Goal: Information Seeking & Learning: Learn about a topic

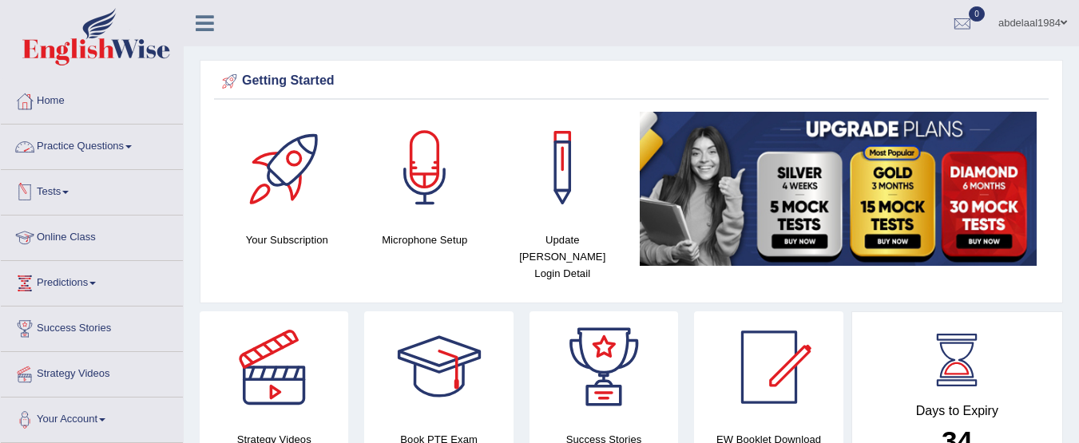
click at [129, 147] on link "Practice Questions" at bounding box center [92, 145] width 182 height 40
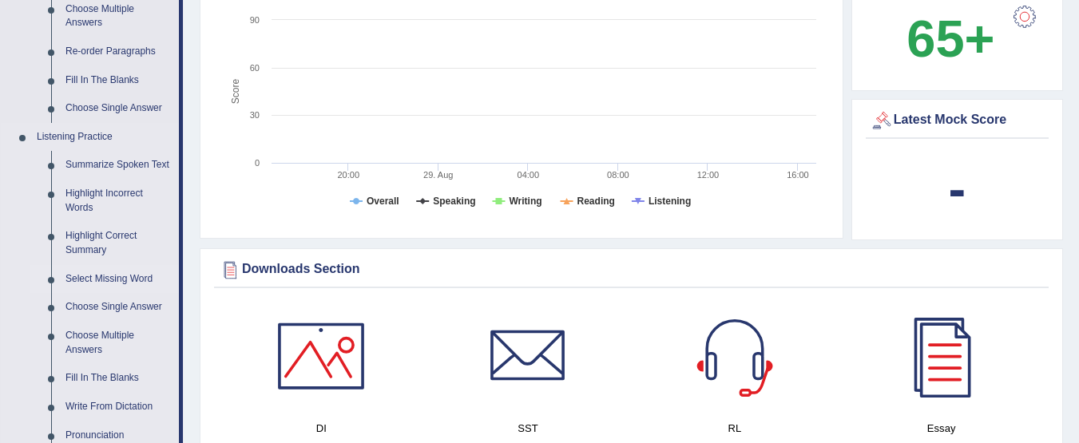
scroll to position [719, 0]
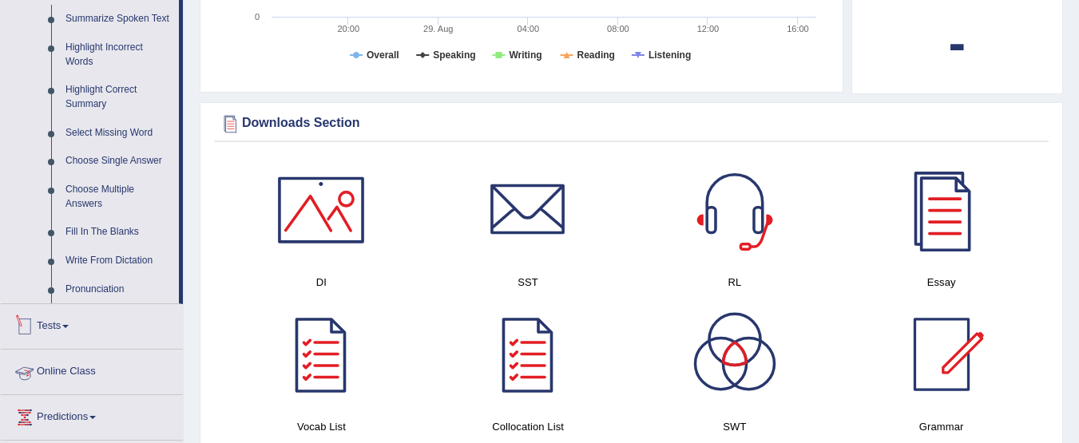
click at [105, 311] on link "Tests" at bounding box center [92, 324] width 182 height 40
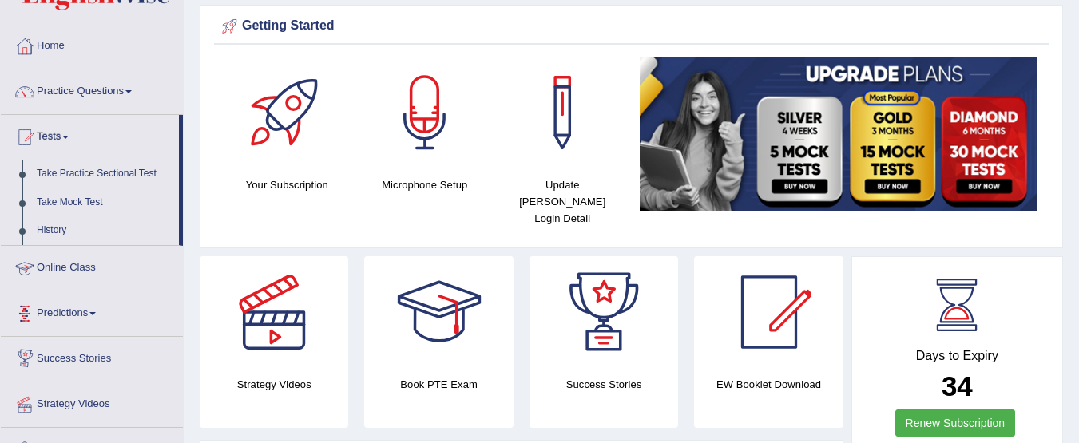
scroll to position [10, 0]
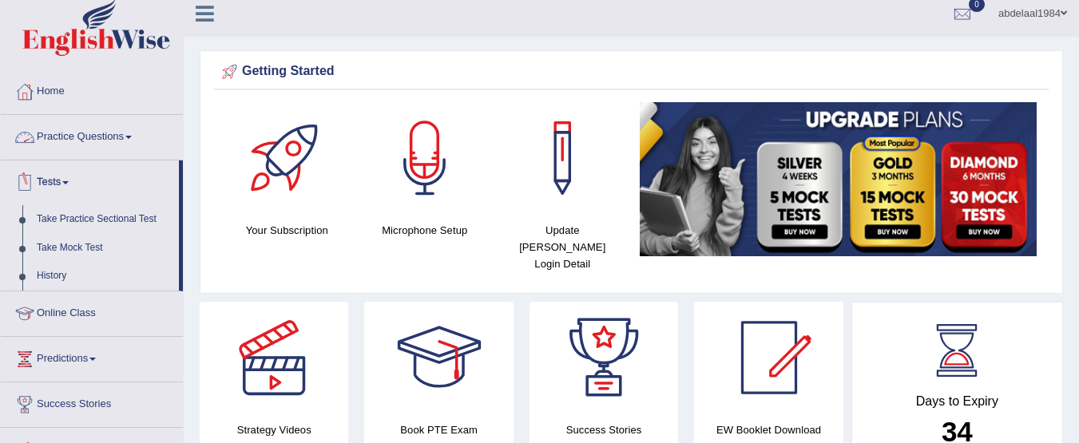
click at [121, 136] on link "Practice Questions" at bounding box center [92, 135] width 182 height 40
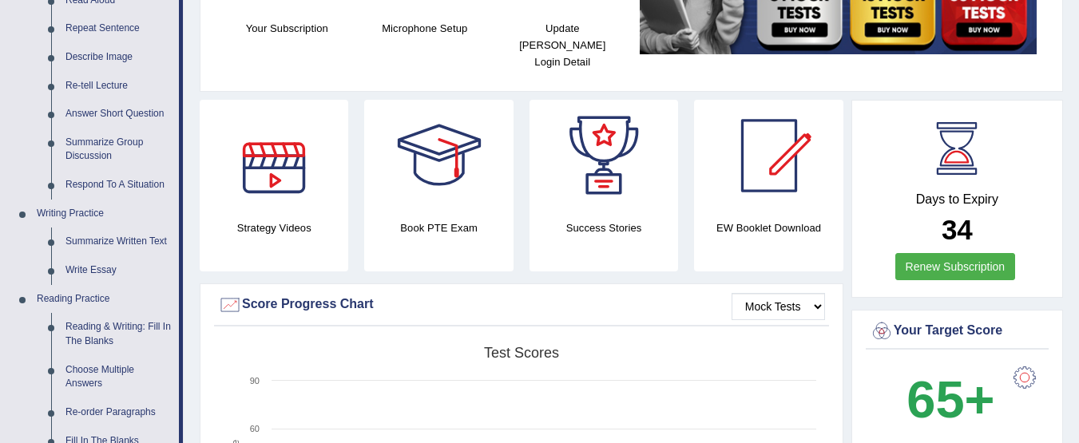
scroll to position [240, 0]
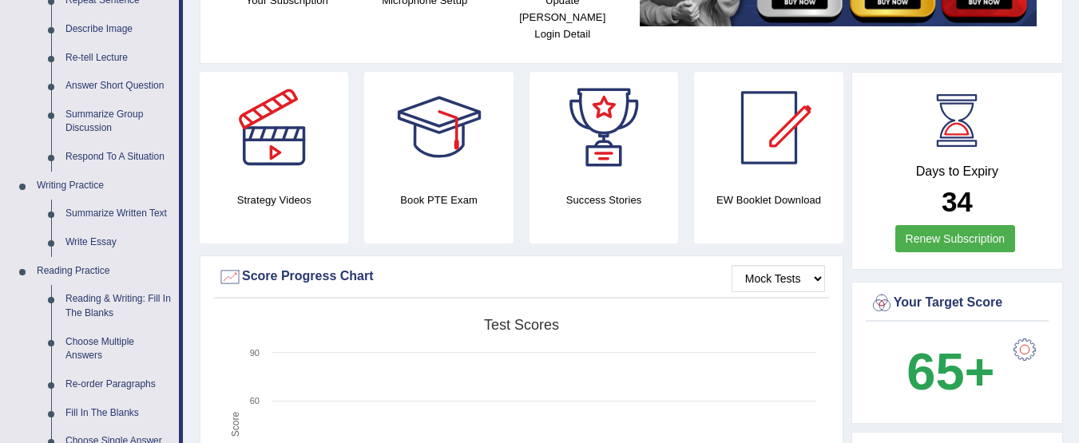
click at [291, 120] on div at bounding box center [274, 128] width 112 height 112
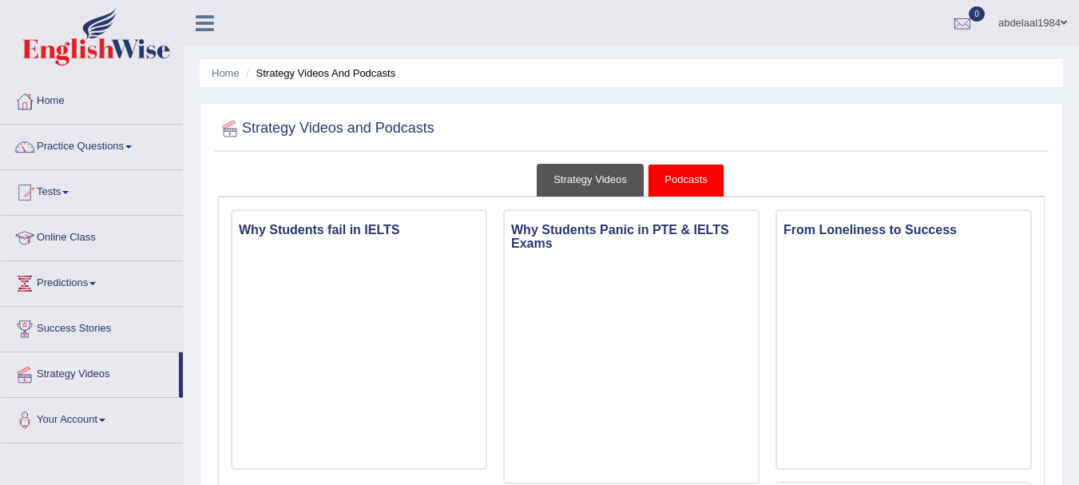
click at [602, 176] on link "Strategy Videos" at bounding box center [590, 180] width 107 height 33
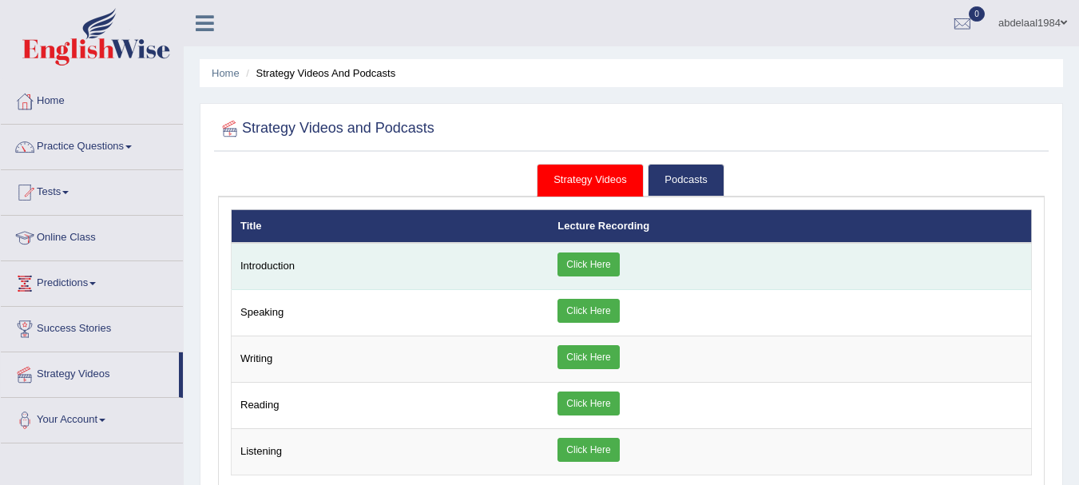
click at [581, 263] on link "Click Here" at bounding box center [587, 264] width 61 height 24
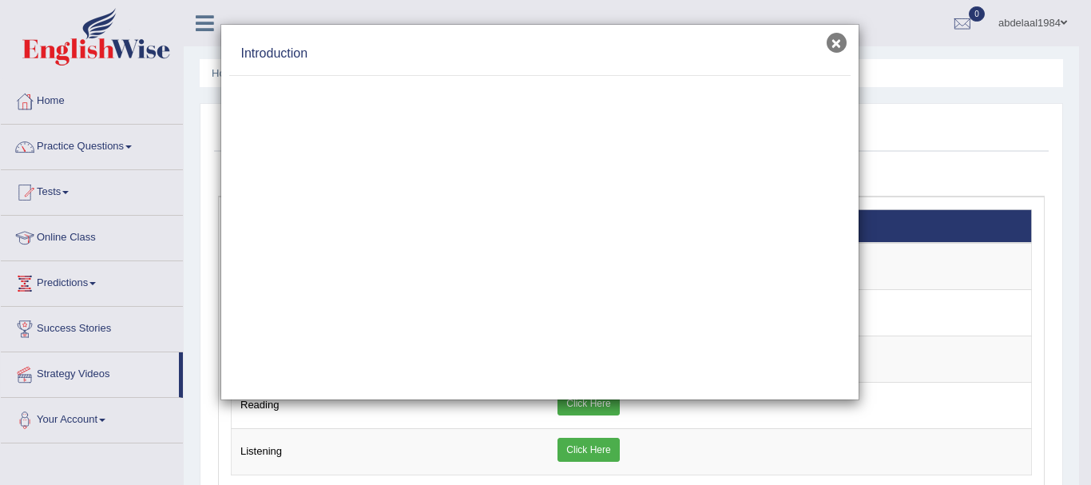
click at [841, 44] on button "×" at bounding box center [836, 43] width 20 height 20
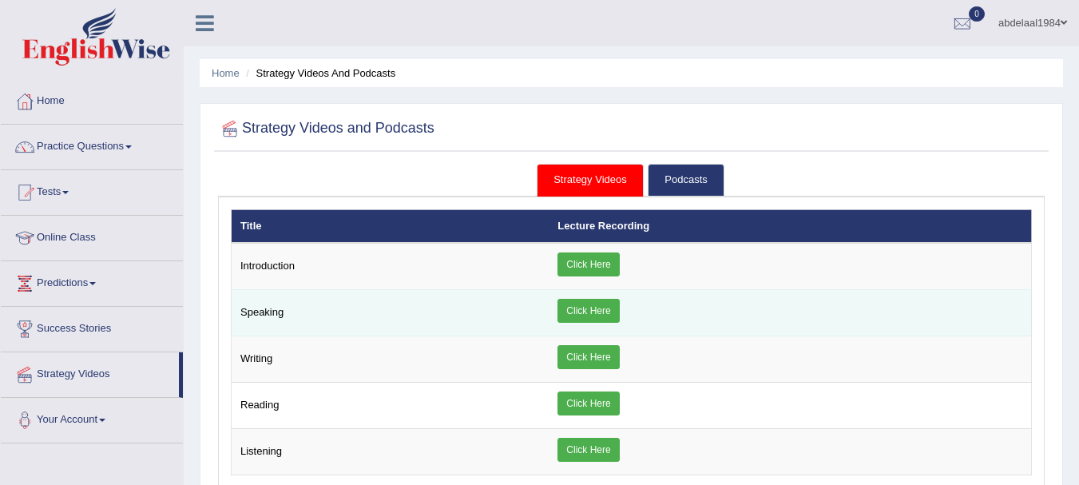
click at [608, 310] on link "Click Here" at bounding box center [587, 311] width 61 height 24
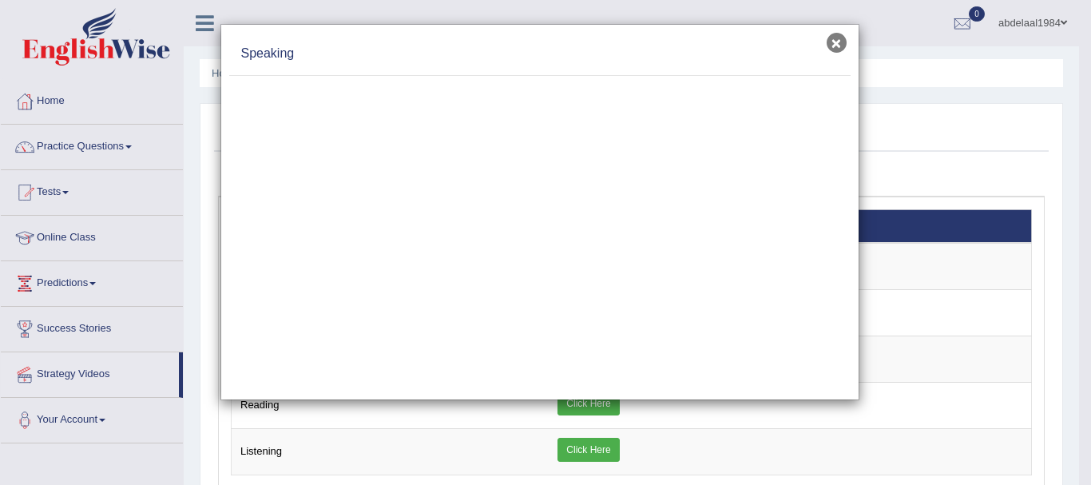
click at [836, 46] on button "×" at bounding box center [836, 43] width 20 height 20
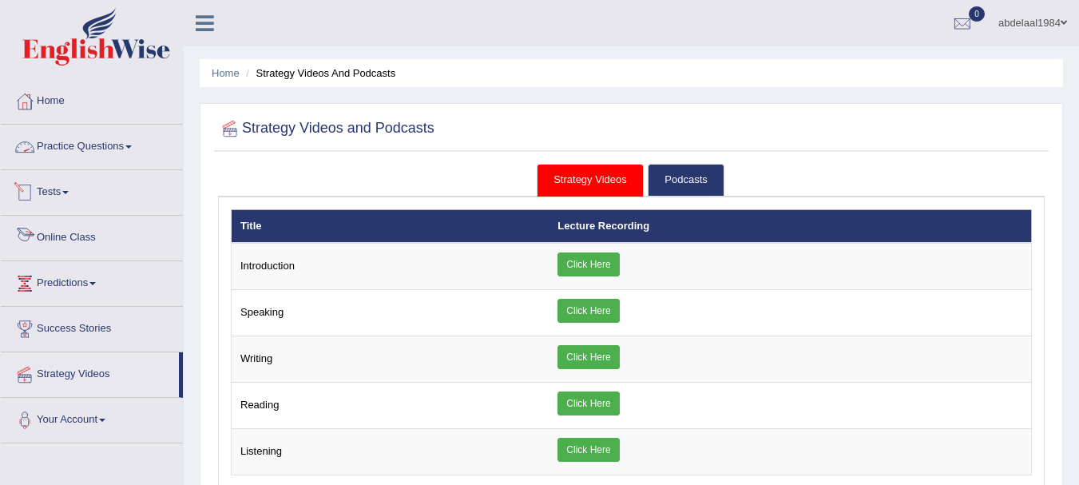
click at [61, 149] on link "Practice Questions" at bounding box center [92, 145] width 182 height 40
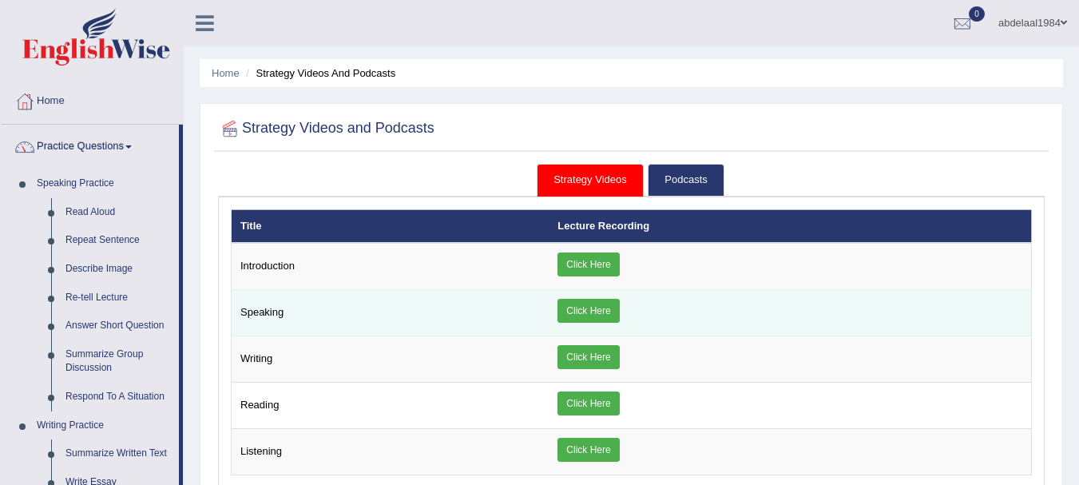
click at [575, 310] on link "Click Here" at bounding box center [587, 311] width 61 height 24
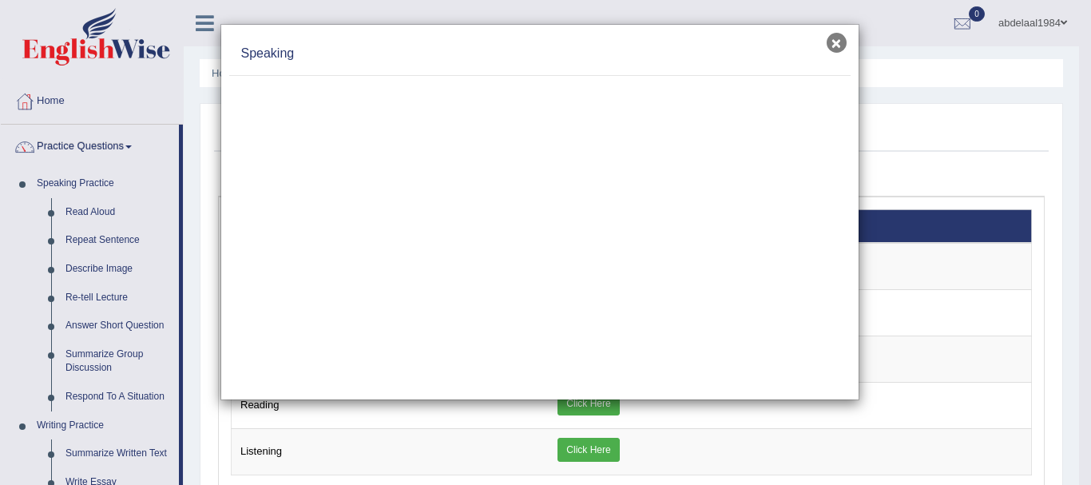
click at [841, 46] on button "×" at bounding box center [836, 43] width 20 height 20
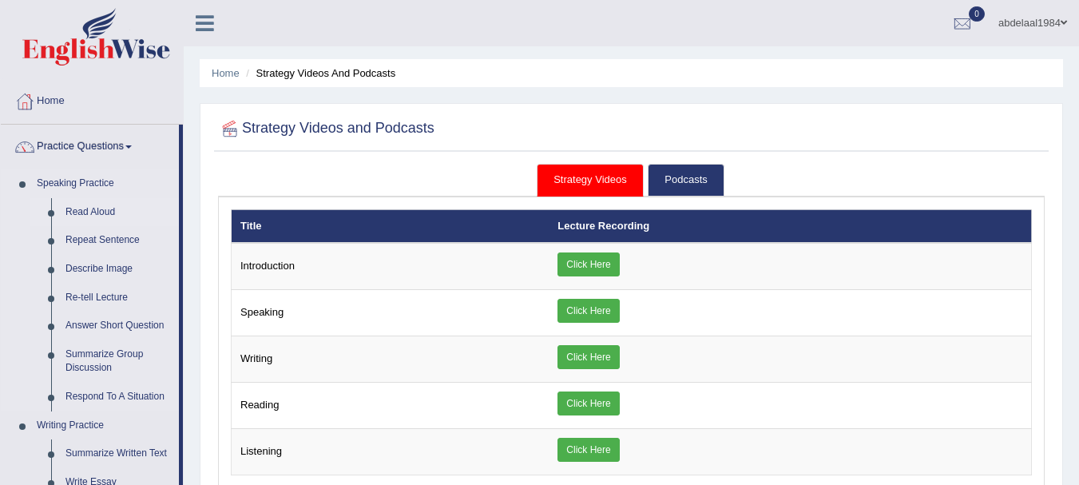
click at [96, 210] on link "Read Aloud" at bounding box center [118, 212] width 121 height 29
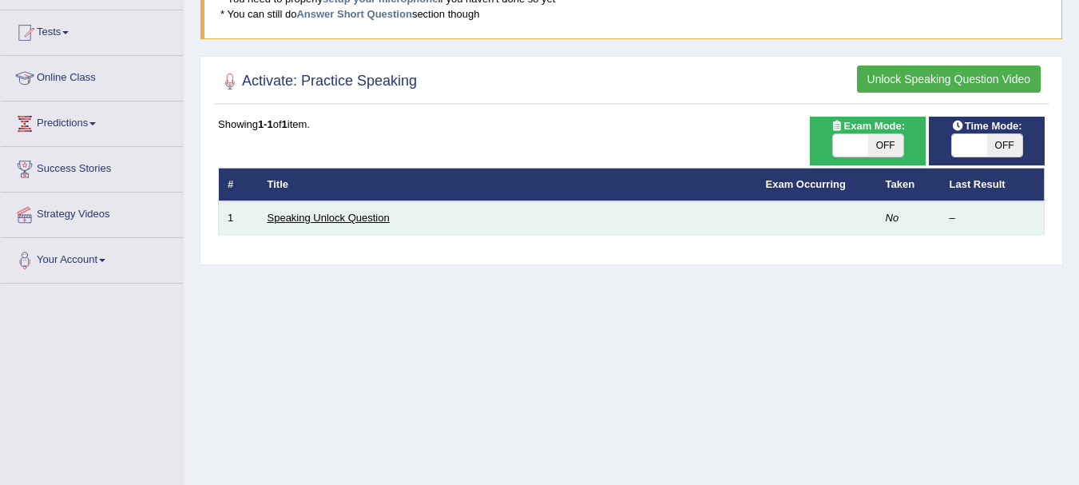
click at [344, 220] on link "Speaking Unlock Question" at bounding box center [328, 218] width 122 height 12
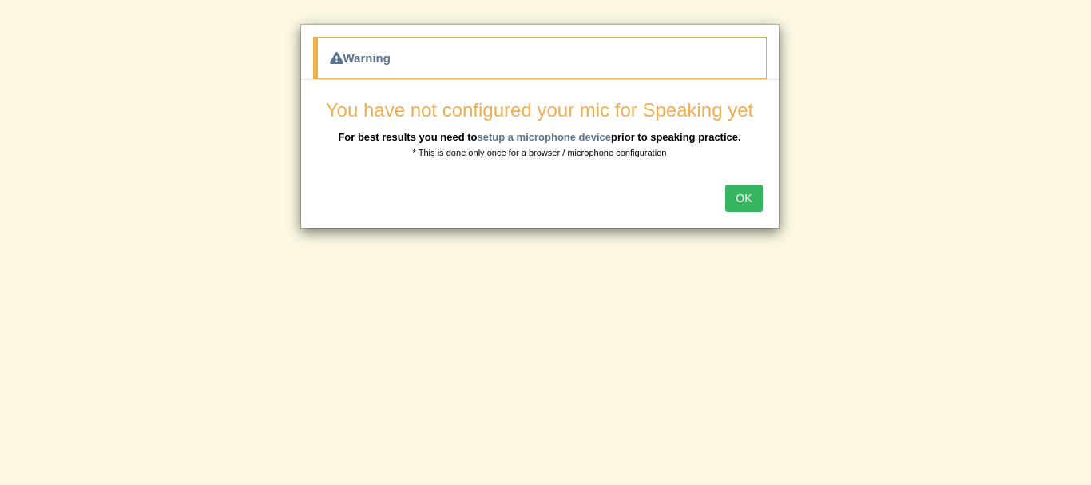
click at [727, 201] on button "OK" at bounding box center [743, 197] width 37 height 27
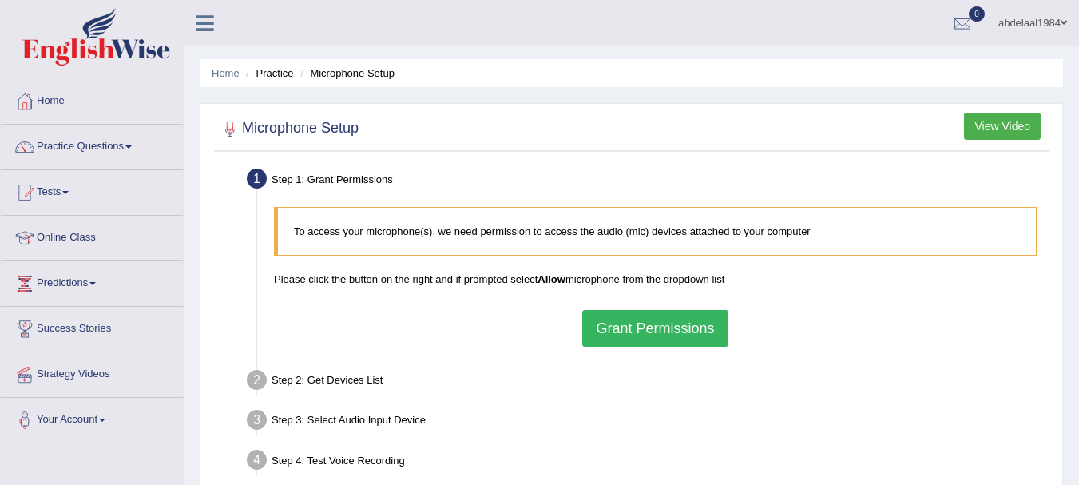
click at [653, 333] on button "Grant Permissions" at bounding box center [654, 328] width 145 height 37
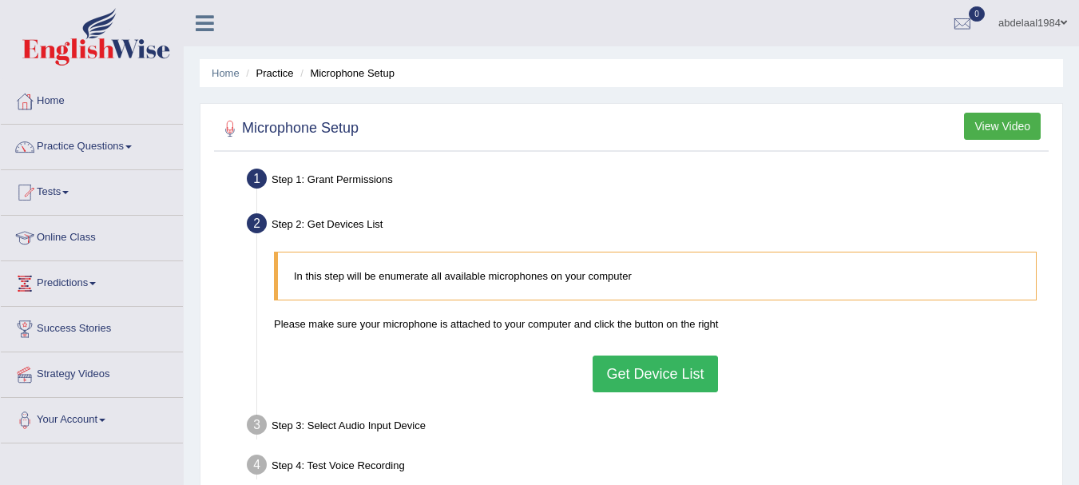
click at [651, 383] on button "Get Device List" at bounding box center [654, 373] width 125 height 37
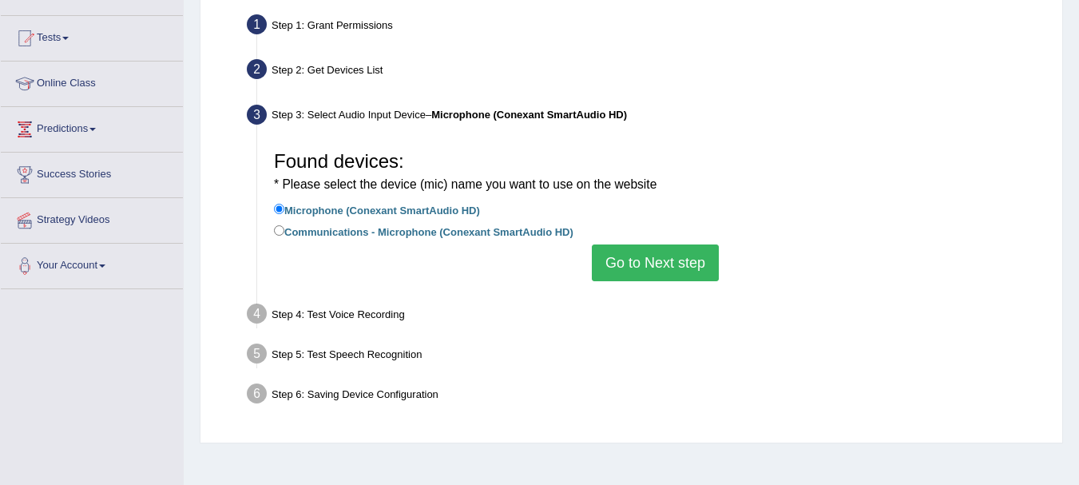
scroll to position [160, 0]
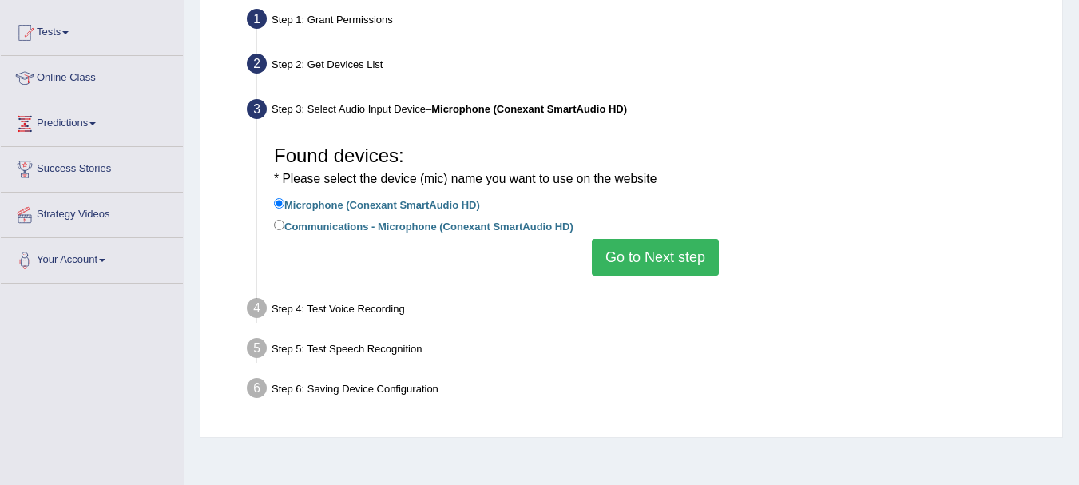
click at [643, 266] on button "Go to Next step" at bounding box center [655, 257] width 127 height 37
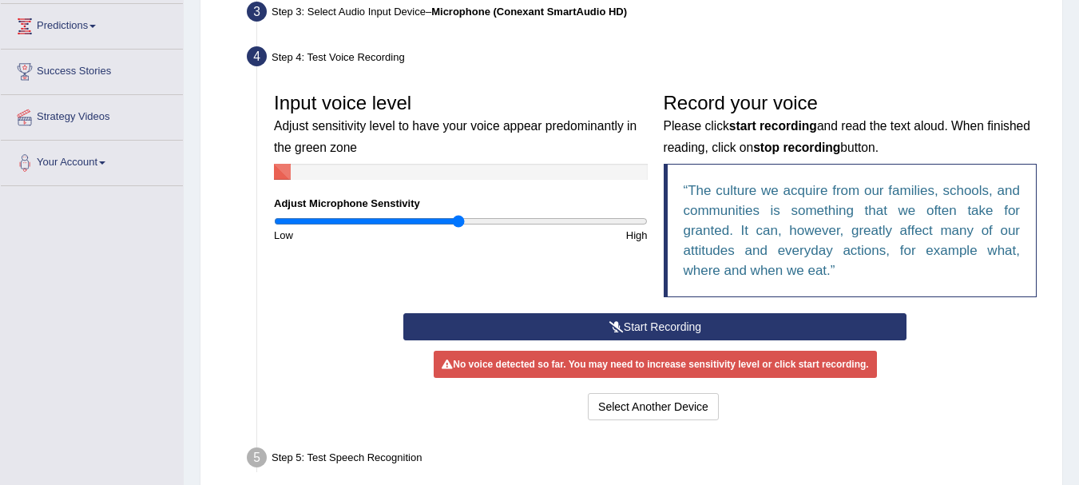
scroll to position [212, 0]
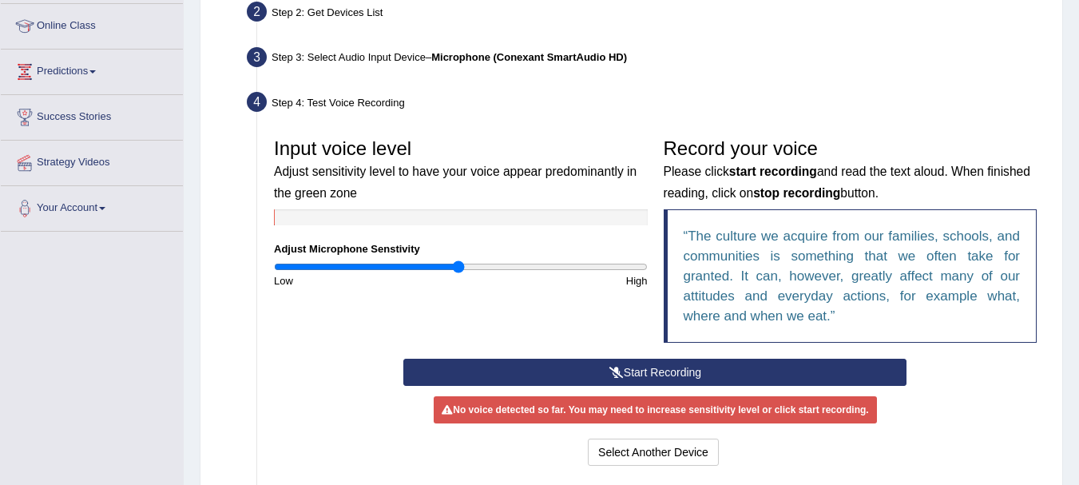
click at [763, 372] on button "Start Recording" at bounding box center [654, 371] width 503 height 27
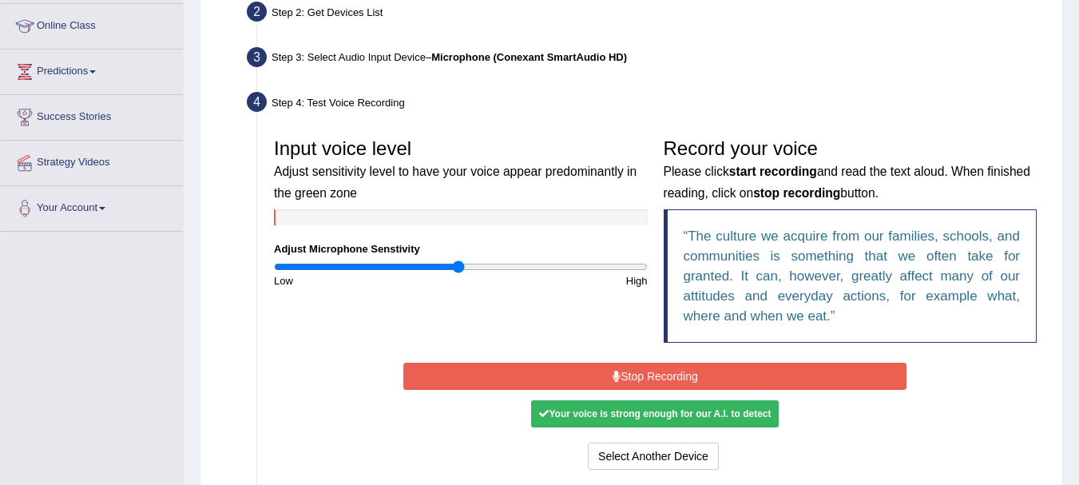
click at [754, 377] on button "Stop Recording" at bounding box center [654, 375] width 503 height 27
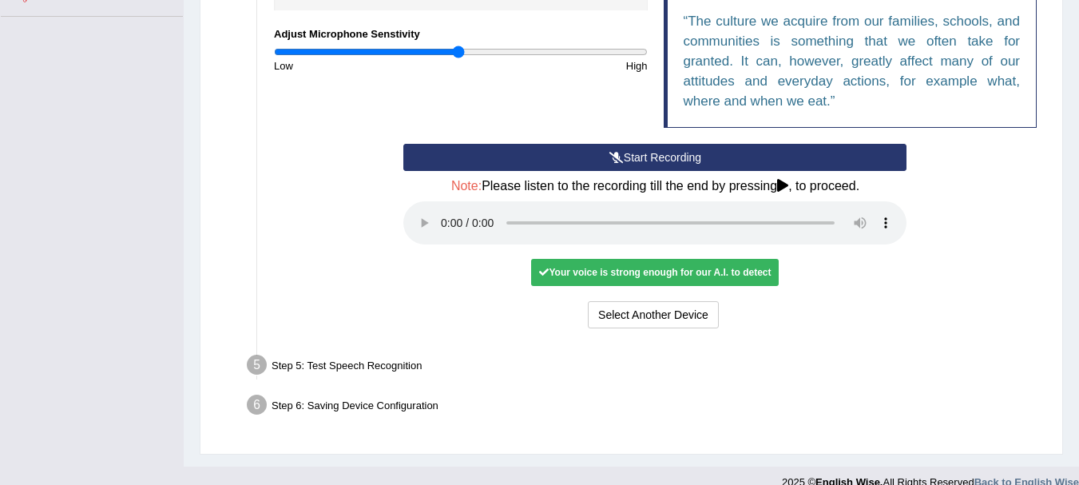
scroll to position [448, 0]
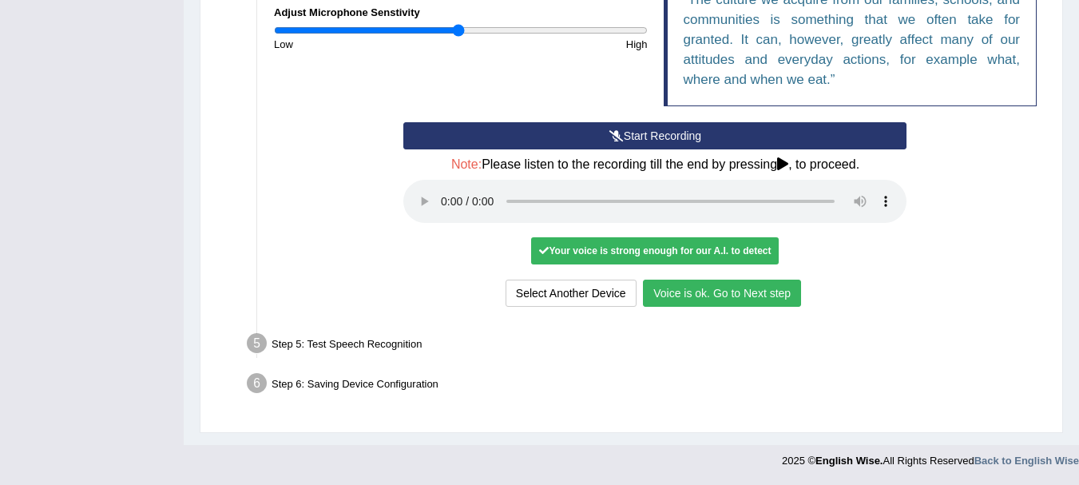
click at [759, 297] on button "Voice is ok. Go to Next step" at bounding box center [722, 292] width 158 height 27
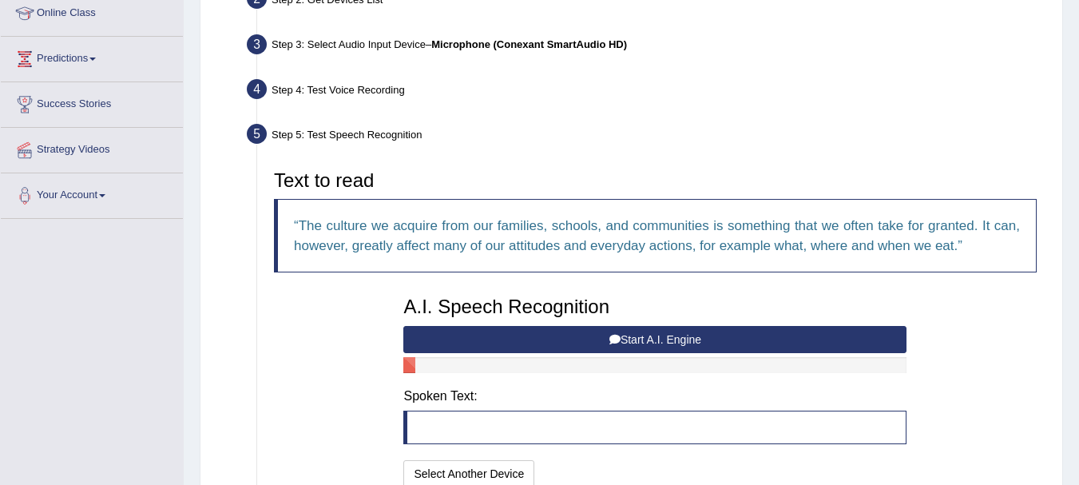
scroll to position [206, 0]
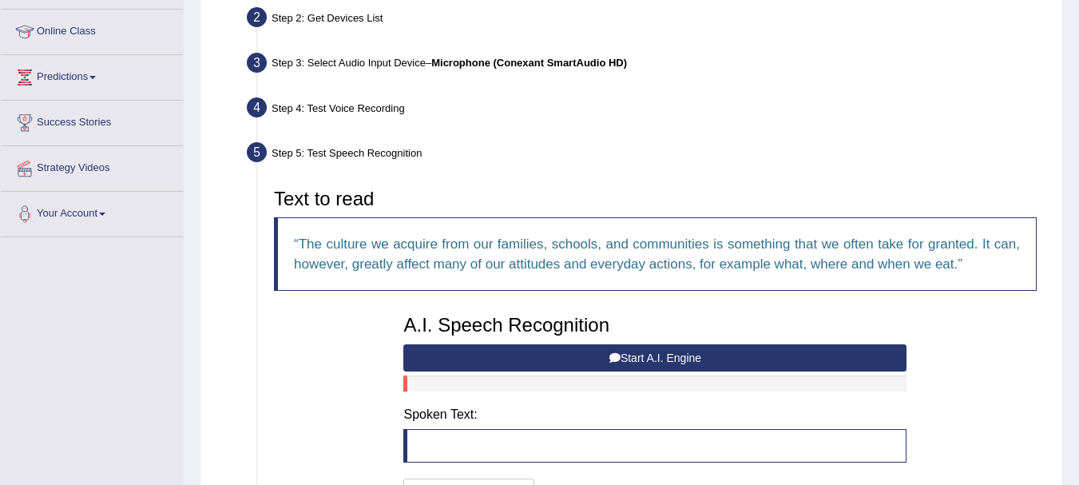
click at [686, 361] on button "Start A.I. Engine" at bounding box center [654, 357] width 503 height 27
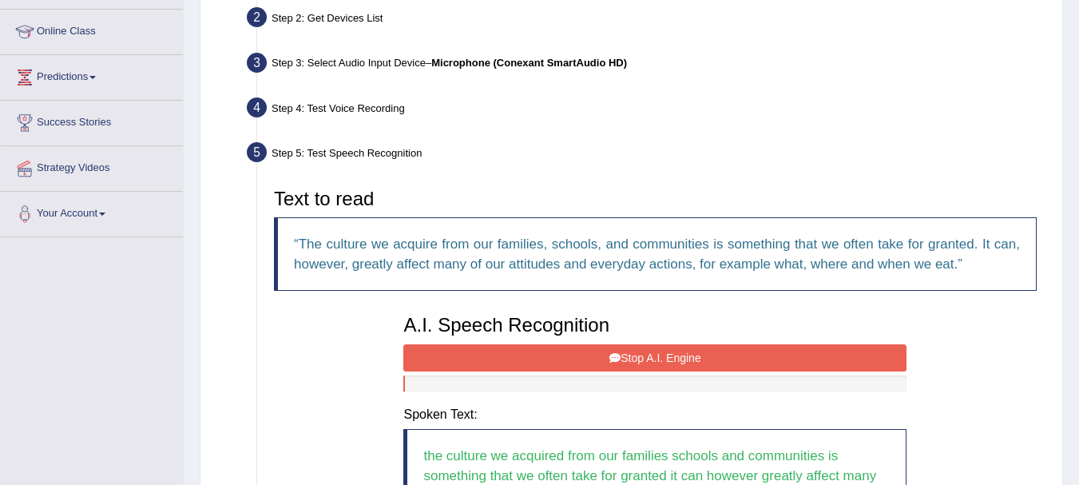
click at [639, 356] on button "Stop A.I. Engine" at bounding box center [654, 357] width 503 height 27
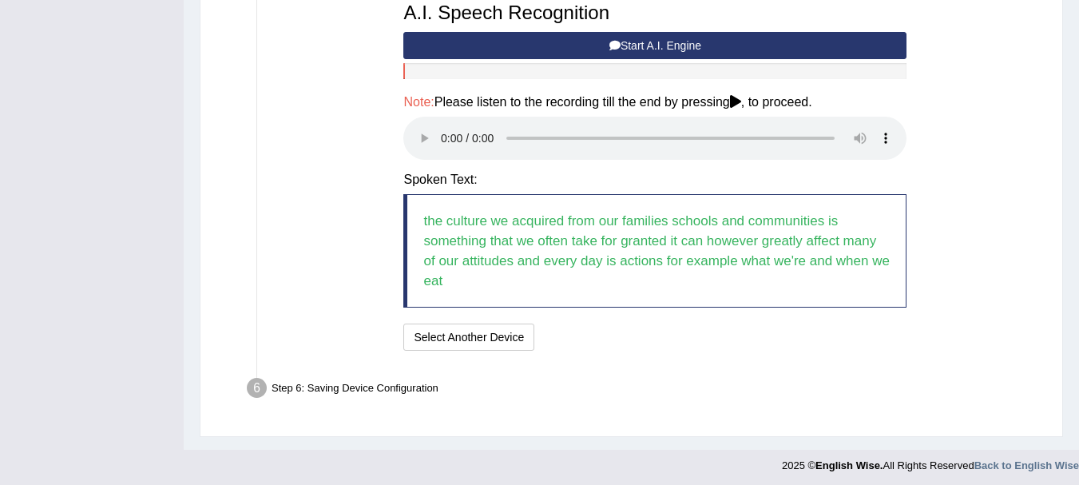
scroll to position [523, 0]
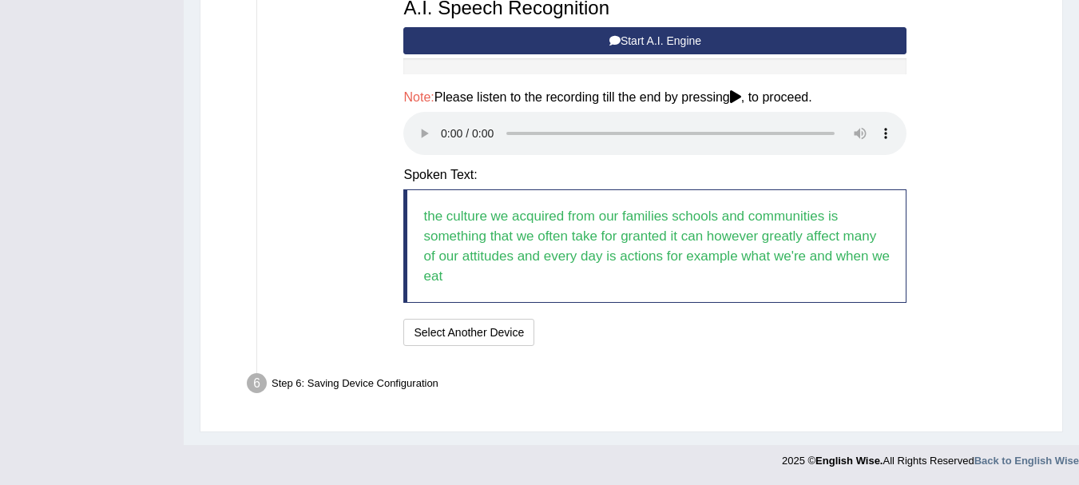
click at [732, 342] on div "I will practice without this feature Select Another Device Speech is ok. Go to …" at bounding box center [654, 334] width 503 height 31
click at [628, 335] on button "Speech is ok. Go to Last step" at bounding box center [624, 332] width 167 height 27
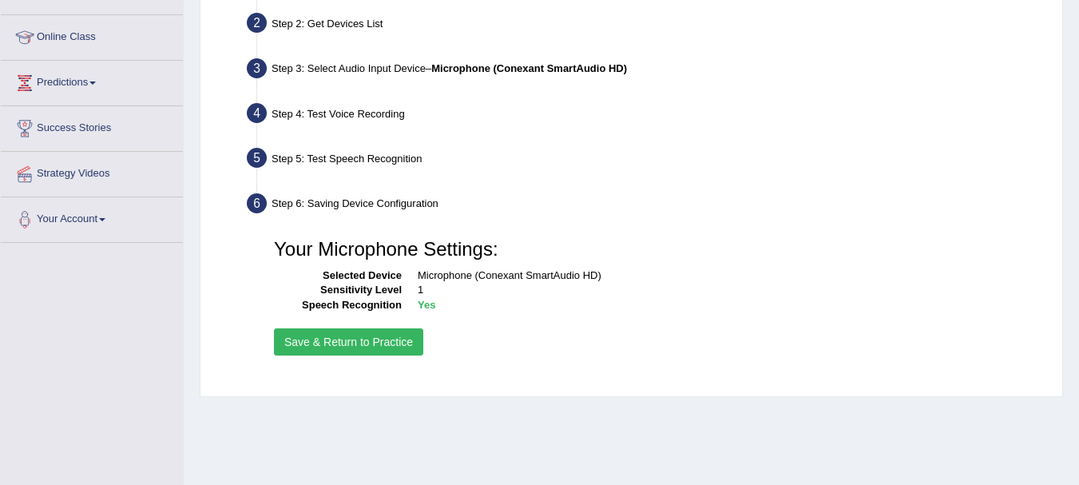
scroll to position [194, 0]
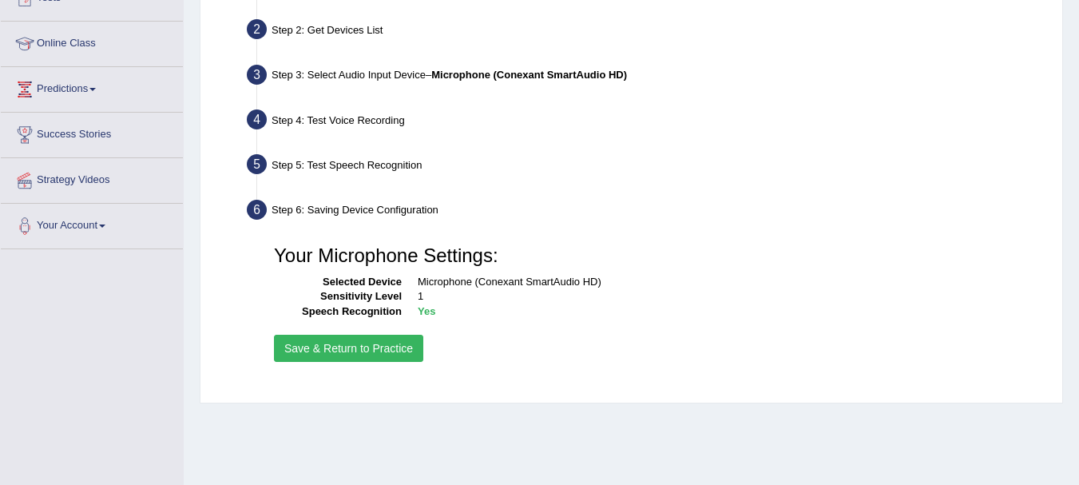
click at [415, 351] on button "Save & Return to Practice" at bounding box center [348, 348] width 149 height 27
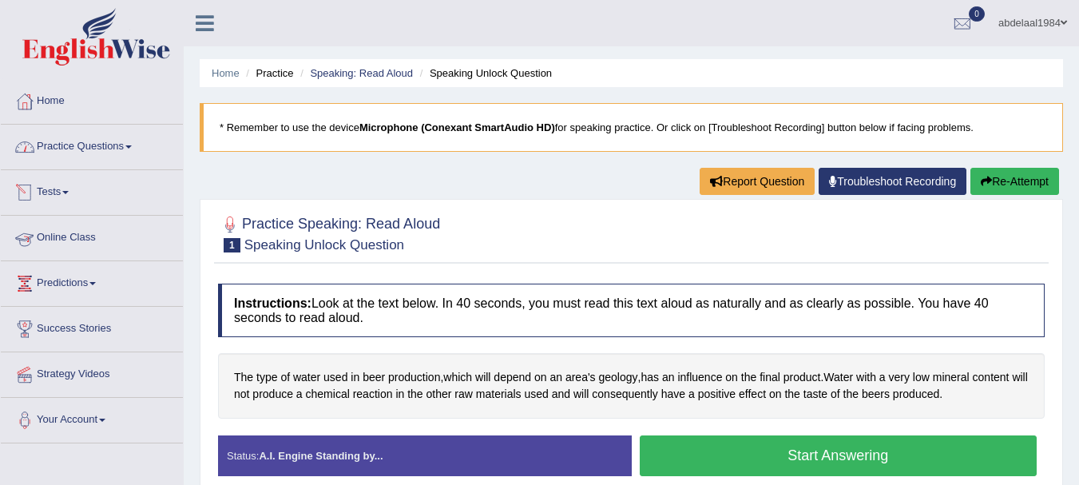
click at [103, 148] on link "Practice Questions" at bounding box center [92, 145] width 182 height 40
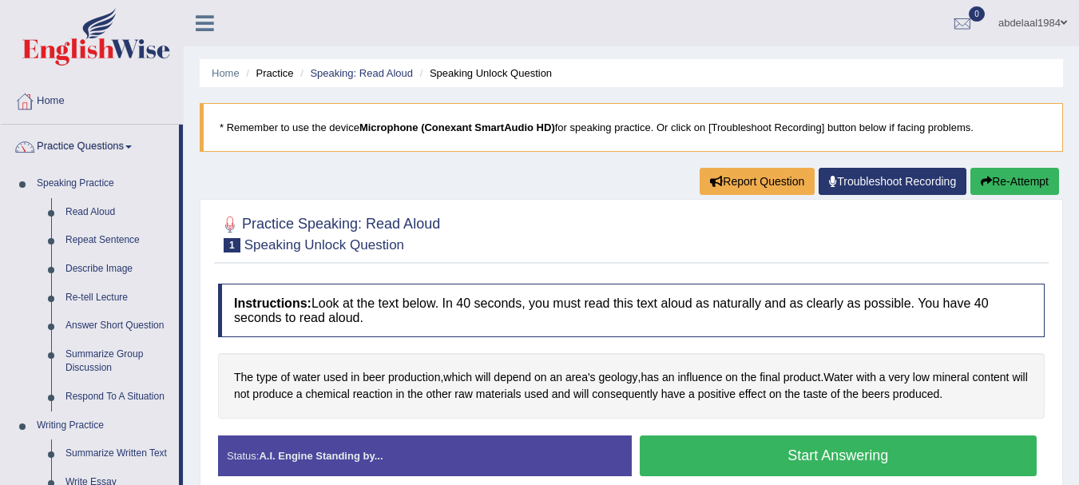
click at [925, 460] on button "Start Answering" at bounding box center [838, 455] width 398 height 41
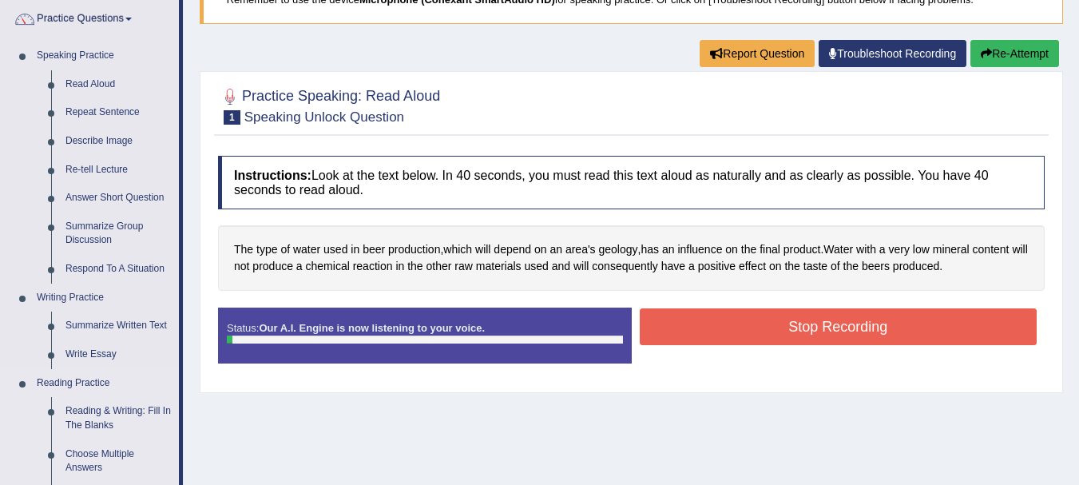
scroll to position [160, 0]
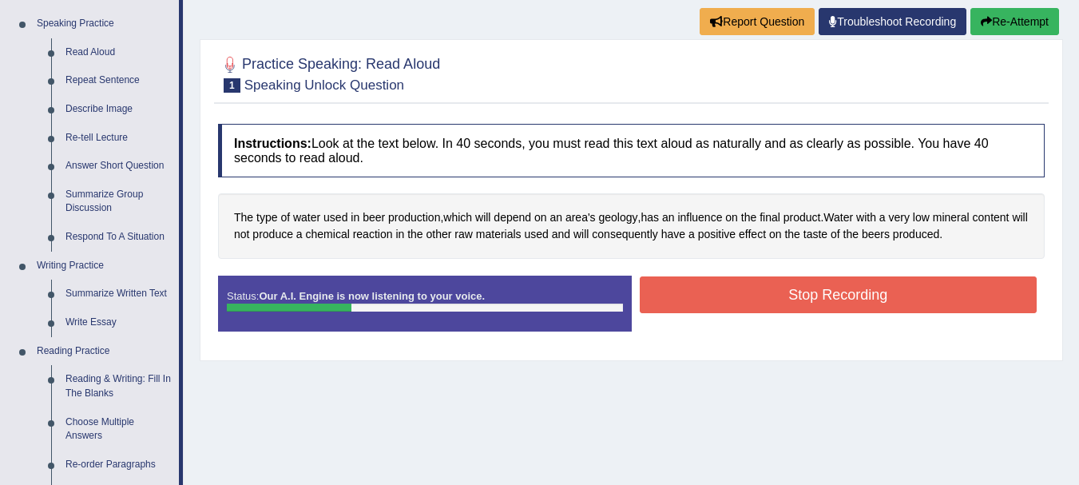
click at [793, 297] on button "Stop Recording" at bounding box center [838, 294] width 398 height 37
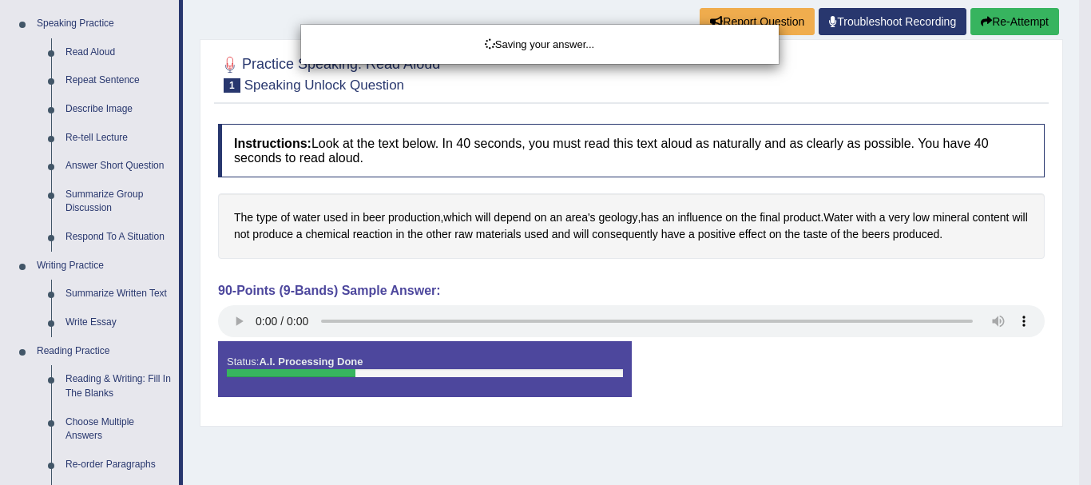
click at [240, 321] on div "Saving your answer..." at bounding box center [545, 242] width 1091 height 485
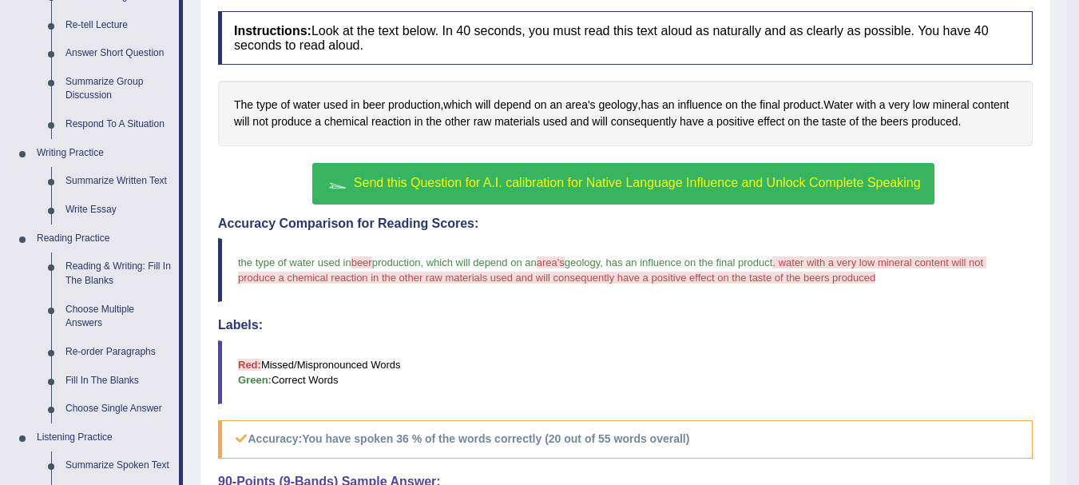
scroll to position [240, 0]
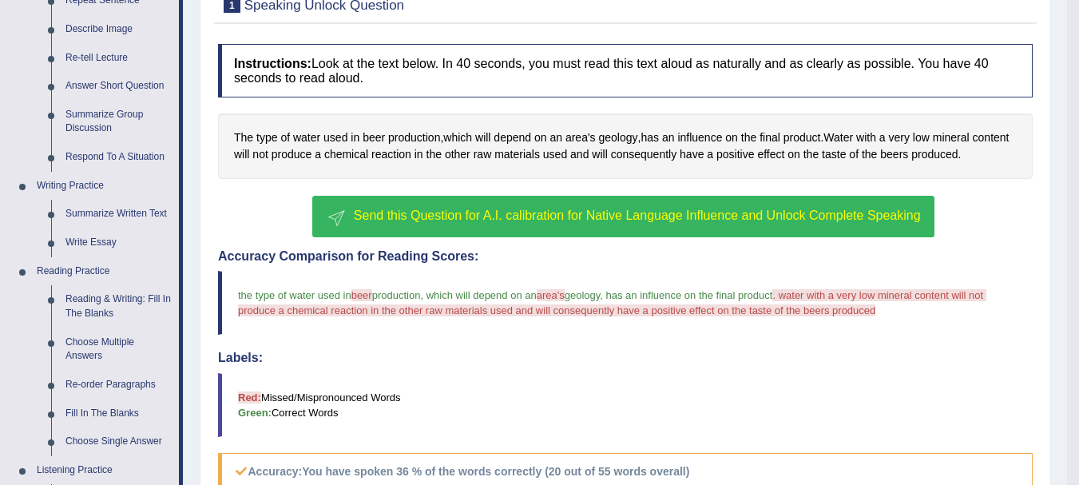
click at [891, 210] on span "Send this Question for A.I. calibration for Native Language Influence and Unloc…" at bounding box center [637, 215] width 567 height 14
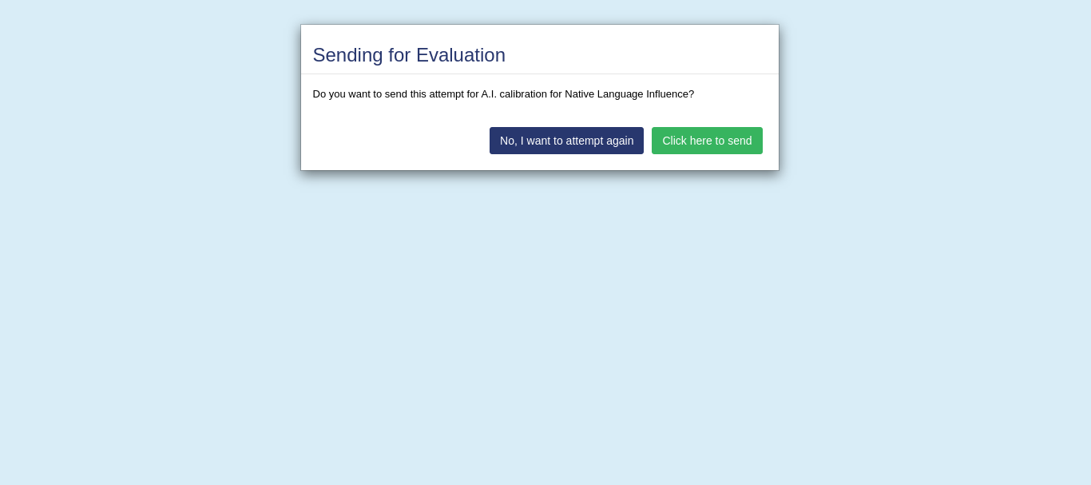
click at [735, 141] on button "Click here to send" at bounding box center [706, 140] width 110 height 27
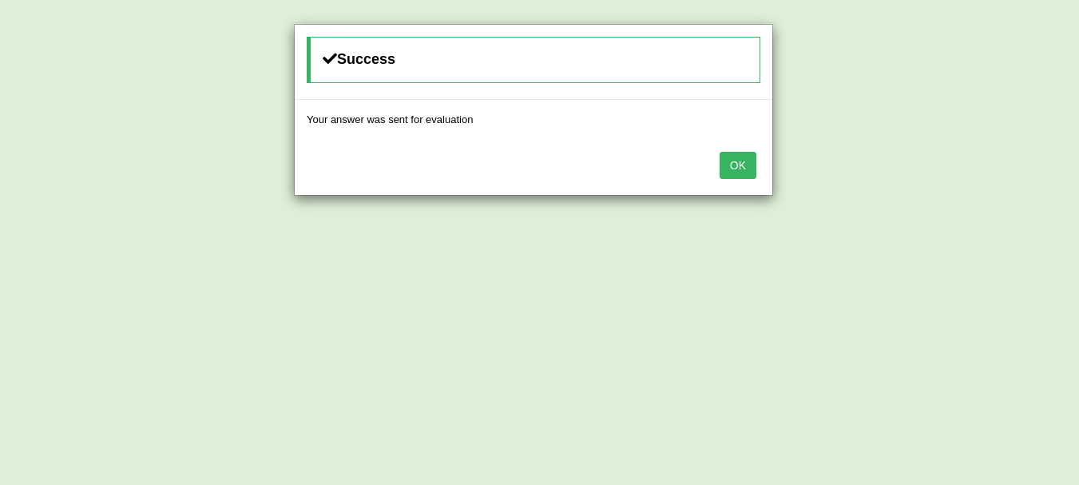
click at [742, 166] on button "OK" at bounding box center [737, 165] width 37 height 27
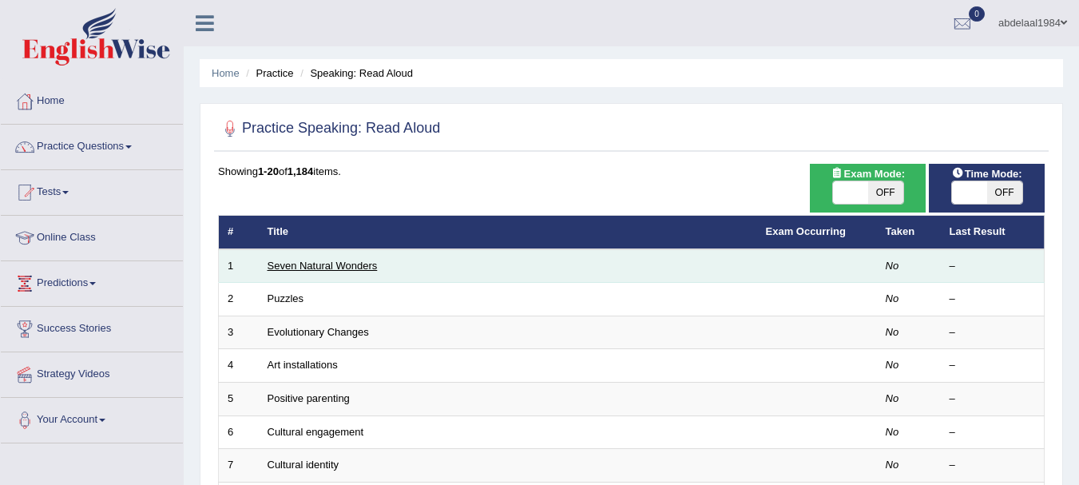
click at [364, 263] on link "Seven Natural Wonders" at bounding box center [322, 265] width 110 height 12
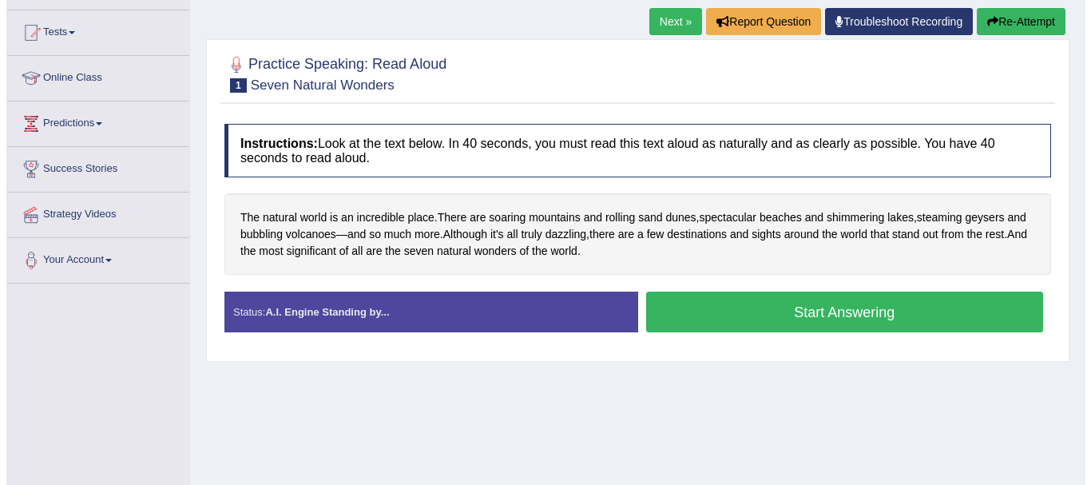
scroll to position [80, 0]
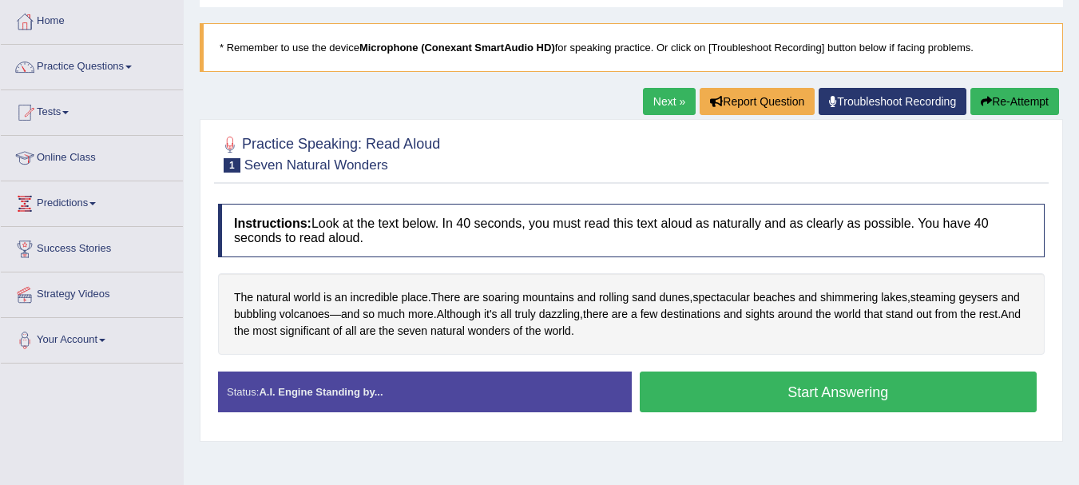
click at [809, 392] on button "Start Answering" at bounding box center [838, 391] width 398 height 41
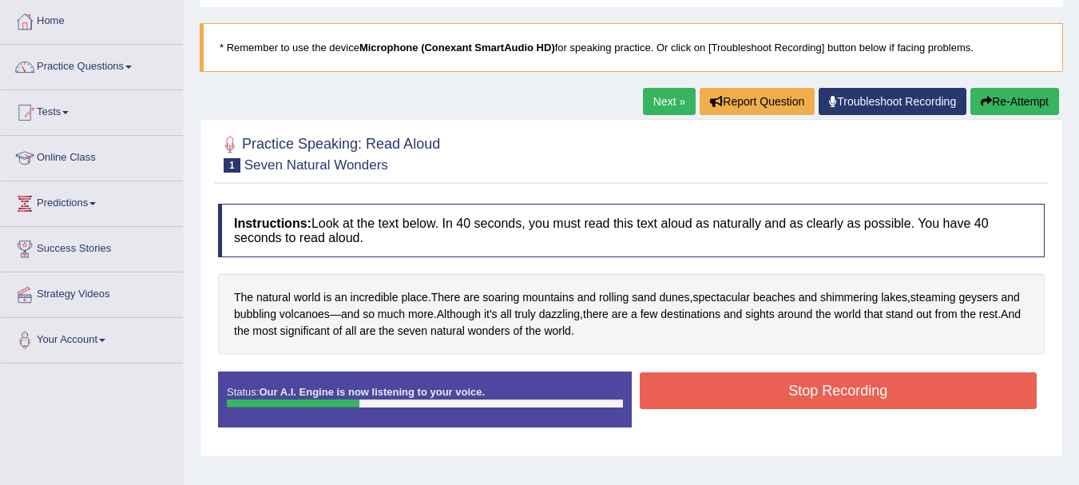
click at [887, 394] on button "Stop Recording" at bounding box center [838, 390] width 398 height 37
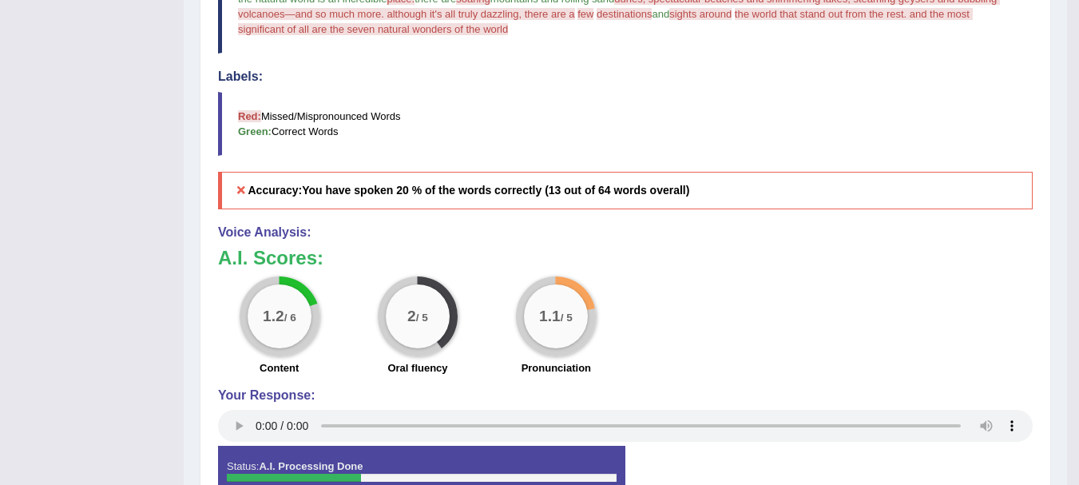
scroll to position [605, 0]
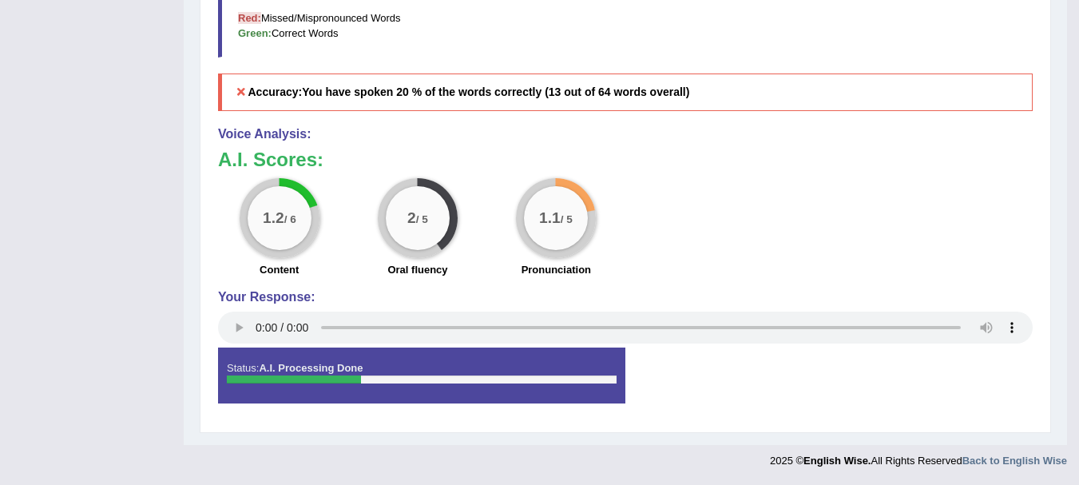
click at [244, 89] on icon at bounding box center [241, 91] width 14 height 11
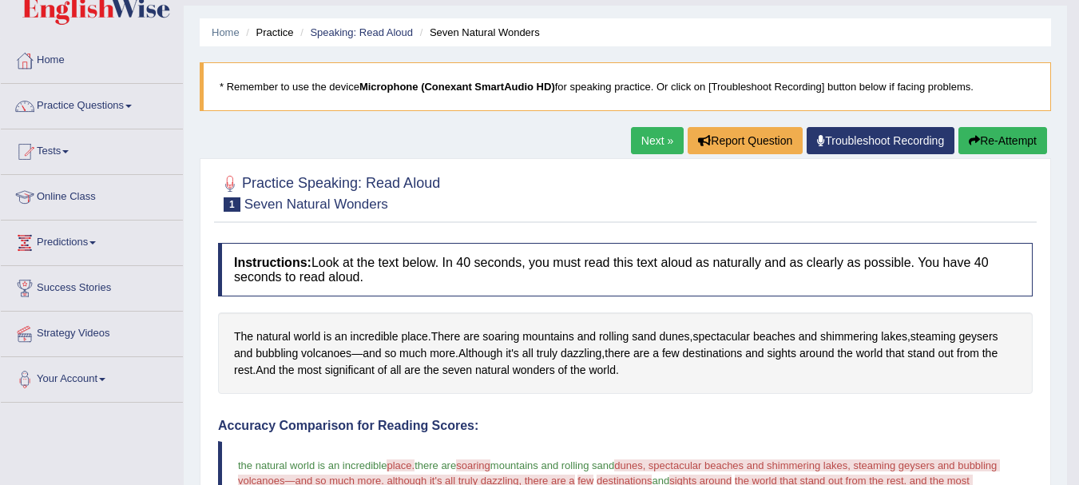
scroll to position [0, 0]
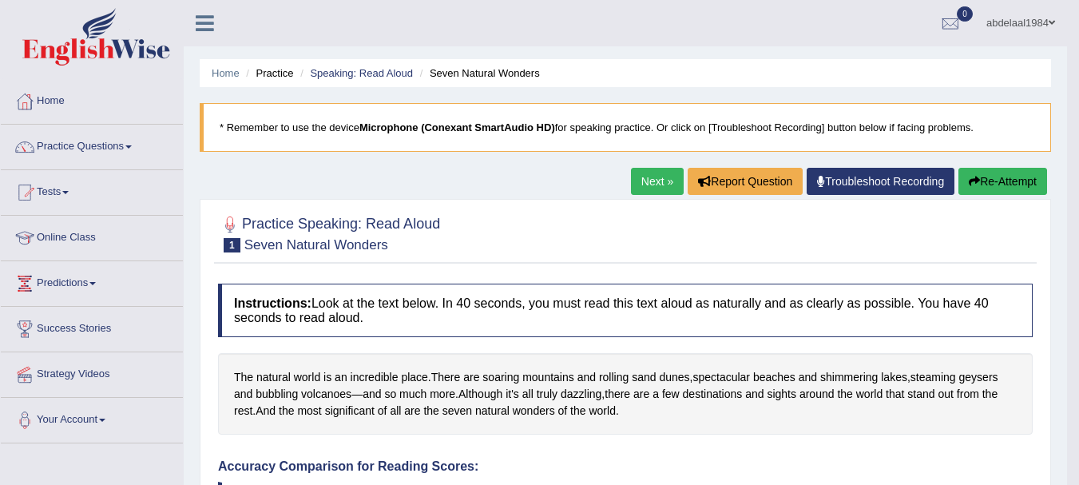
click at [985, 182] on button "Re-Attempt" at bounding box center [1002, 181] width 89 height 27
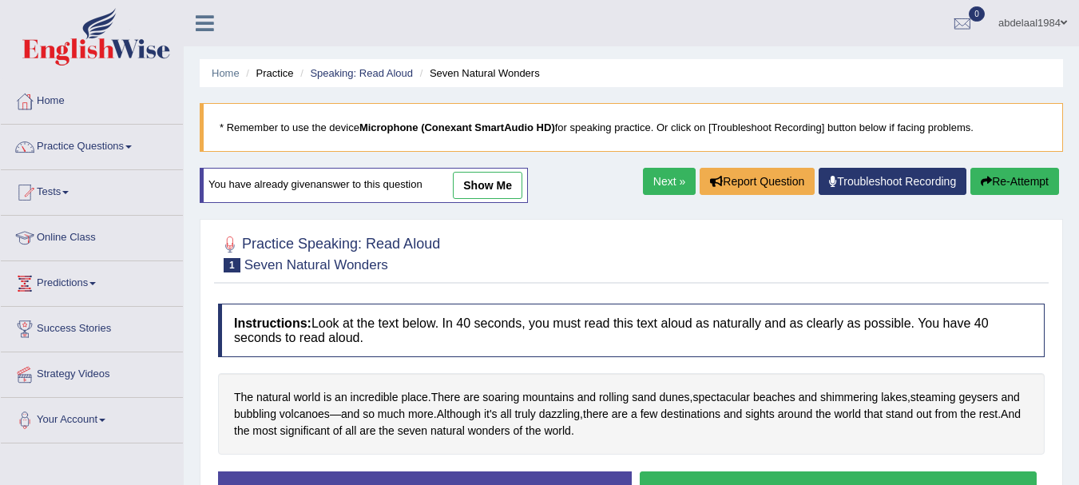
click at [500, 186] on link "show me" at bounding box center [487, 185] width 69 height 27
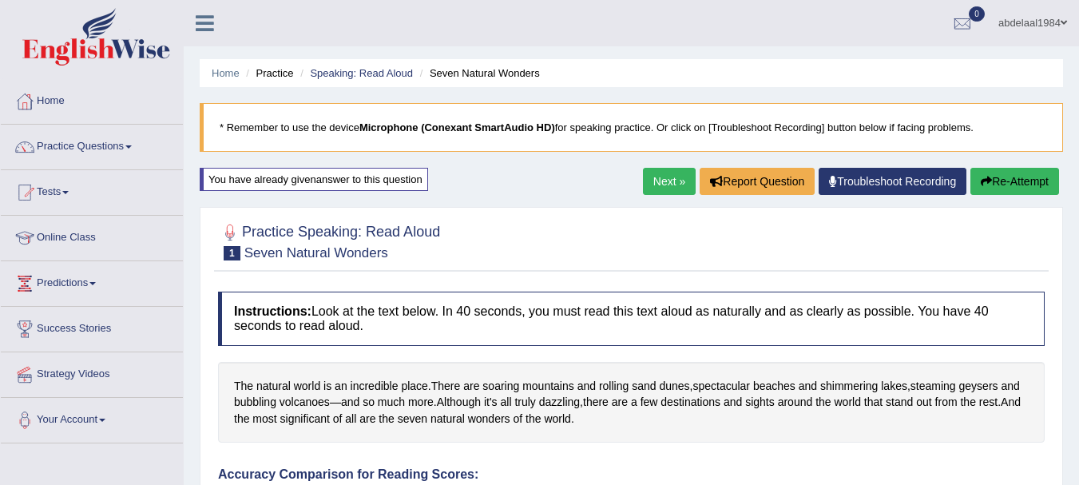
click at [647, 184] on link "Next »" at bounding box center [669, 181] width 53 height 27
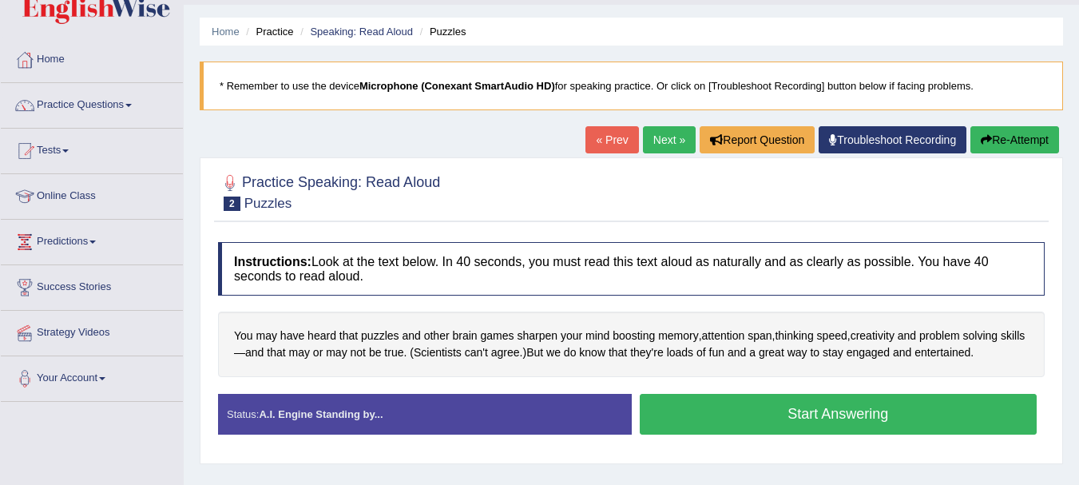
scroll to position [80, 0]
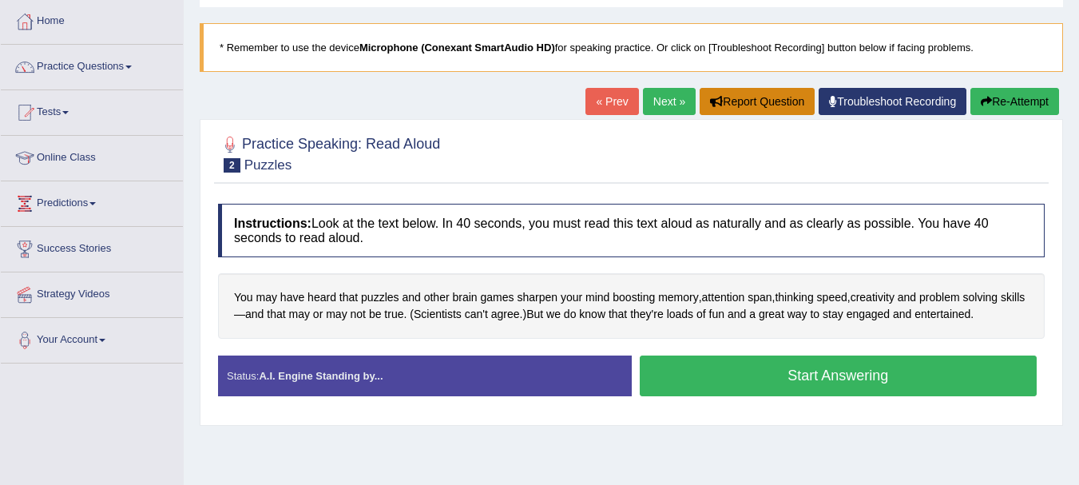
click at [778, 98] on button "Report Question" at bounding box center [756, 101] width 115 height 27
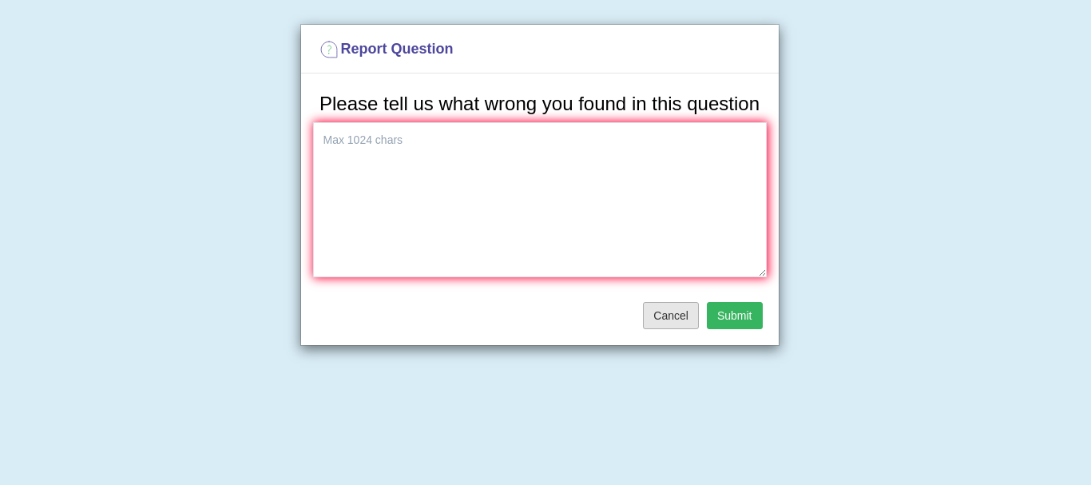
click at [680, 316] on button "Cancel" at bounding box center [671, 315] width 56 height 27
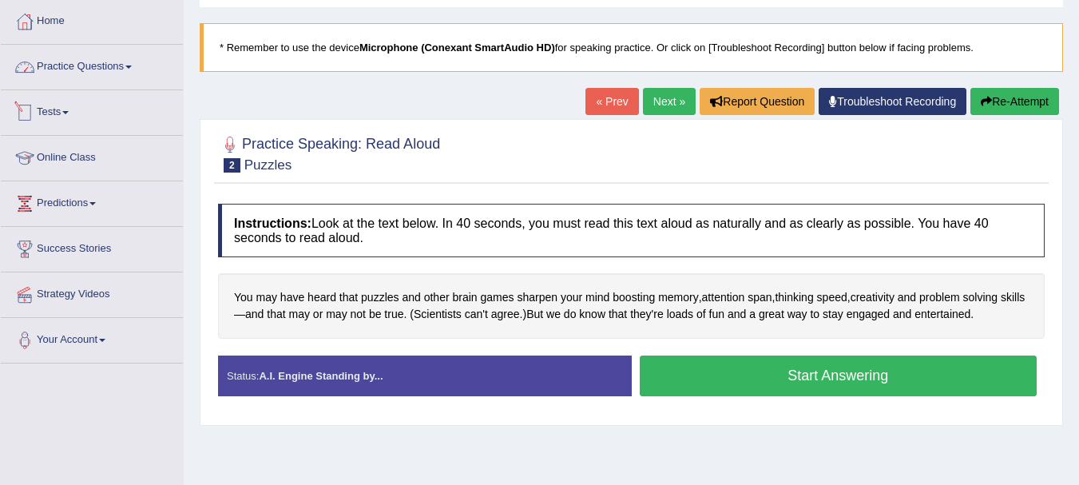
click at [100, 75] on link "Practice Questions" at bounding box center [92, 65] width 182 height 40
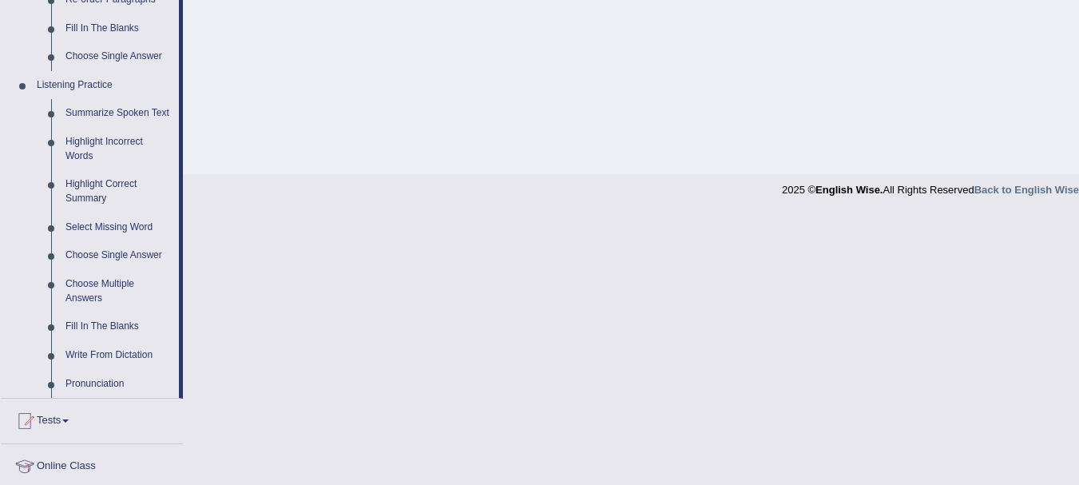
scroll to position [719, 0]
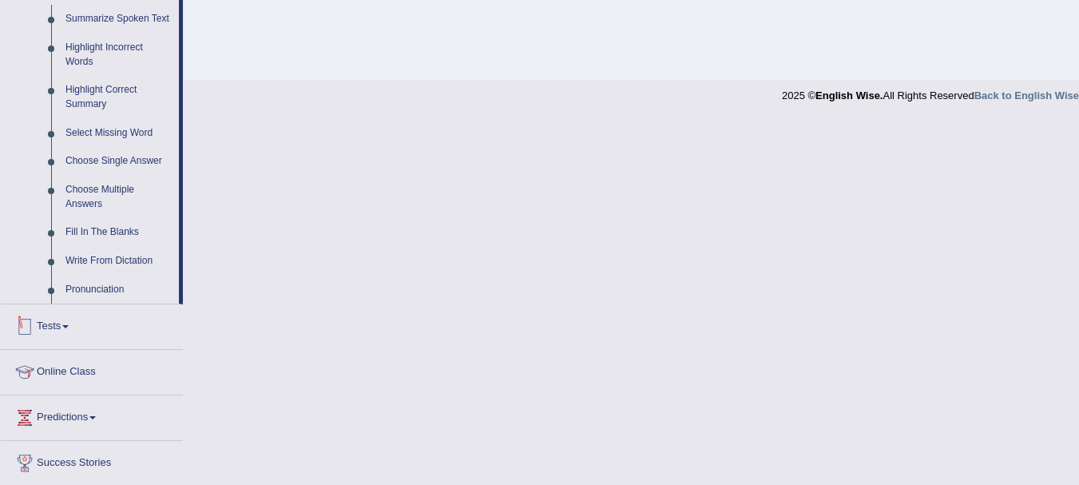
click at [72, 320] on link "Tests" at bounding box center [92, 324] width 182 height 40
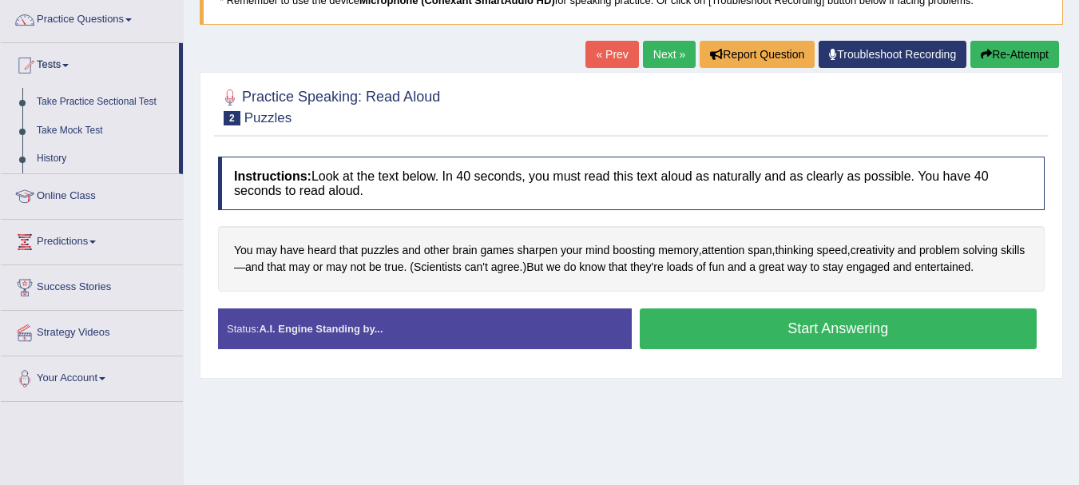
scroll to position [34, 0]
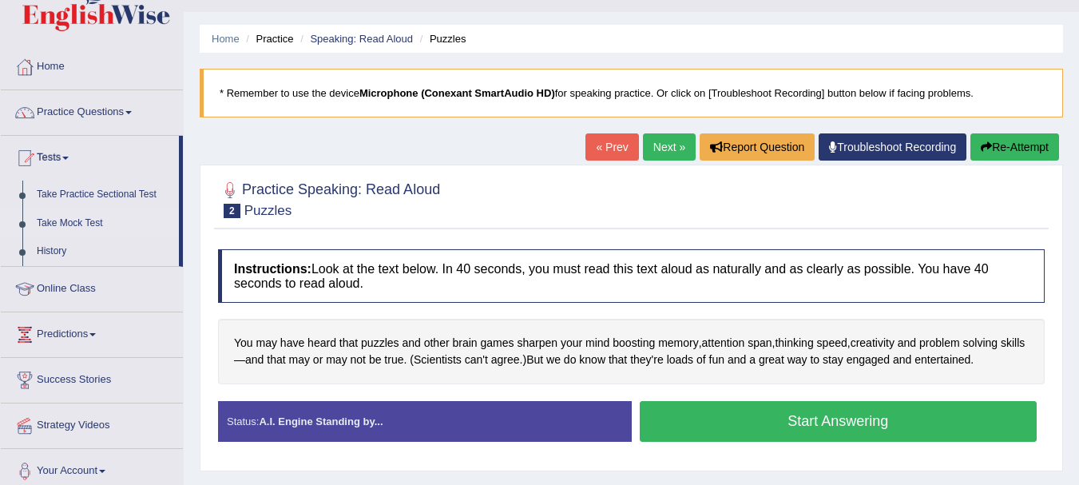
click at [64, 223] on link "Take Mock Test" at bounding box center [104, 223] width 149 height 29
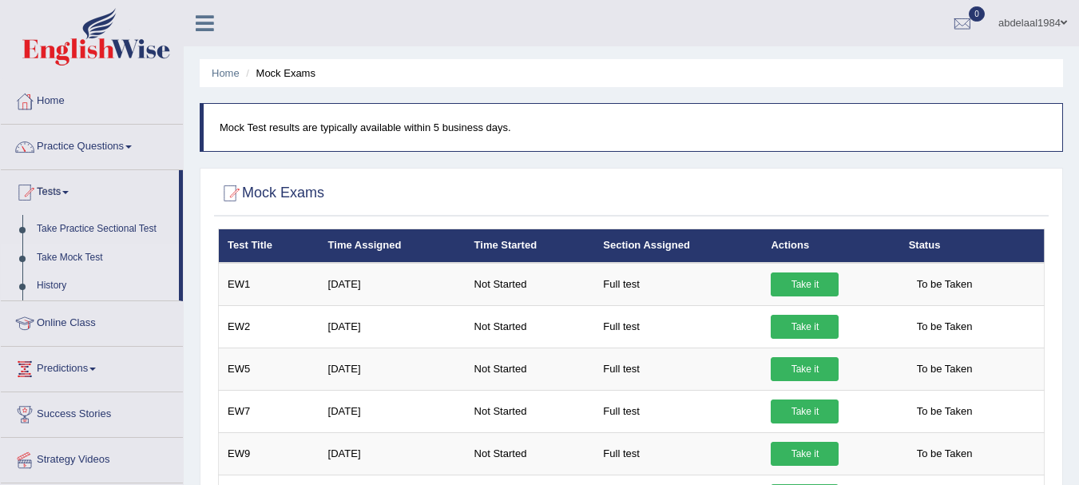
click at [59, 284] on link "History" at bounding box center [104, 285] width 149 height 29
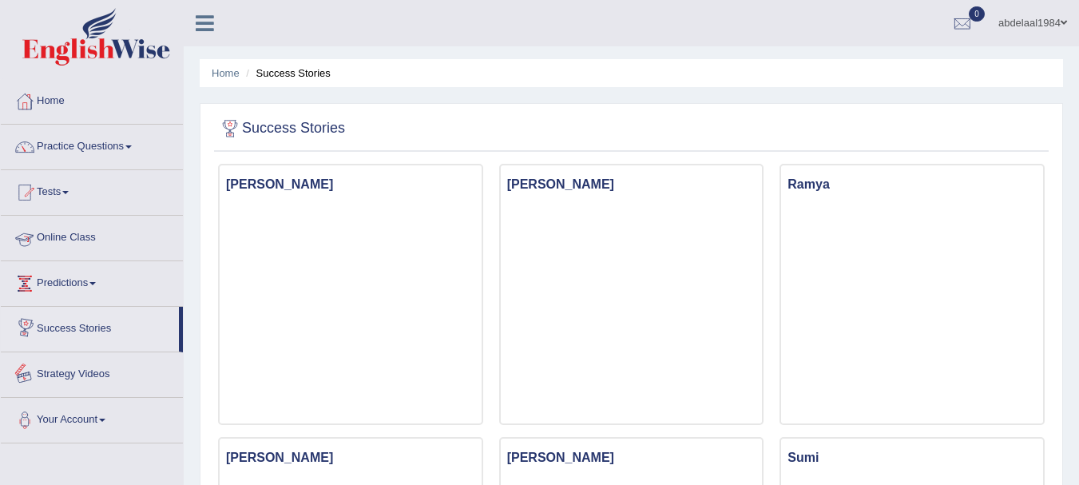
click at [68, 373] on link "Strategy Videos" at bounding box center [92, 372] width 182 height 40
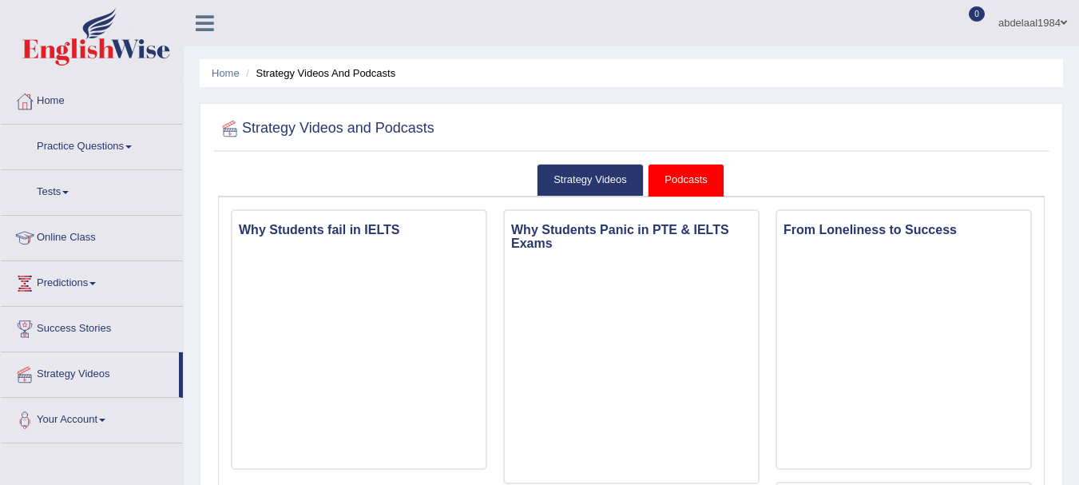
click at [92, 237] on link "Online Class" at bounding box center [92, 236] width 182 height 40
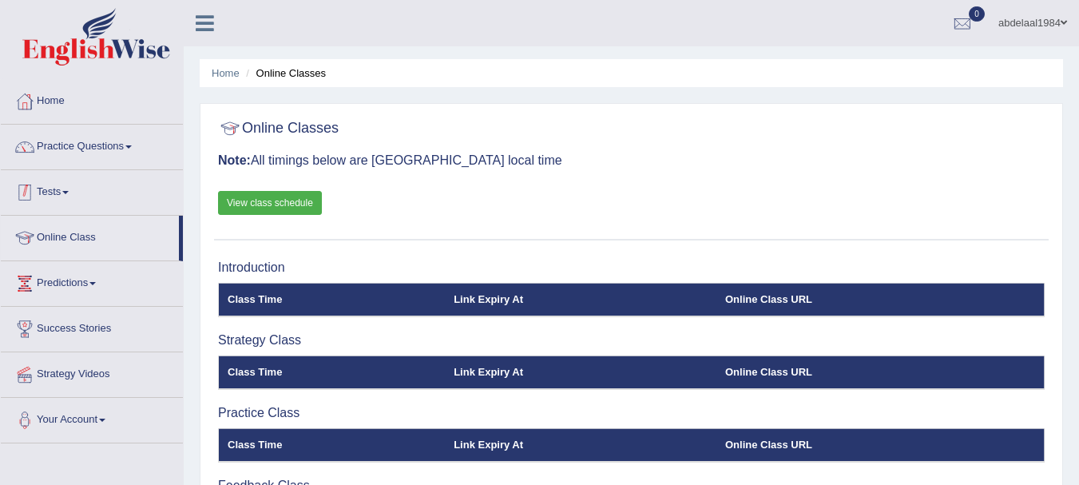
click at [101, 194] on link "Tests" at bounding box center [92, 190] width 182 height 40
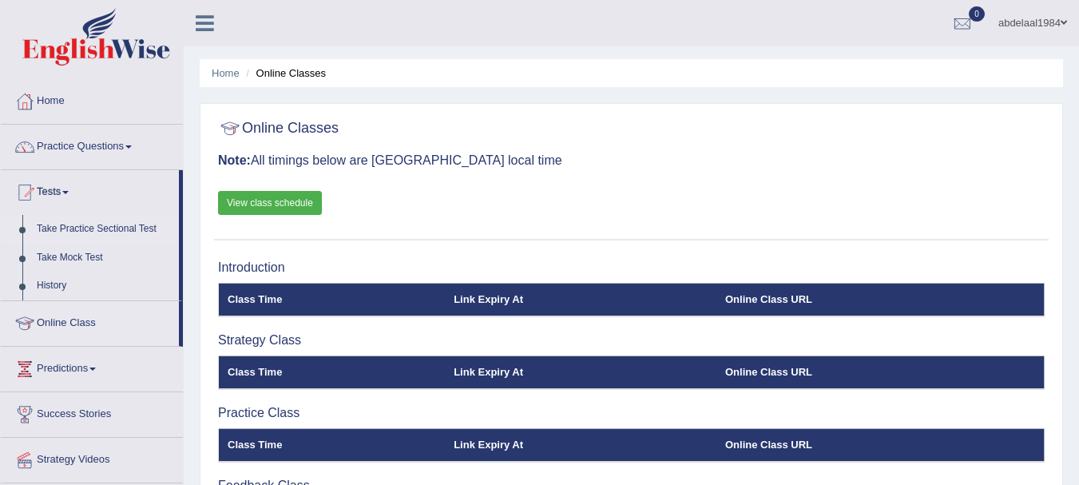
click at [130, 226] on link "Take Practice Sectional Test" at bounding box center [104, 229] width 149 height 29
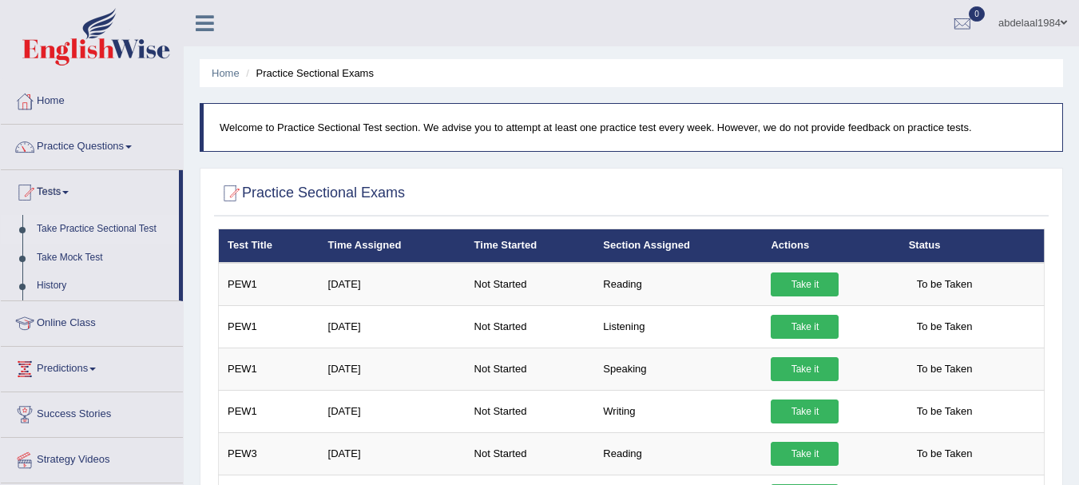
click at [71, 222] on link "Take Practice Sectional Test" at bounding box center [104, 229] width 149 height 29
click at [65, 137] on link "Practice Questions" at bounding box center [92, 145] width 182 height 40
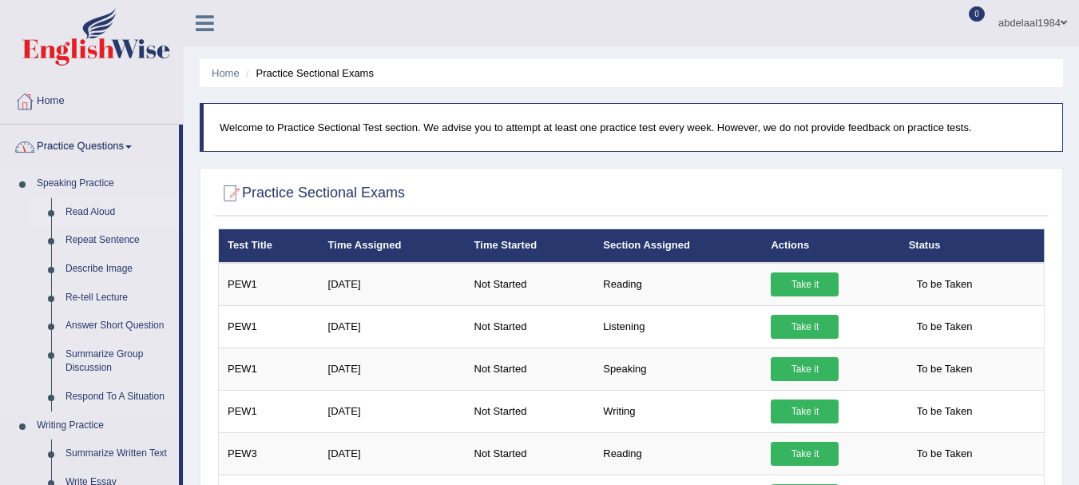
click at [89, 205] on link "Read Aloud" at bounding box center [118, 212] width 121 height 29
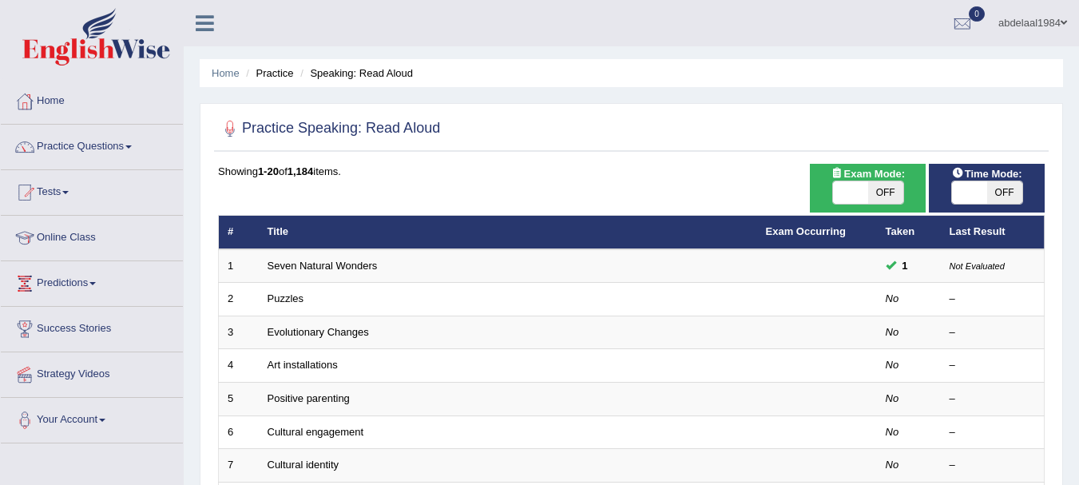
click at [885, 183] on span "OFF" at bounding box center [885, 192] width 35 height 22
checkbox input "true"
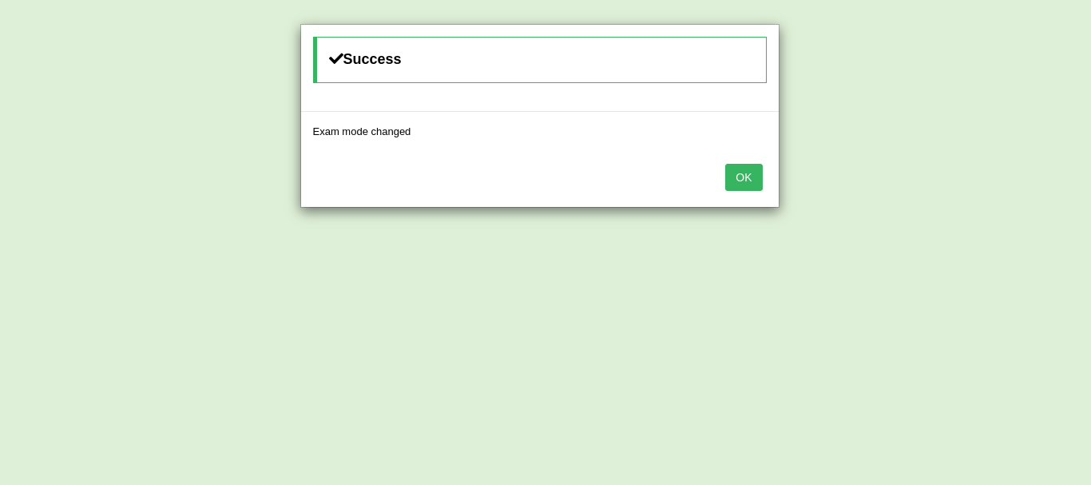
click at [748, 177] on button "OK" at bounding box center [743, 177] width 37 height 27
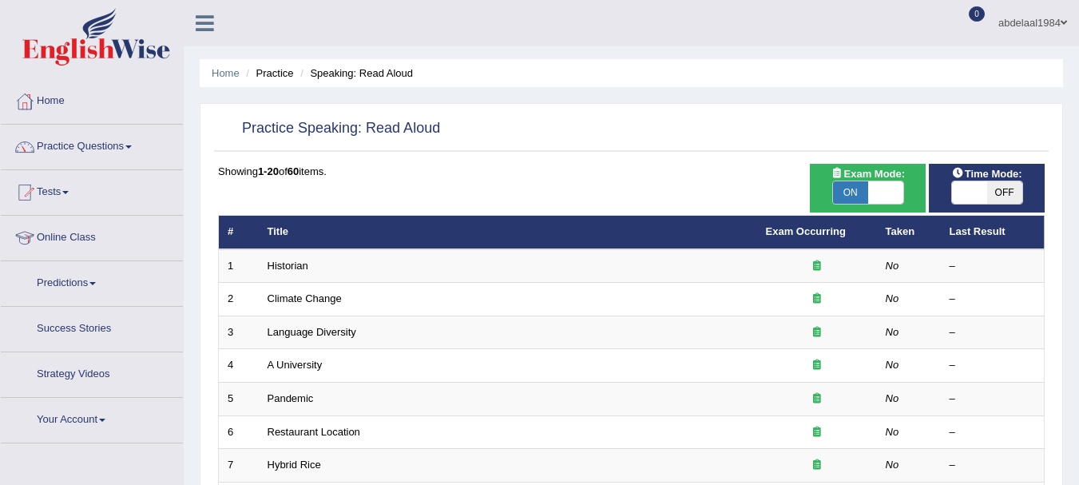
click at [1002, 188] on span "OFF" at bounding box center [1004, 192] width 35 height 22
checkbox input "true"
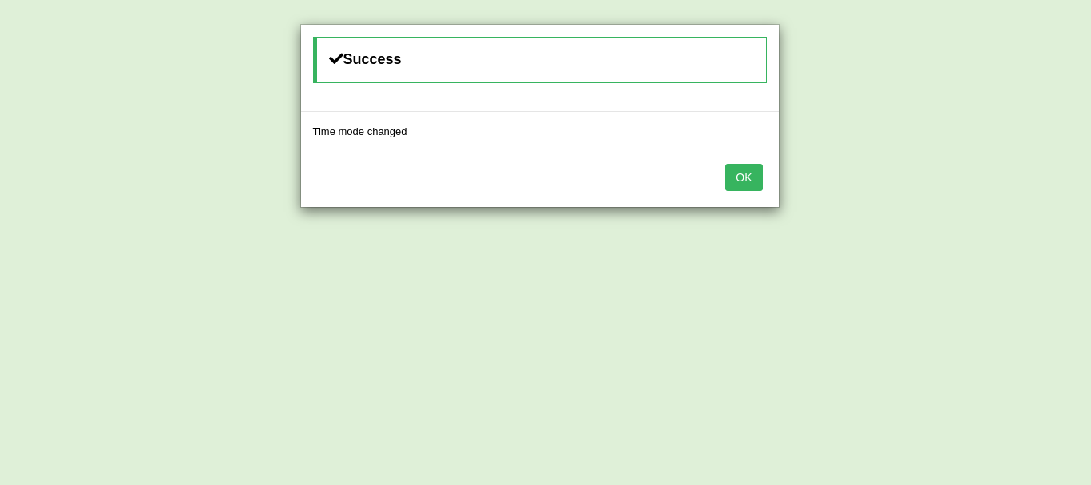
click at [740, 178] on button "OK" at bounding box center [743, 177] width 37 height 27
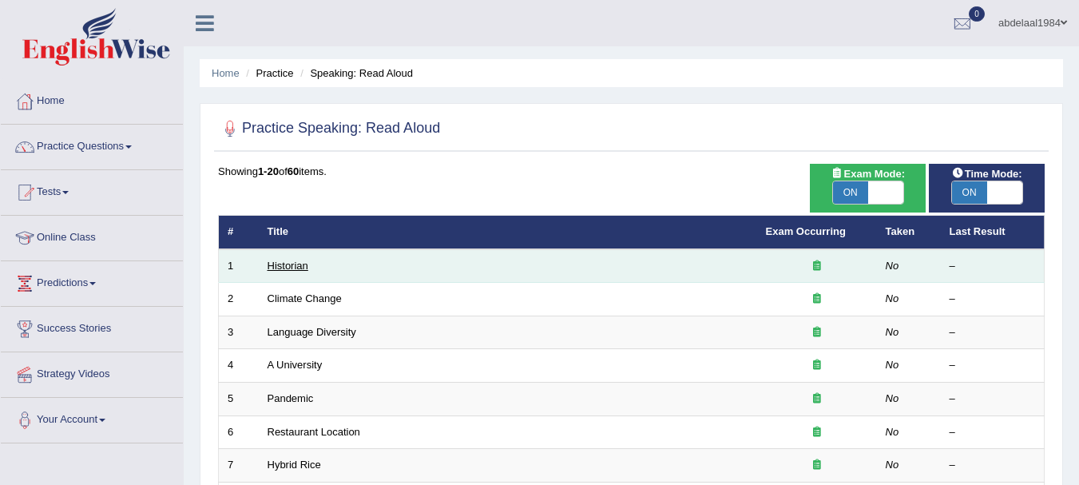
click at [298, 264] on link "Historian" at bounding box center [287, 265] width 41 height 12
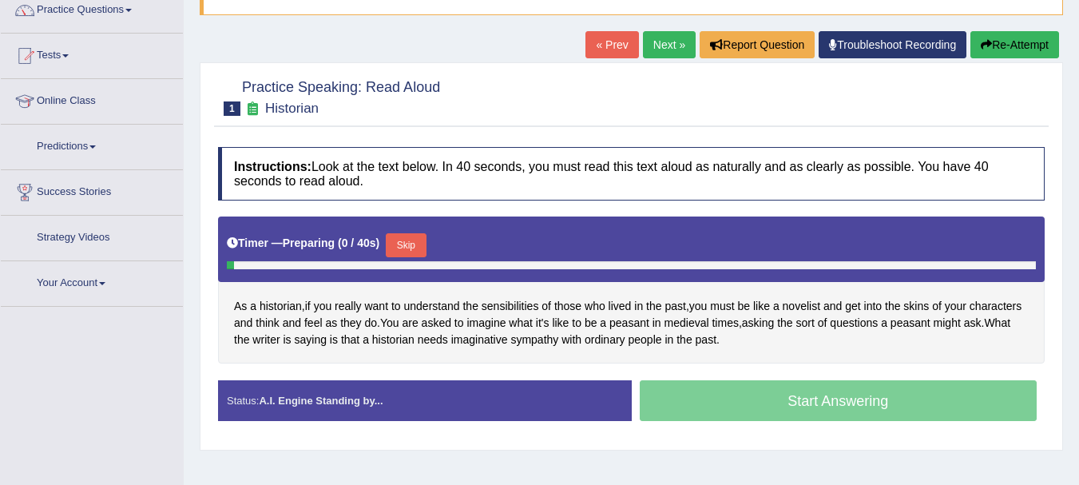
scroll to position [160, 0]
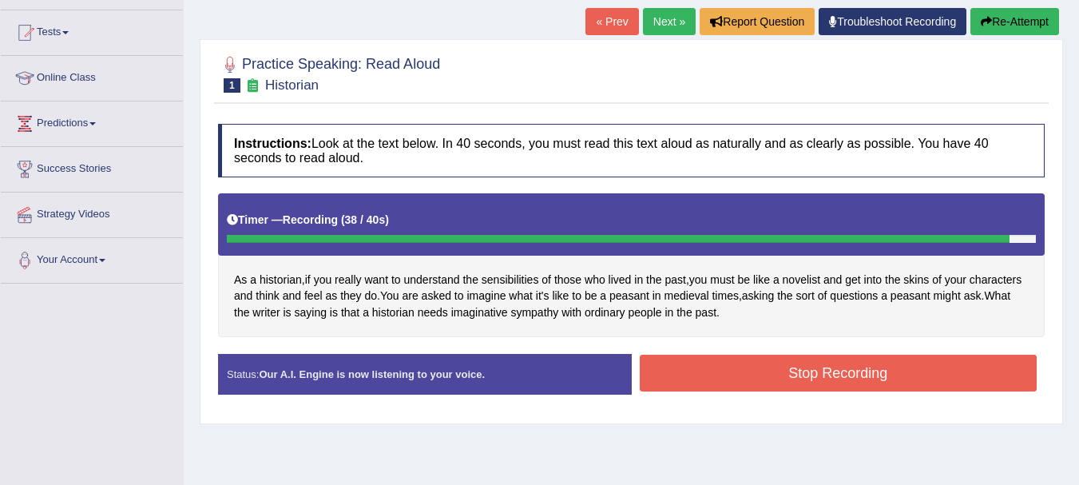
click at [827, 379] on button "Stop Recording" at bounding box center [838, 372] width 398 height 37
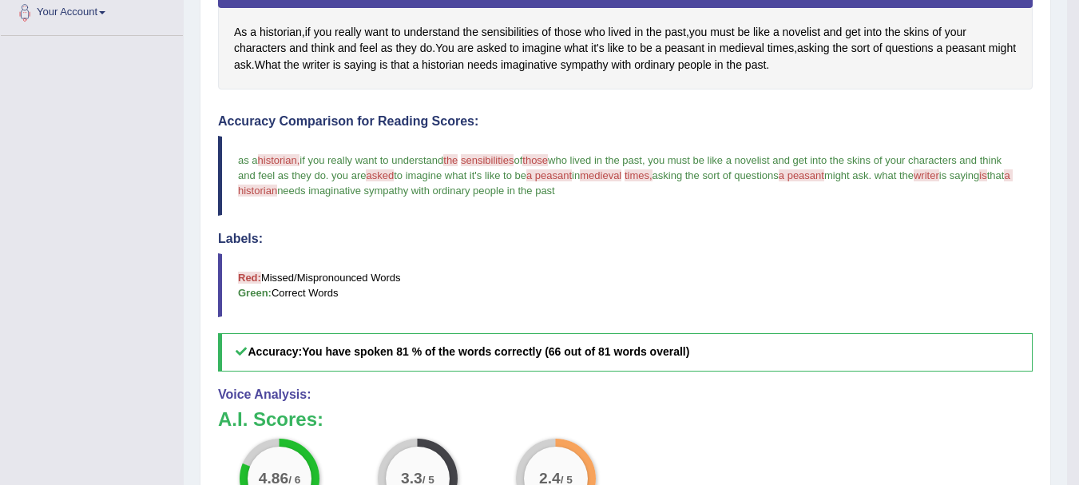
scroll to position [333, 0]
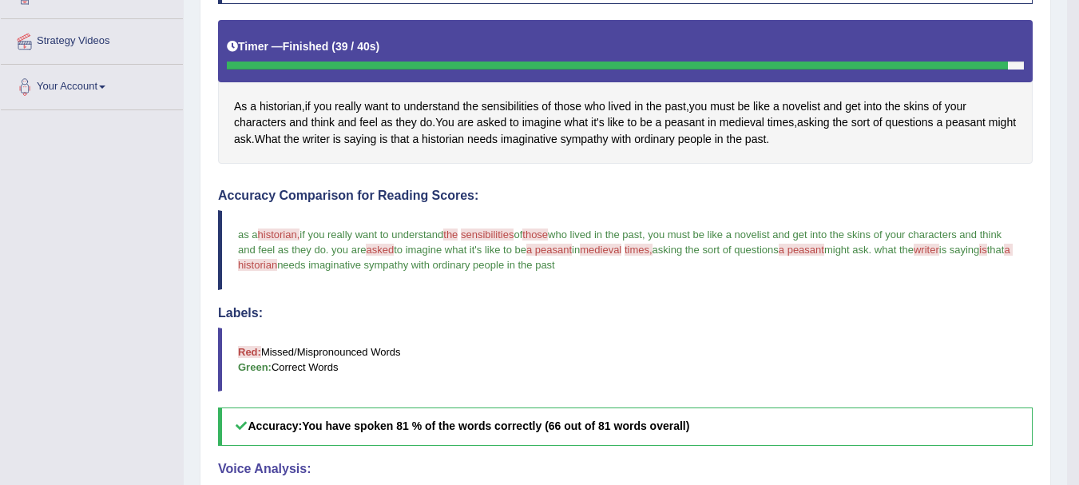
click at [286, 229] on span "historian," at bounding box center [279, 234] width 42 height 12
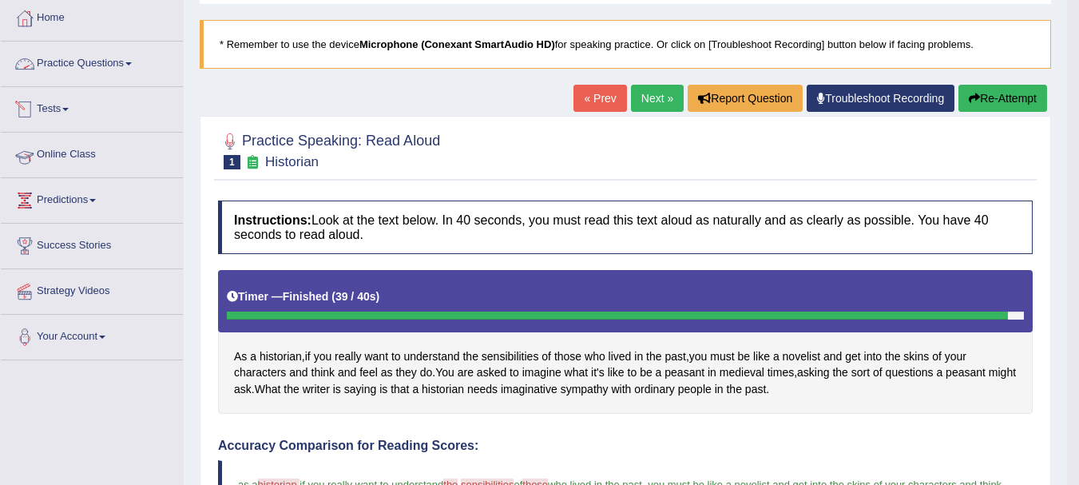
scroll to position [0, 0]
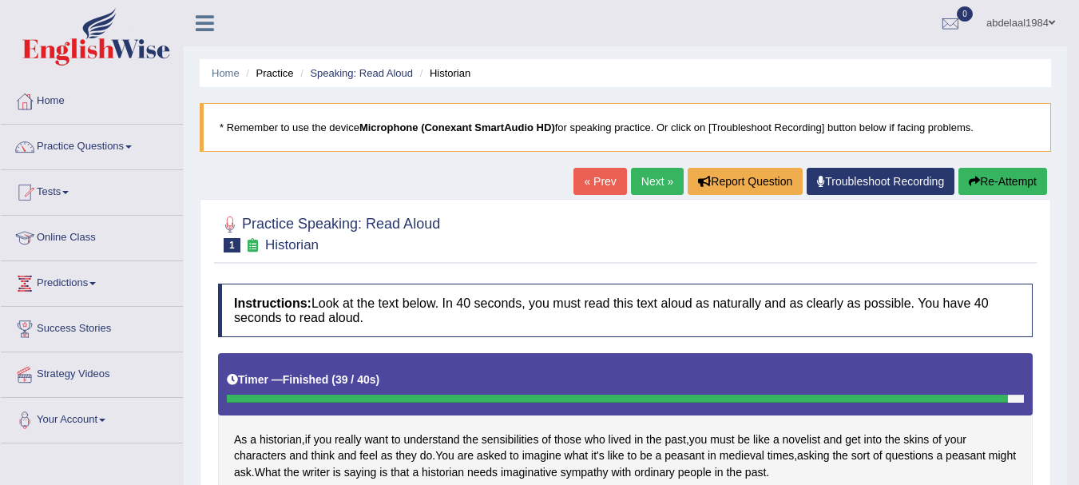
click at [109, 145] on link "Practice Questions" at bounding box center [92, 145] width 182 height 40
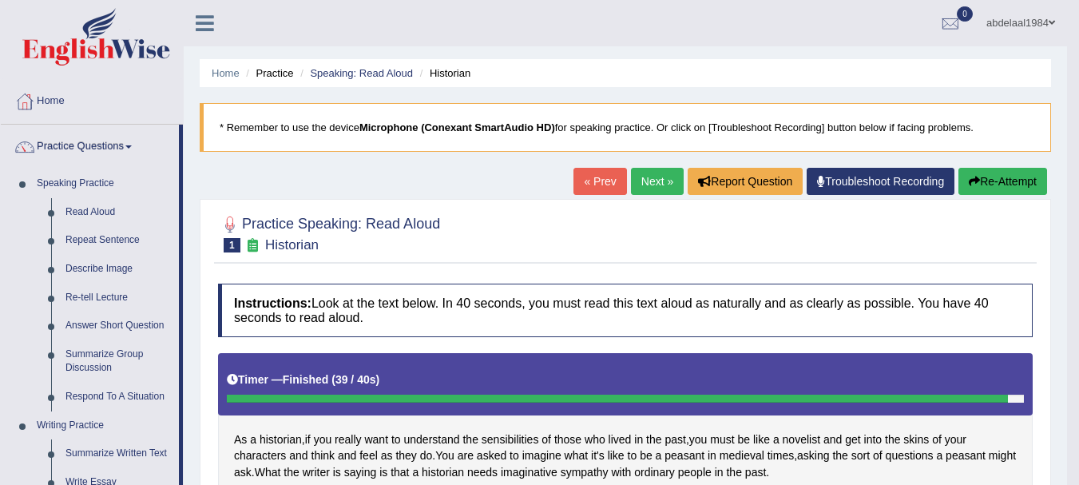
click at [643, 184] on link "Next »" at bounding box center [657, 181] width 53 height 27
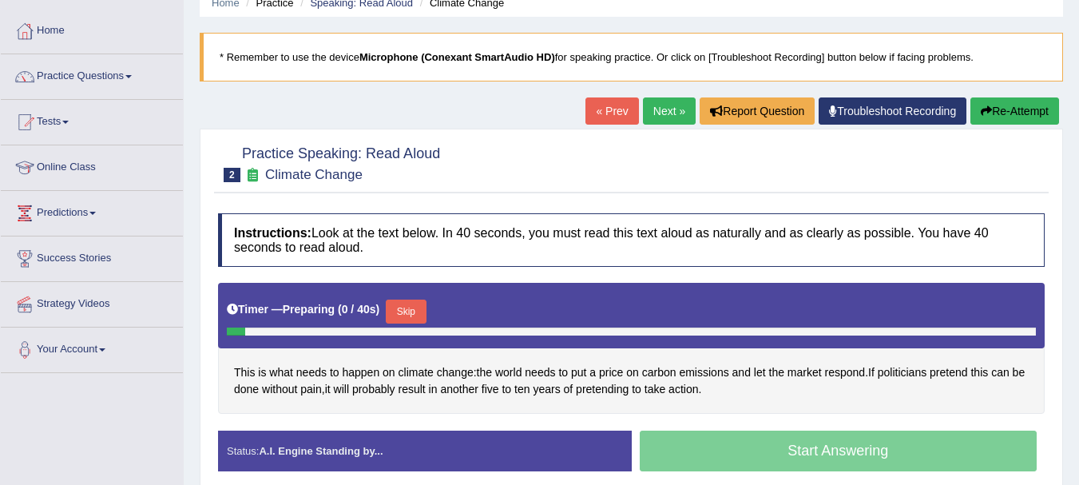
scroll to position [160, 0]
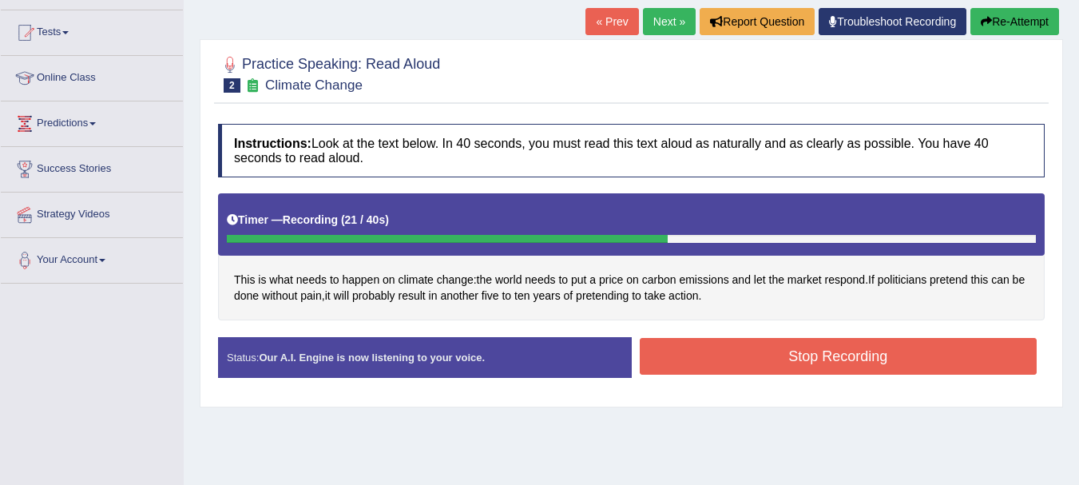
click at [798, 355] on button "Stop Recording" at bounding box center [838, 356] width 398 height 37
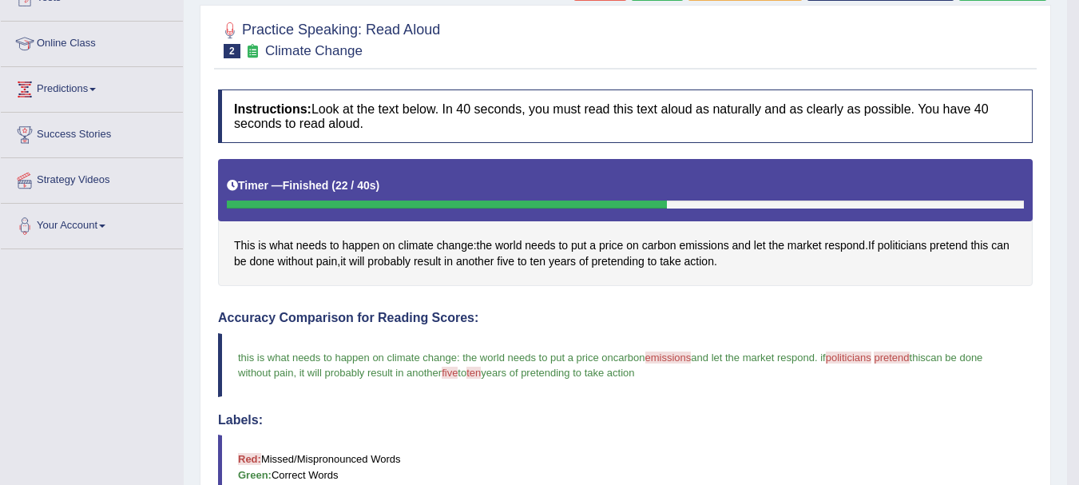
scroll to position [0, 0]
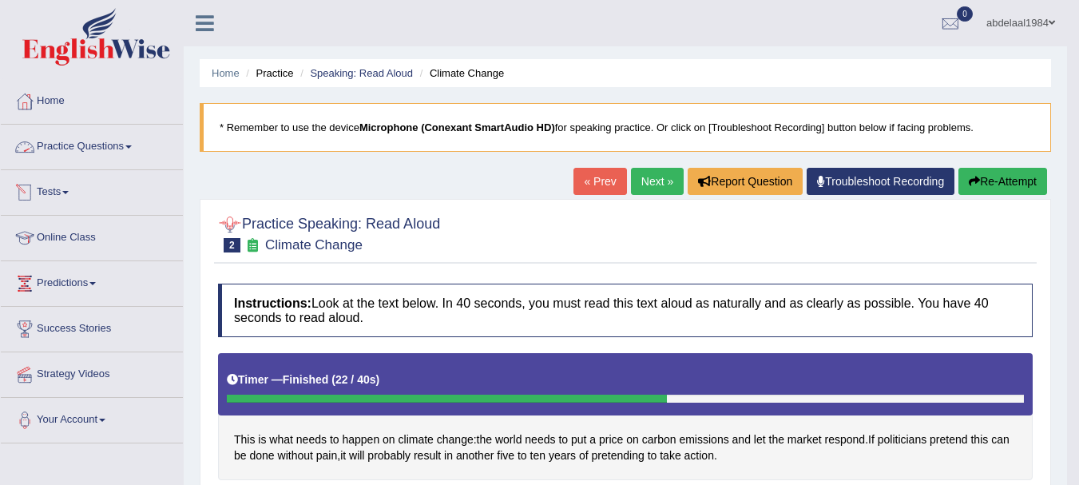
click at [81, 151] on link "Practice Questions" at bounding box center [92, 145] width 182 height 40
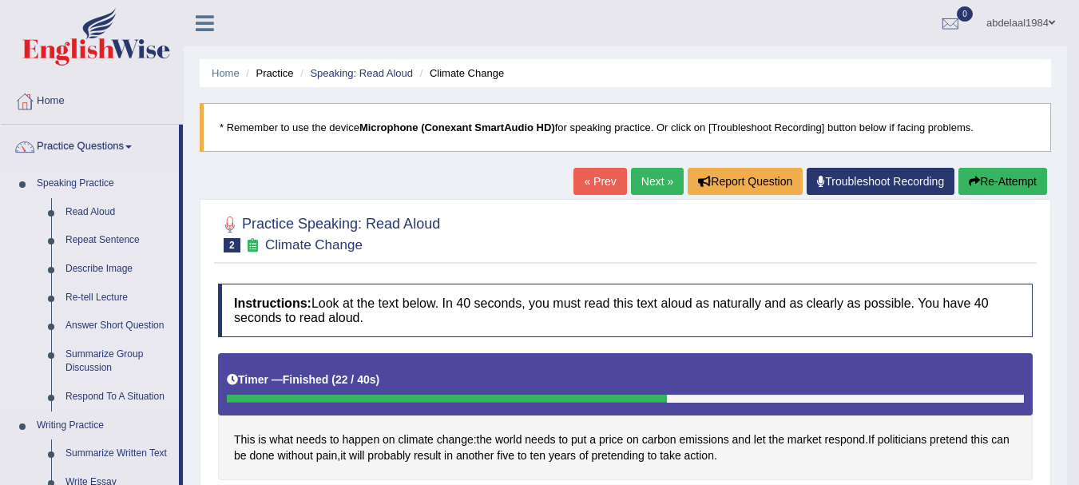
click at [103, 233] on link "Repeat Sentence" at bounding box center [118, 240] width 121 height 29
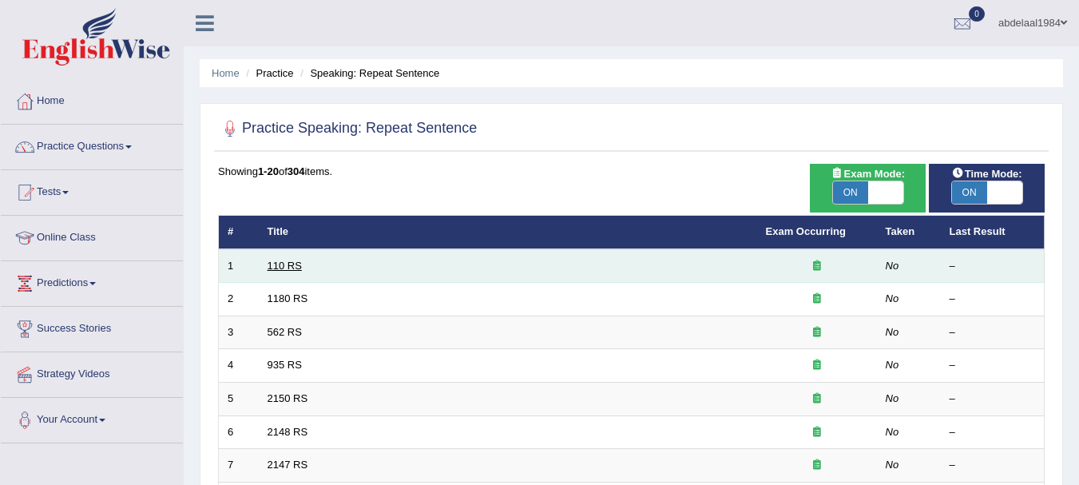
click at [283, 264] on link "110 RS" at bounding box center [284, 265] width 34 height 12
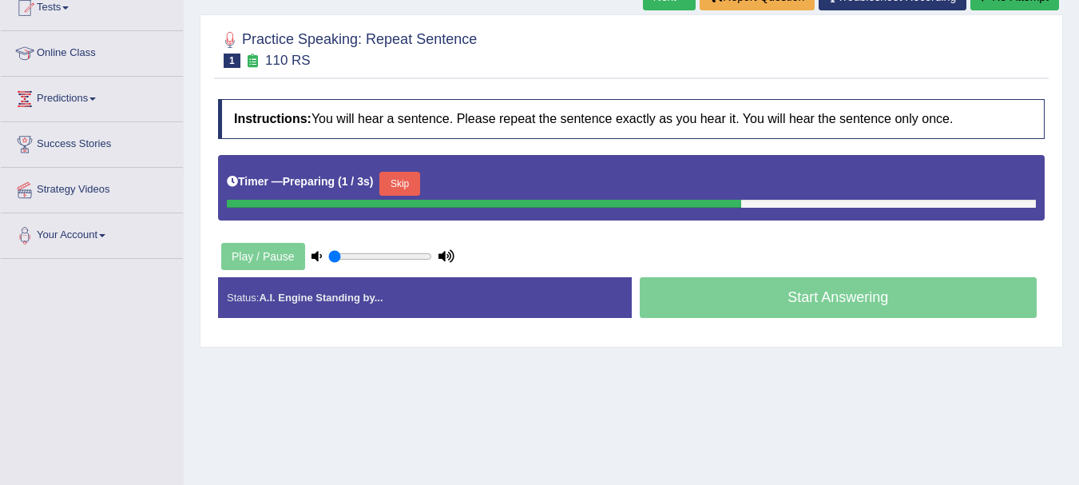
scroll to position [80, 0]
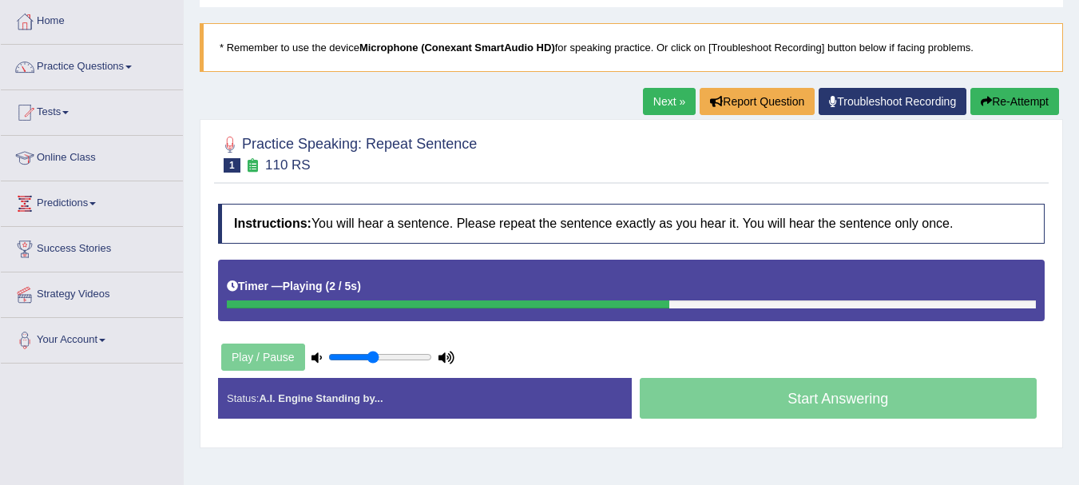
click at [373, 358] on input "range" at bounding box center [380, 356] width 104 height 13
type input "0.55"
click at [382, 357] on input "range" at bounding box center [380, 356] width 104 height 13
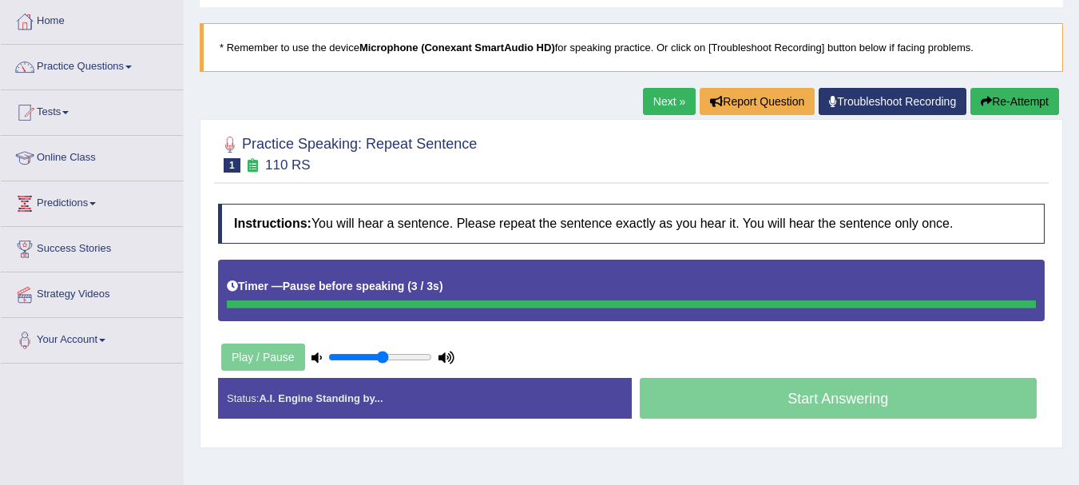
click at [998, 102] on button "Re-Attempt" at bounding box center [1014, 101] width 89 height 27
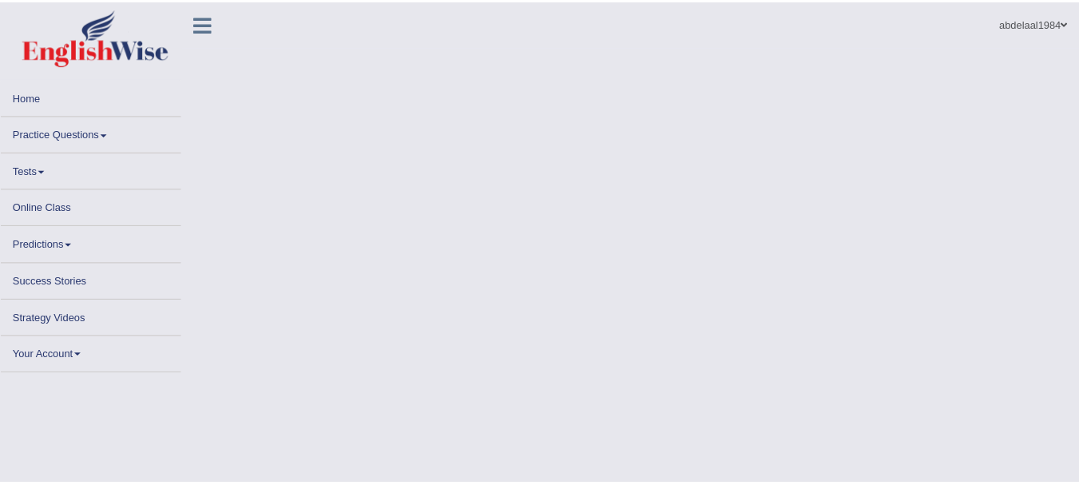
scroll to position [80, 0]
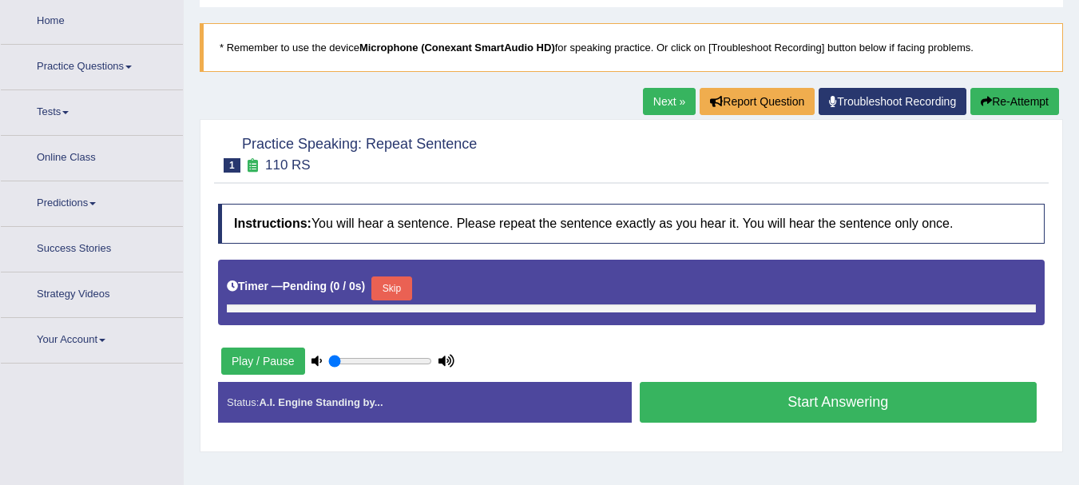
type input "0.55"
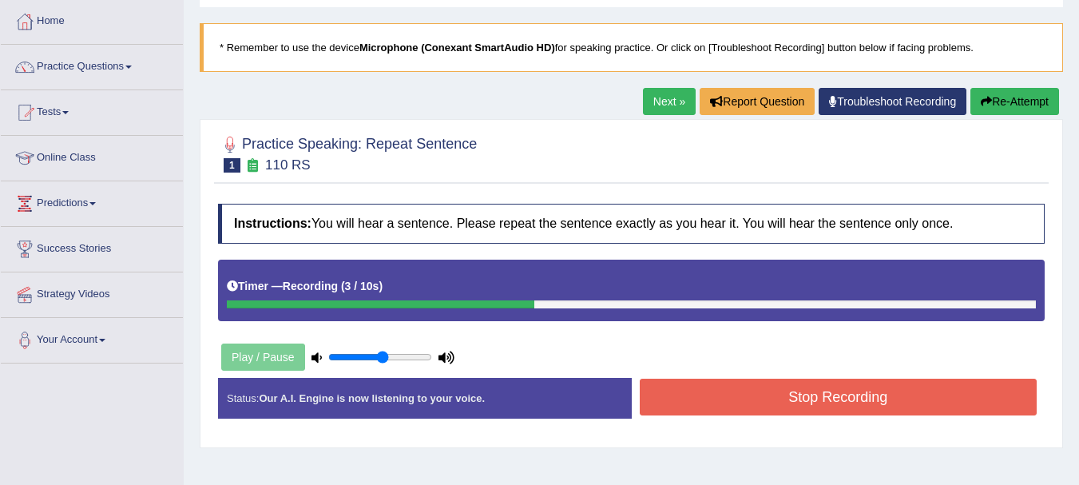
click at [917, 390] on button "Stop Recording" at bounding box center [838, 396] width 398 height 37
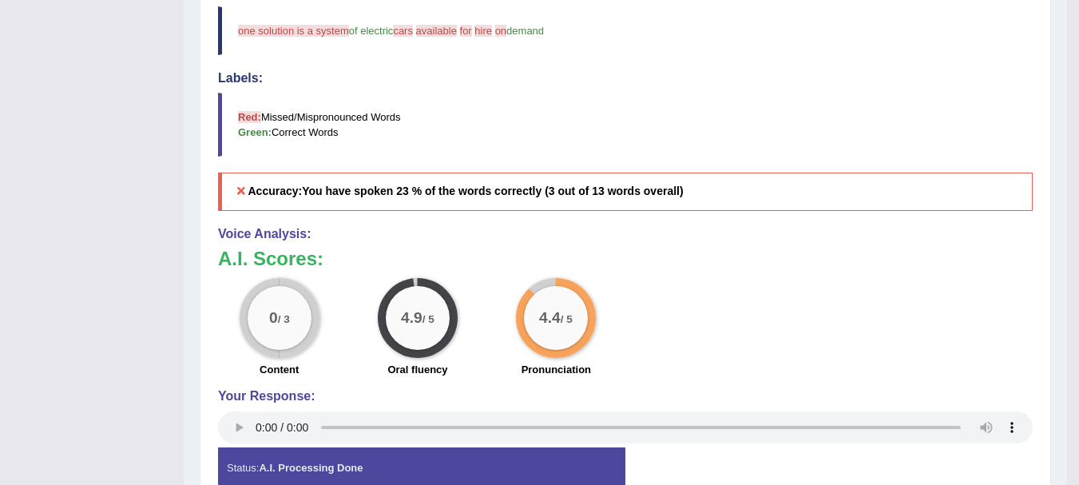
scroll to position [661, 0]
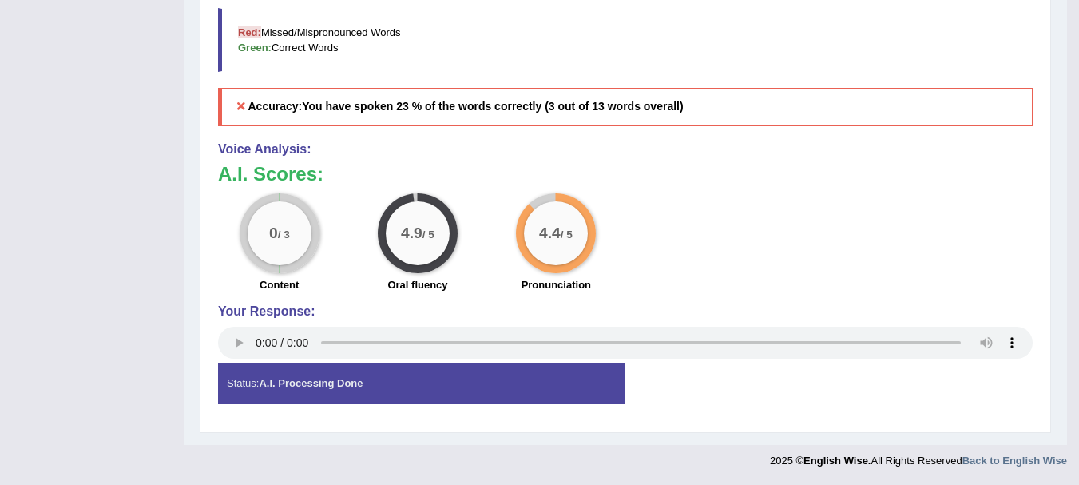
click at [914, 255] on div "0 / 3 Content 4.9 / 5 Oral fluency 4.4 / 5 Pronunciation" at bounding box center [625, 244] width 830 height 103
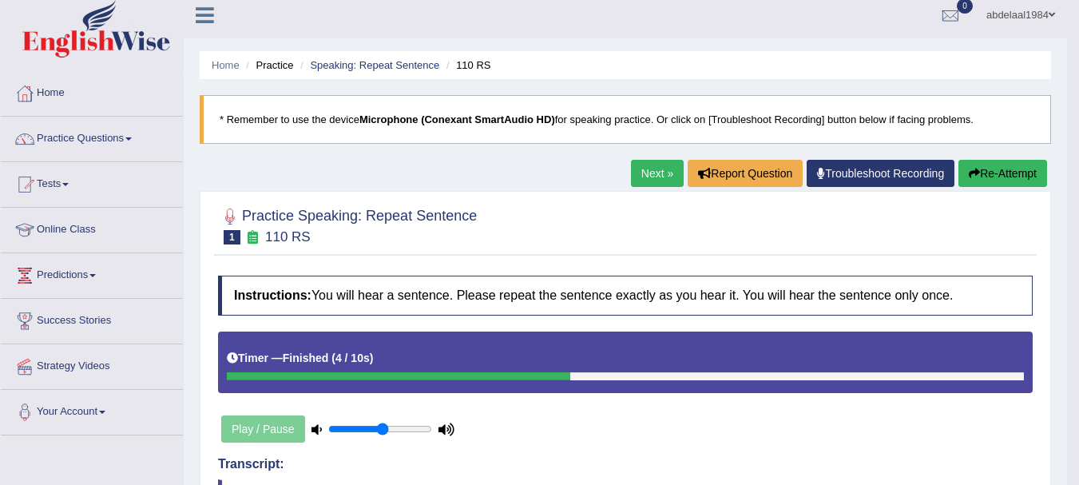
scroll to position [0, 0]
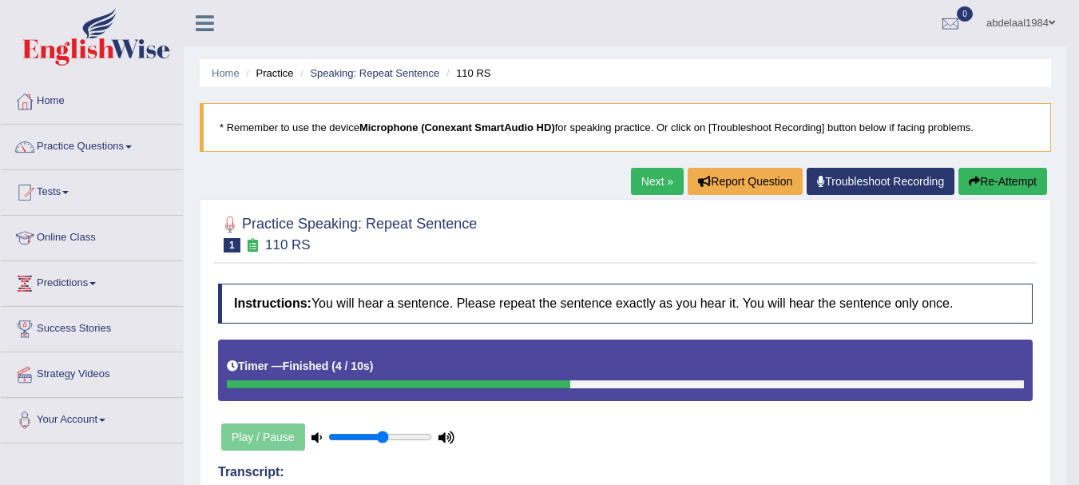
click at [651, 182] on link "Next »" at bounding box center [657, 181] width 53 height 27
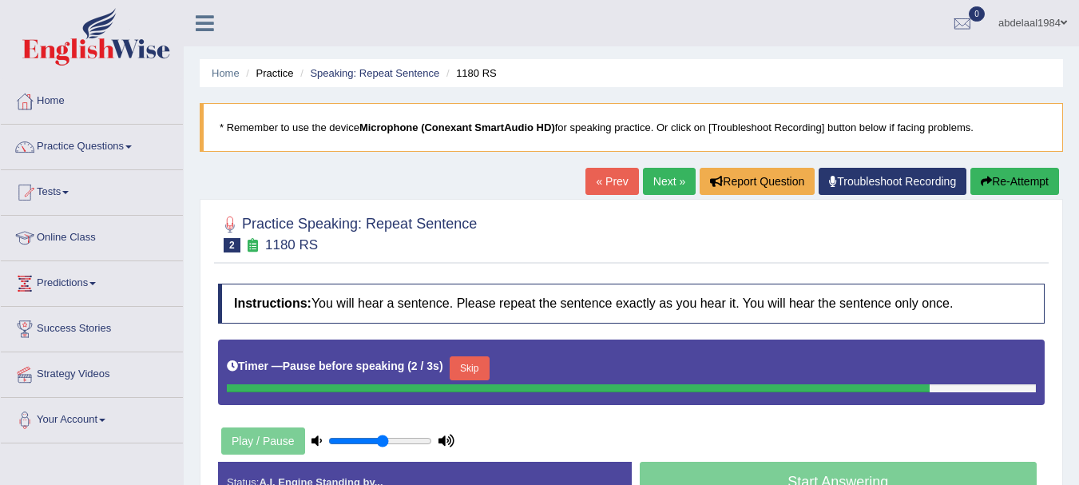
scroll to position [240, 0]
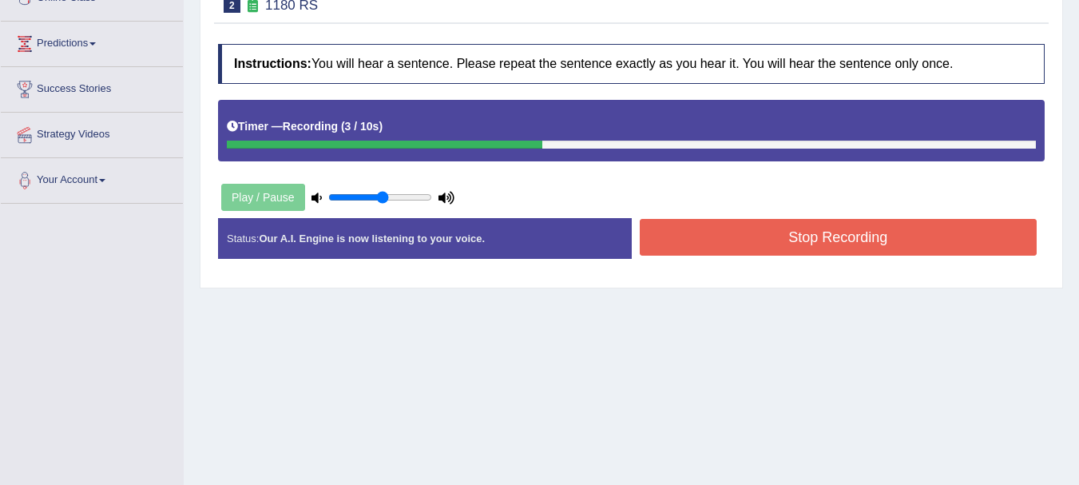
click at [848, 233] on button "Stop Recording" at bounding box center [838, 237] width 398 height 37
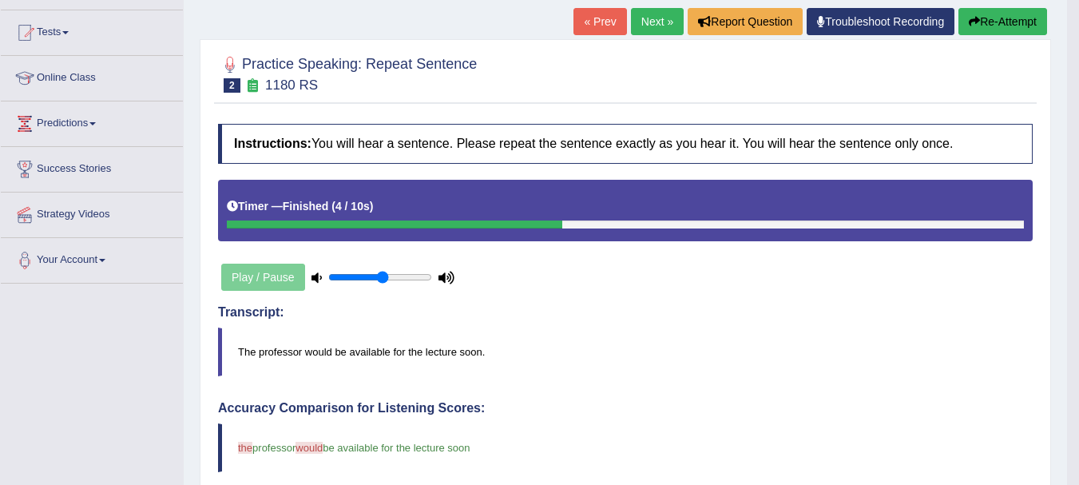
scroll to position [0, 0]
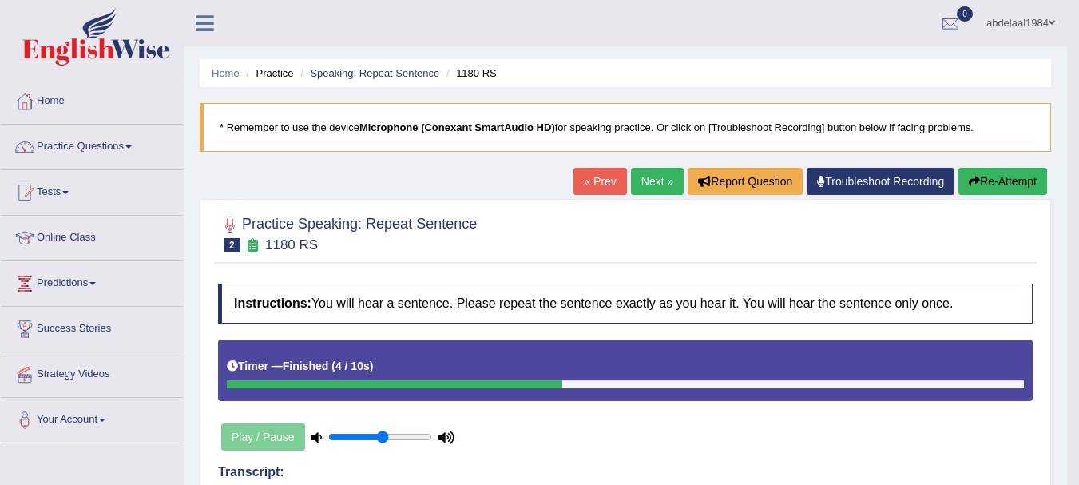
click at [642, 180] on link "Next »" at bounding box center [657, 181] width 53 height 27
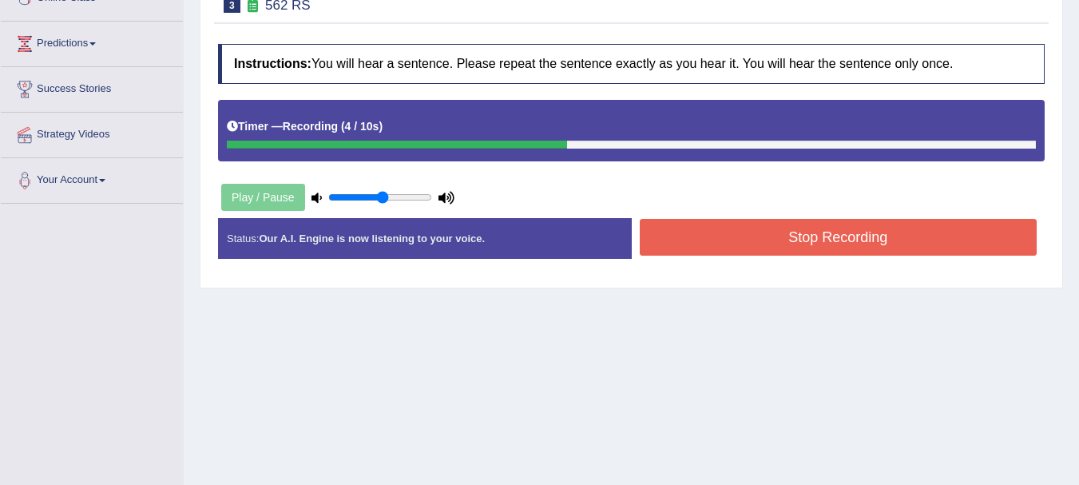
click at [775, 241] on button "Stop Recording" at bounding box center [838, 237] width 398 height 37
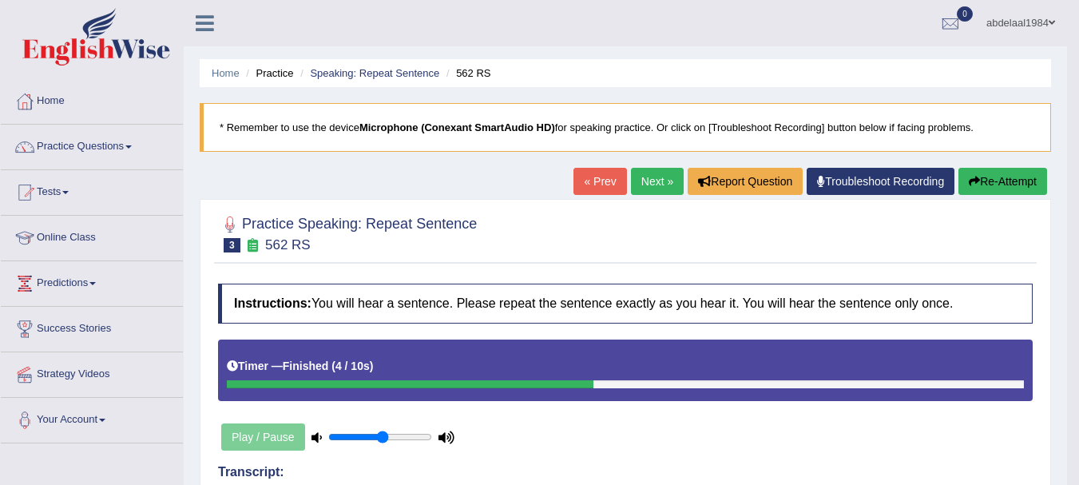
click at [993, 179] on button "Re-Attempt" at bounding box center [1002, 181] width 89 height 27
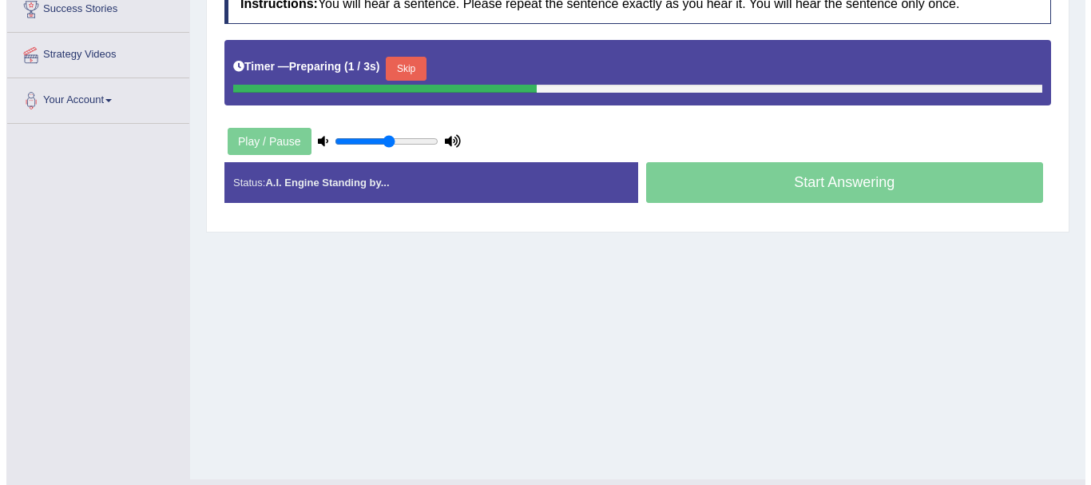
scroll to position [160, 0]
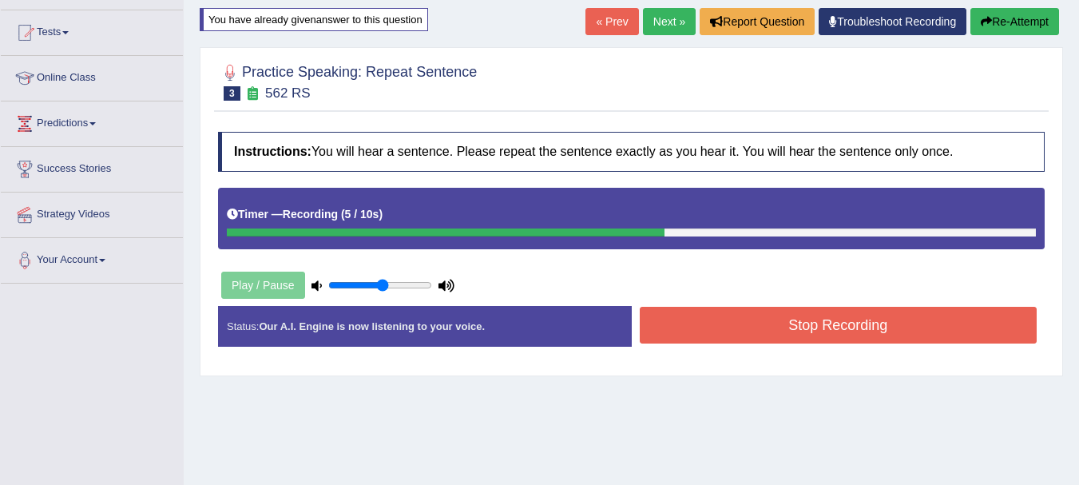
click at [775, 328] on button "Stop Recording" at bounding box center [838, 325] width 398 height 37
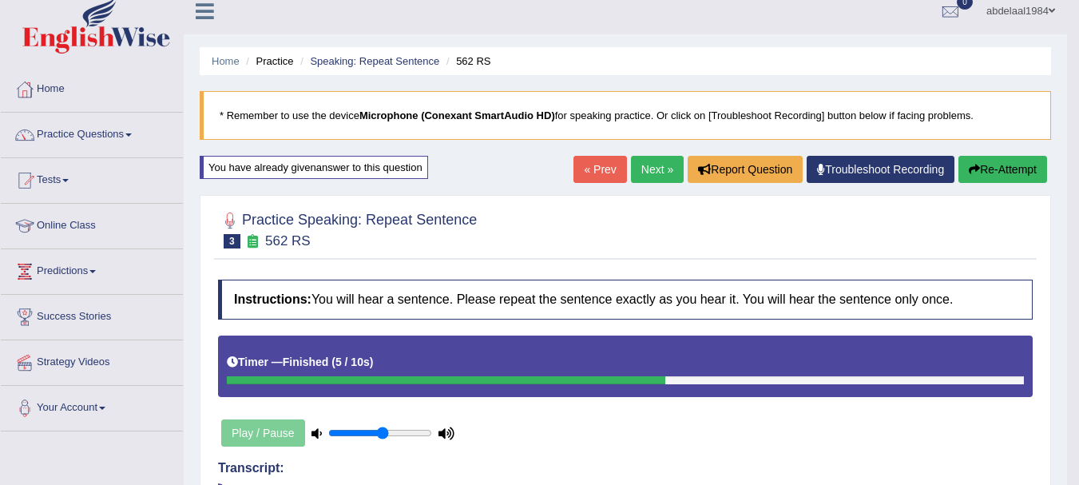
scroll to position [0, 0]
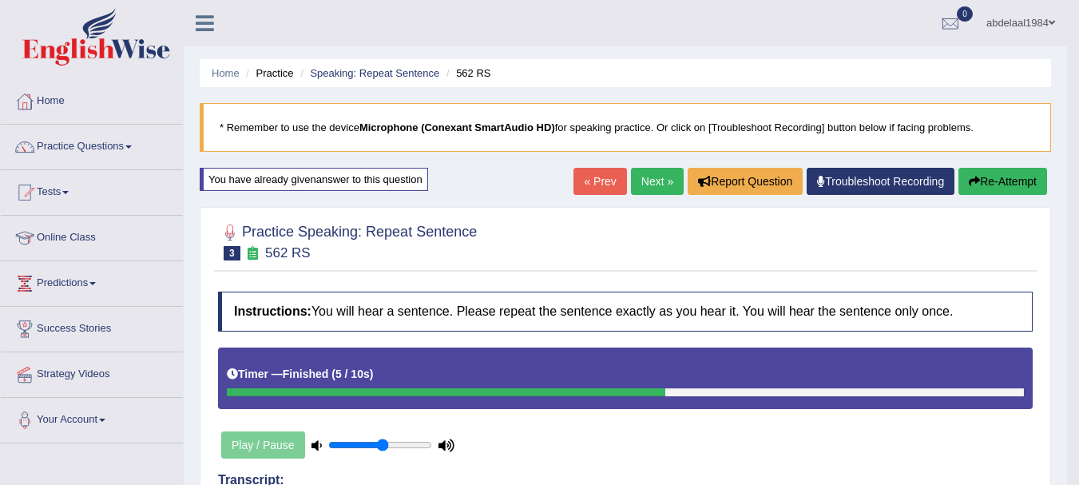
click at [655, 184] on link "Next »" at bounding box center [657, 181] width 53 height 27
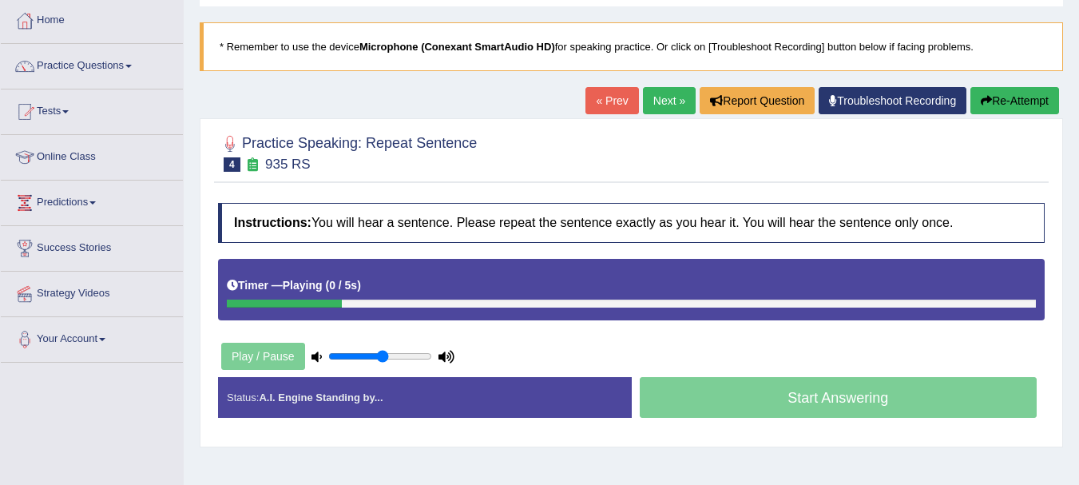
scroll to position [80, 0]
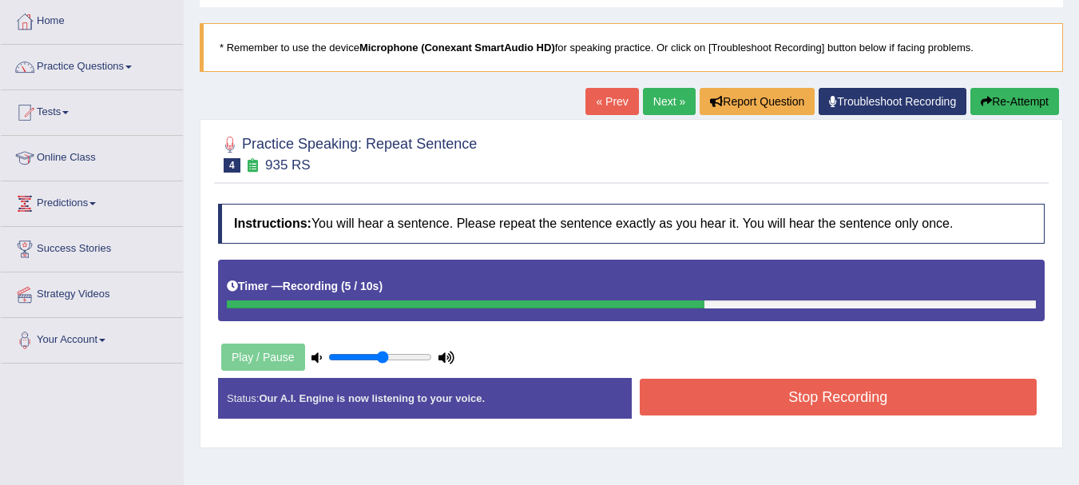
click at [922, 404] on button "Stop Recording" at bounding box center [838, 396] width 398 height 37
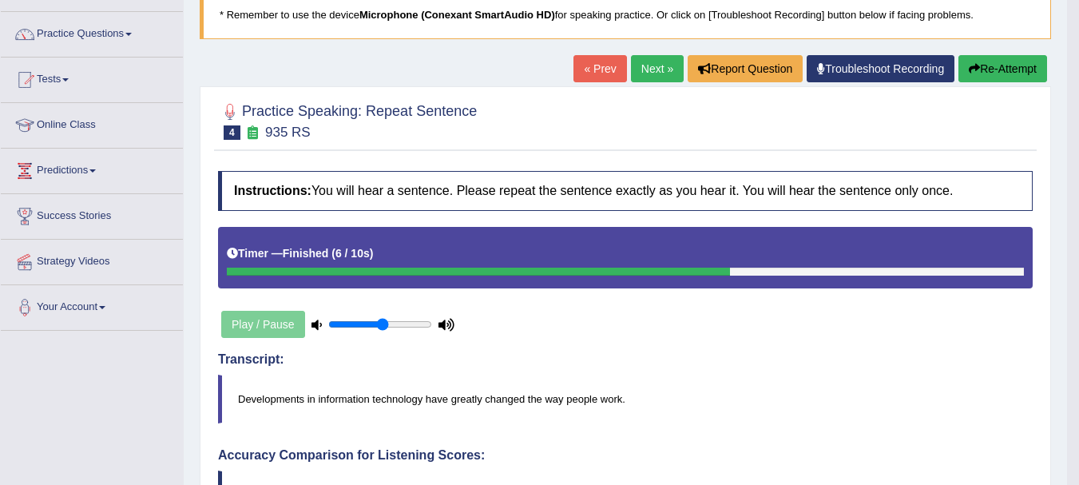
scroll to position [0, 0]
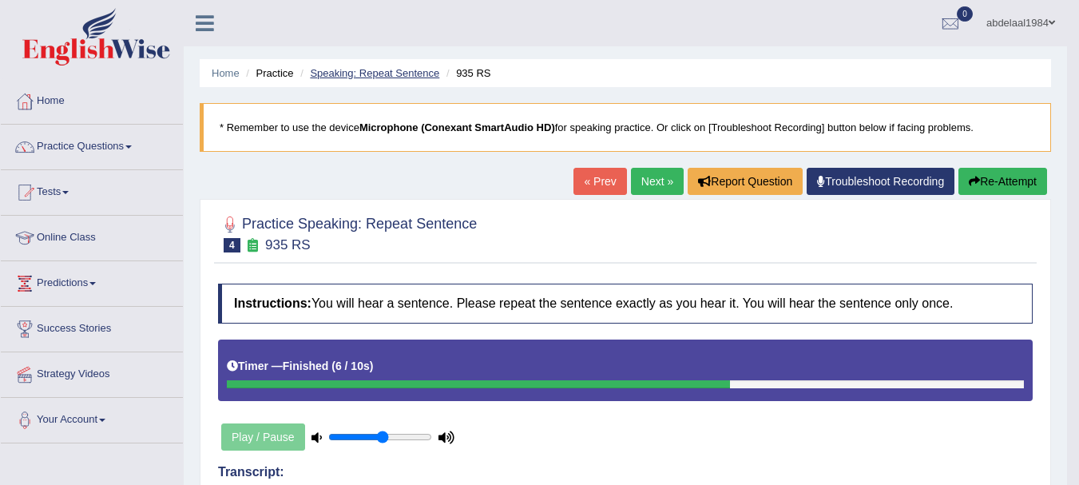
click at [396, 69] on link "Speaking: Repeat Sentence" at bounding box center [374, 73] width 129 height 12
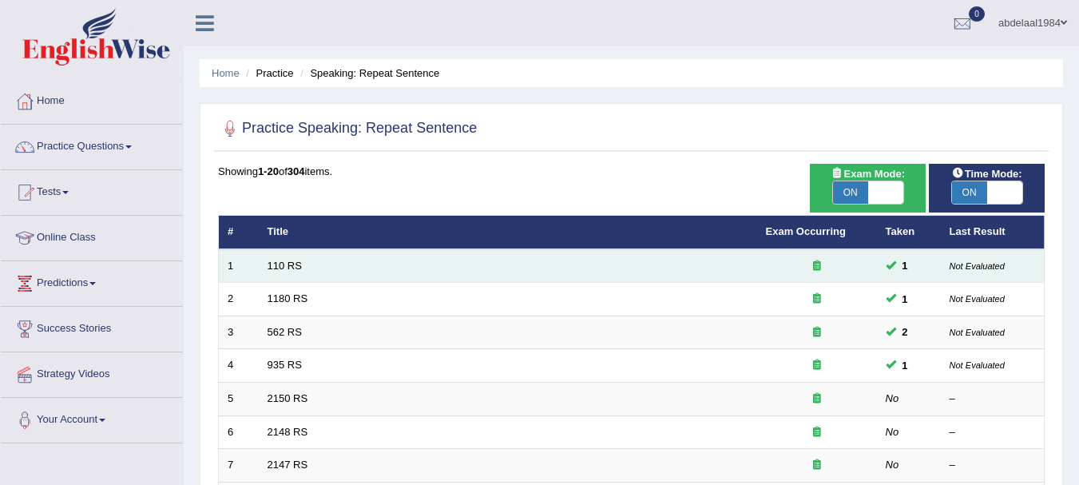
click at [818, 265] on icon at bounding box center [817, 265] width 8 height 10
drag, startPoint x: 274, startPoint y: 259, endPoint x: 268, endPoint y: 268, distance: 11.1
click at [268, 268] on link "110 RS" at bounding box center [284, 265] width 34 height 12
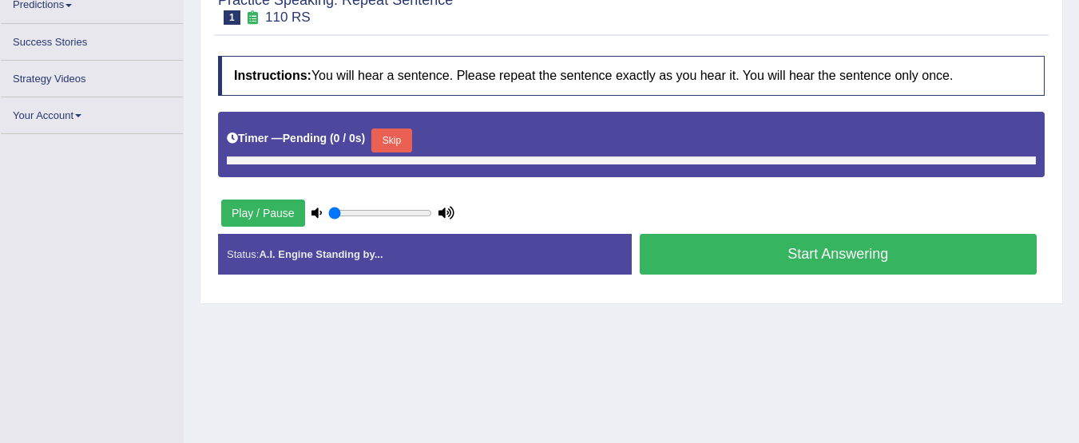
scroll to position [278, 0]
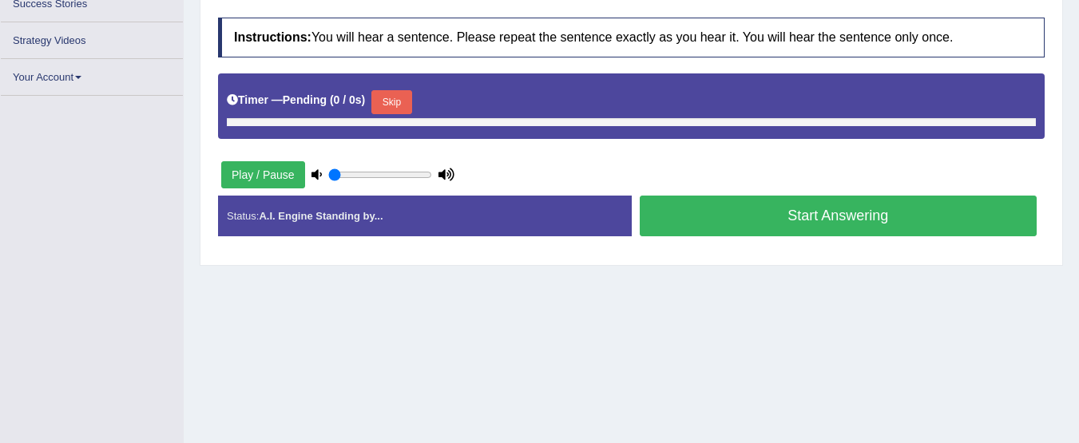
type input "0.55"
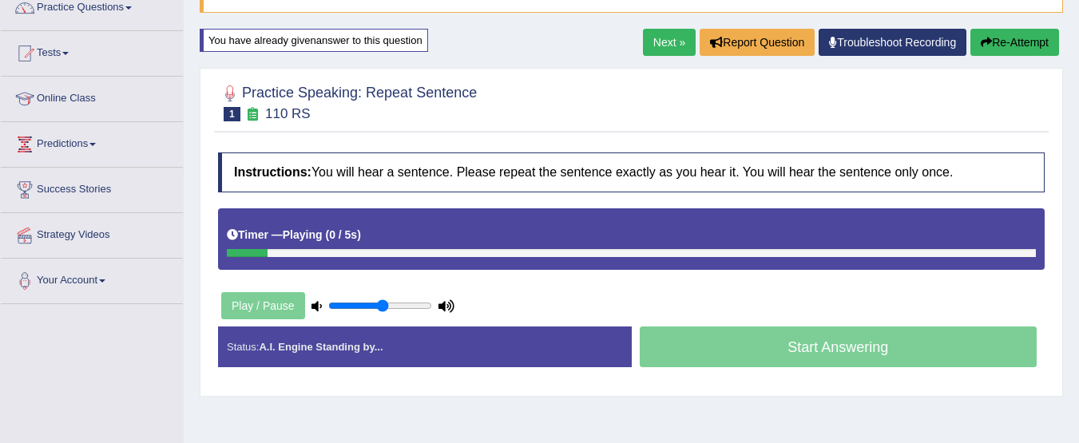
scroll to position [0, 0]
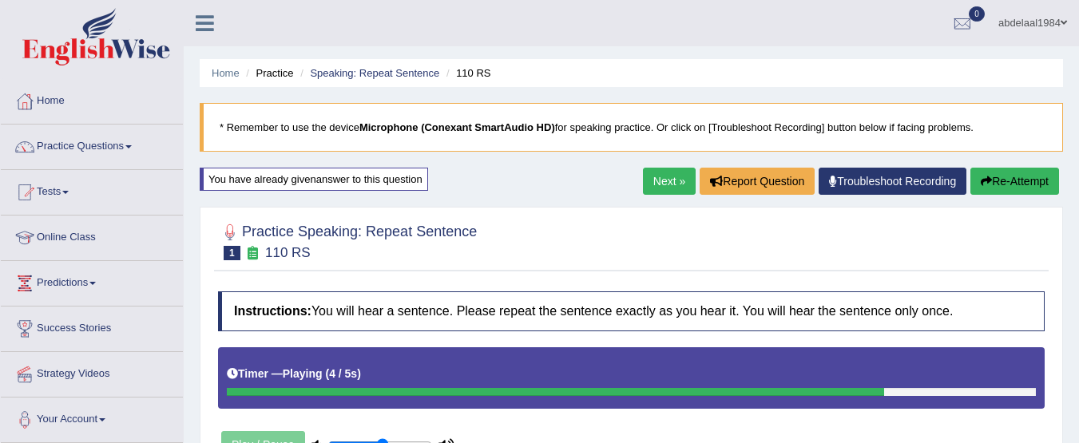
click at [287, 186] on div "You have already given answer to this question" at bounding box center [314, 179] width 228 height 23
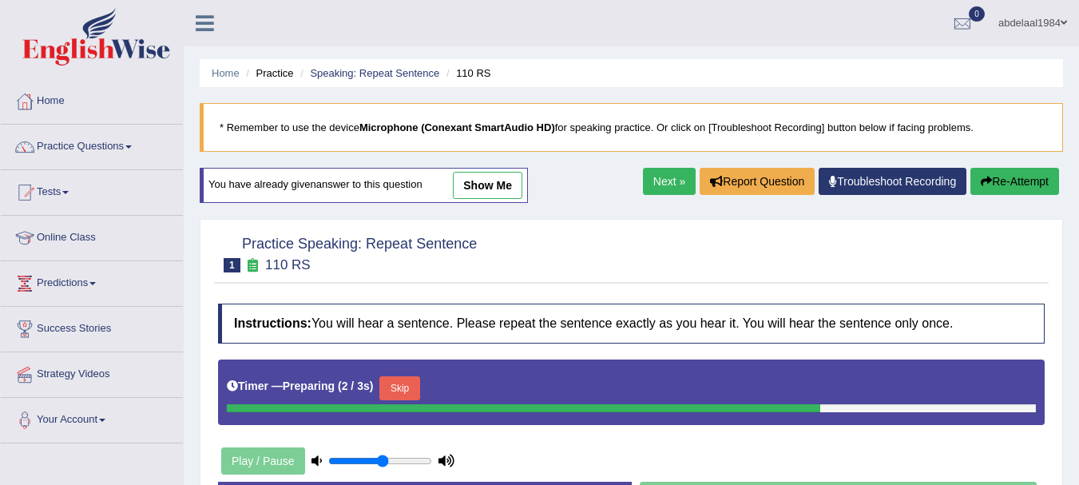
click at [512, 187] on link "show me" at bounding box center [487, 185] width 69 height 27
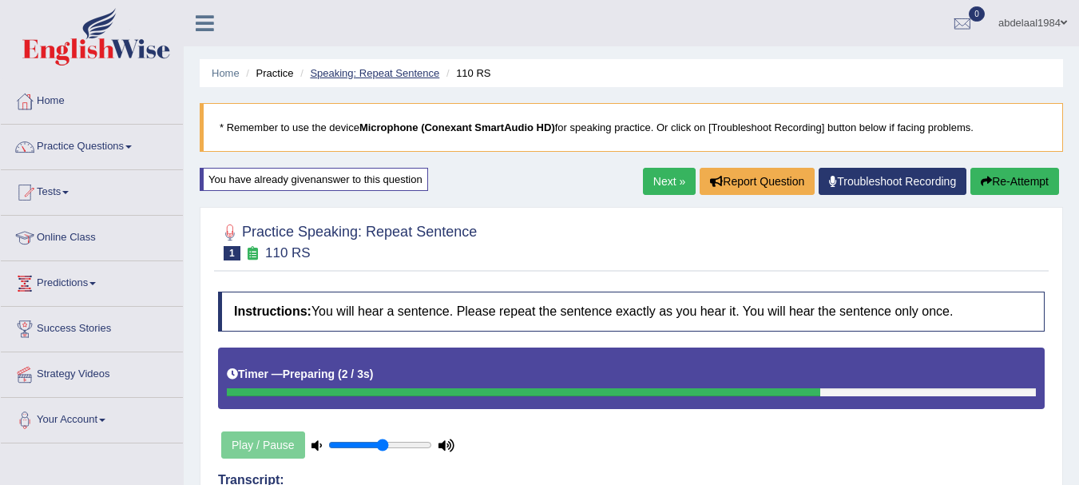
click at [366, 72] on link "Speaking: Repeat Sentence" at bounding box center [374, 73] width 129 height 12
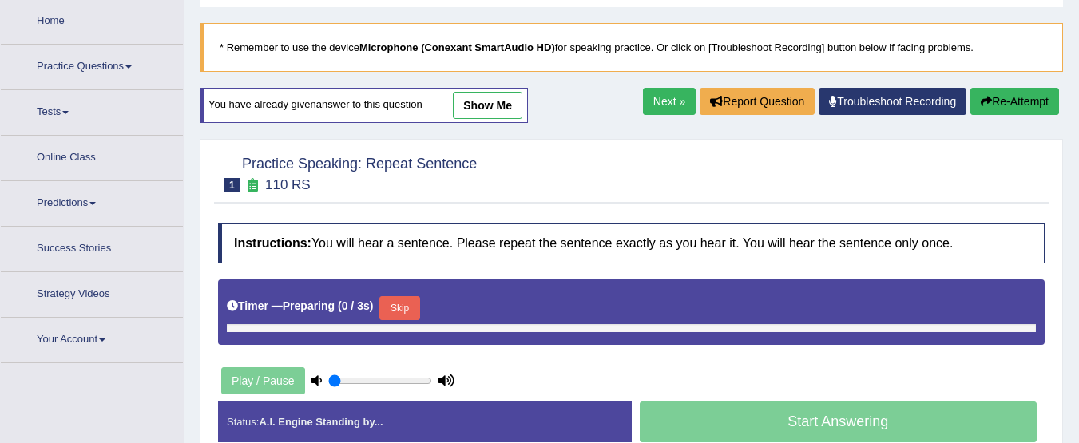
type input "0.55"
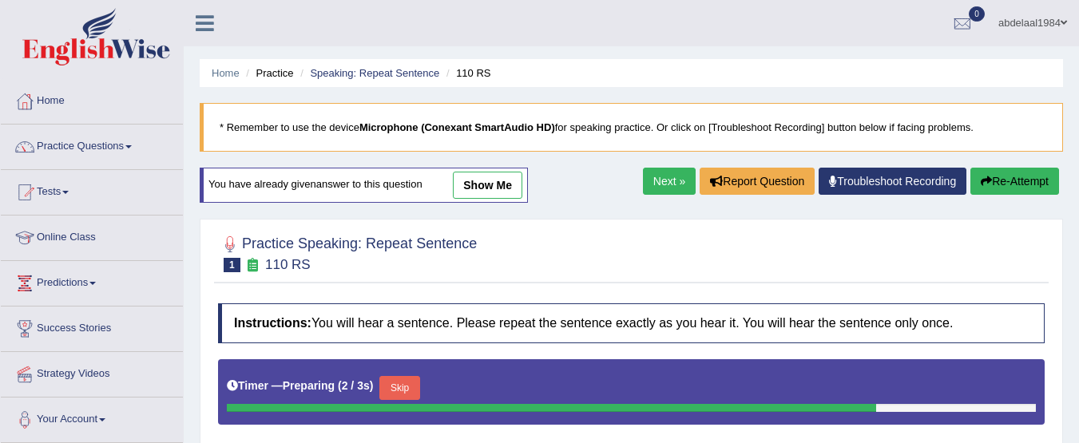
click at [505, 183] on link "show me" at bounding box center [487, 185] width 69 height 27
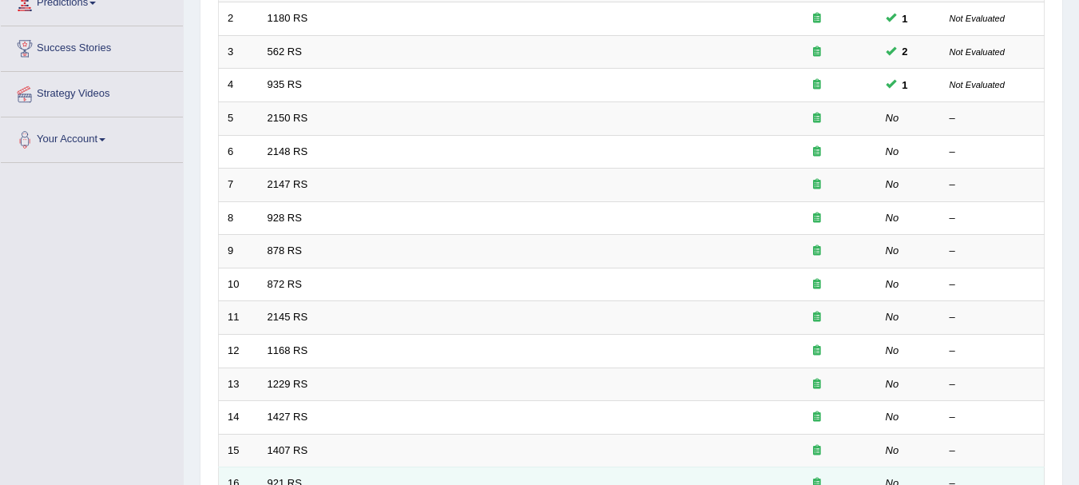
scroll to position [93, 0]
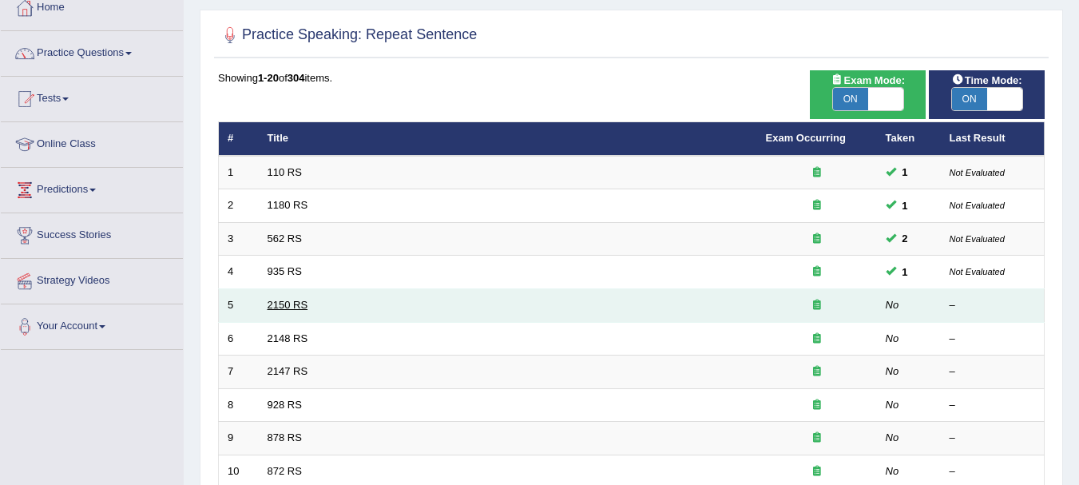
click at [283, 304] on link "2150 RS" at bounding box center [287, 305] width 41 height 12
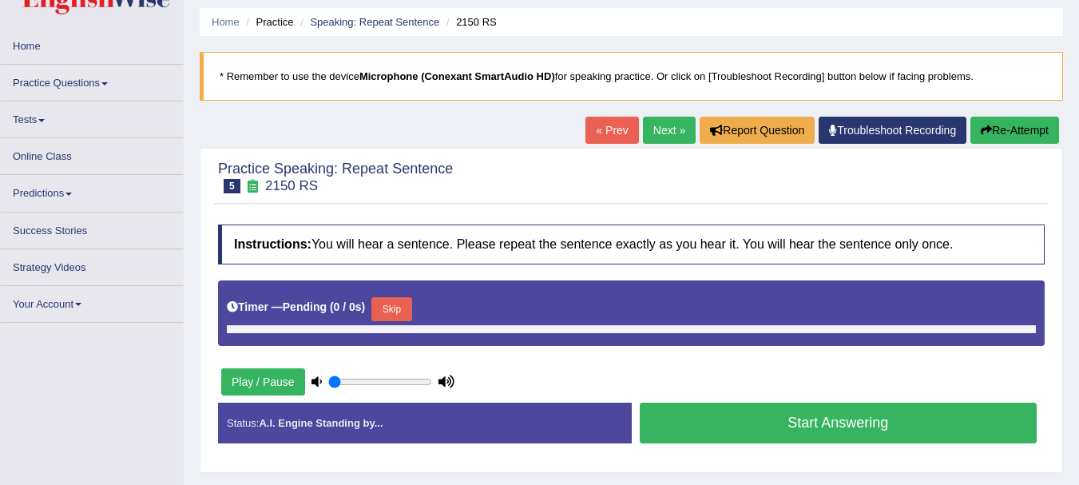
scroll to position [80, 0]
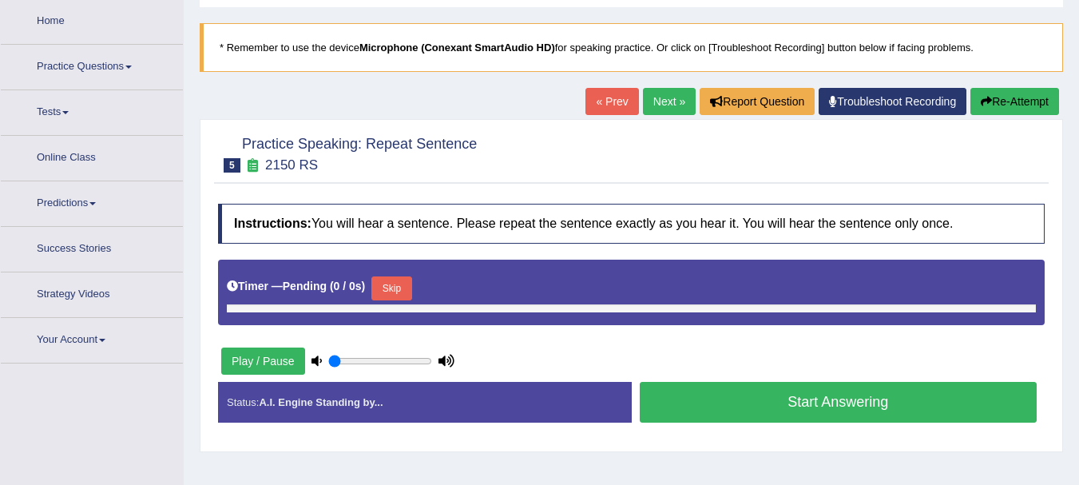
type input "0.55"
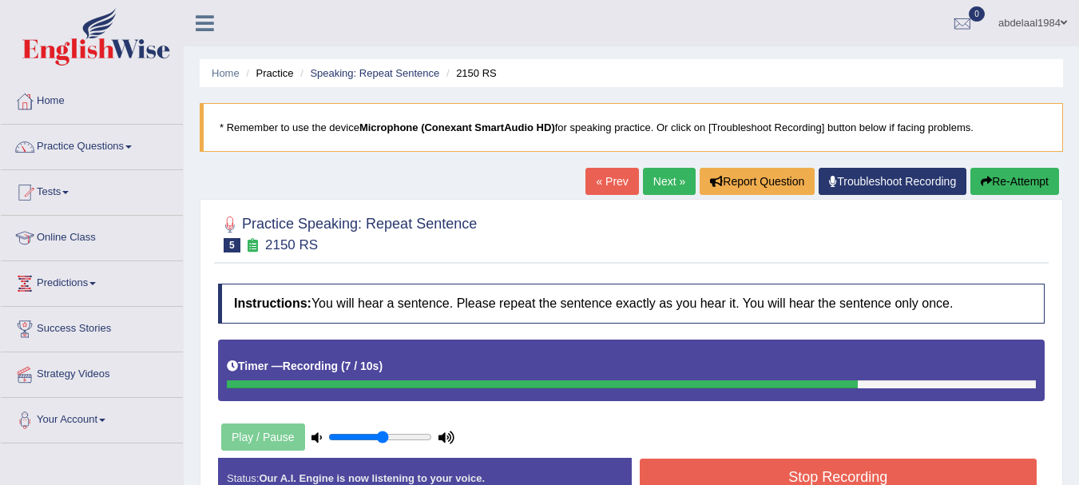
scroll to position [319, 0]
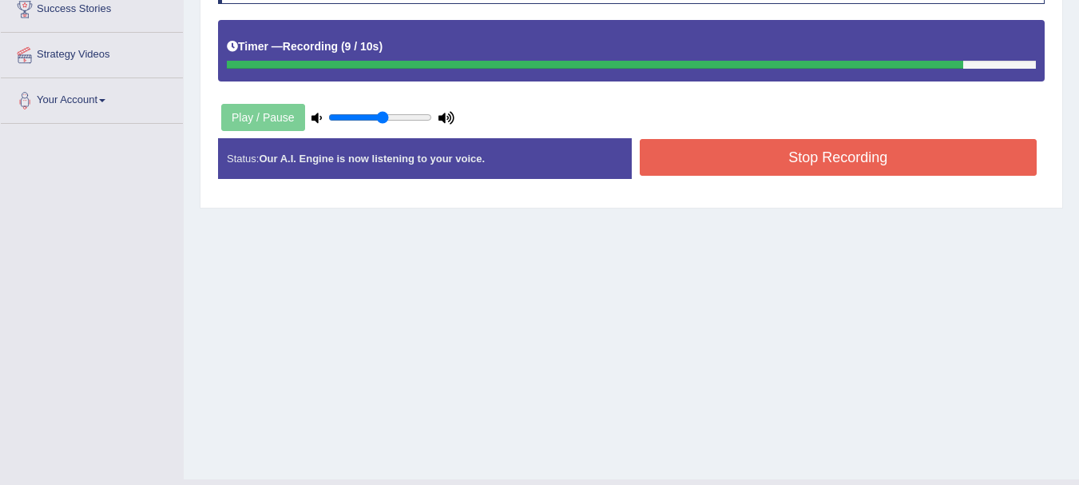
click at [319, 161] on strong "Our A.I. Engine is now listening to your voice." at bounding box center [372, 158] width 226 height 12
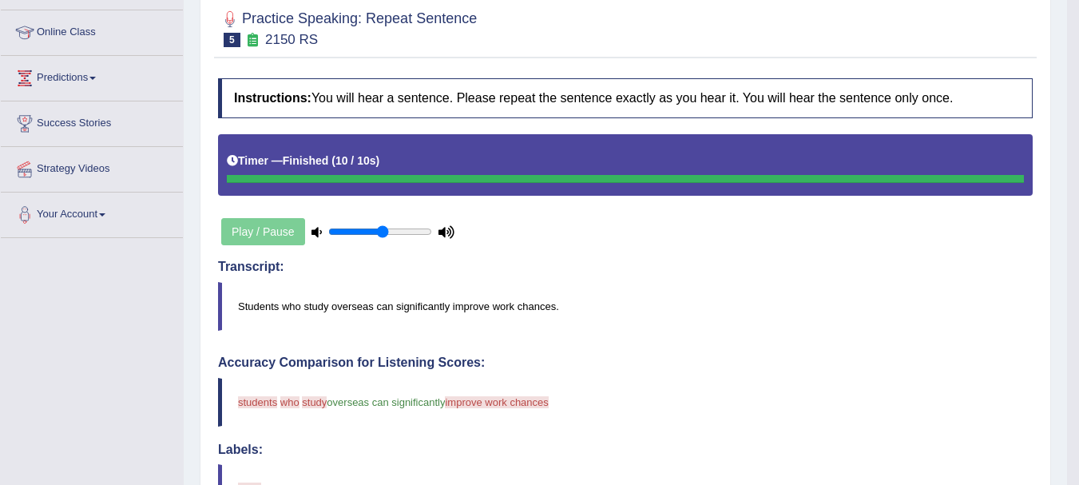
scroll to position [0, 0]
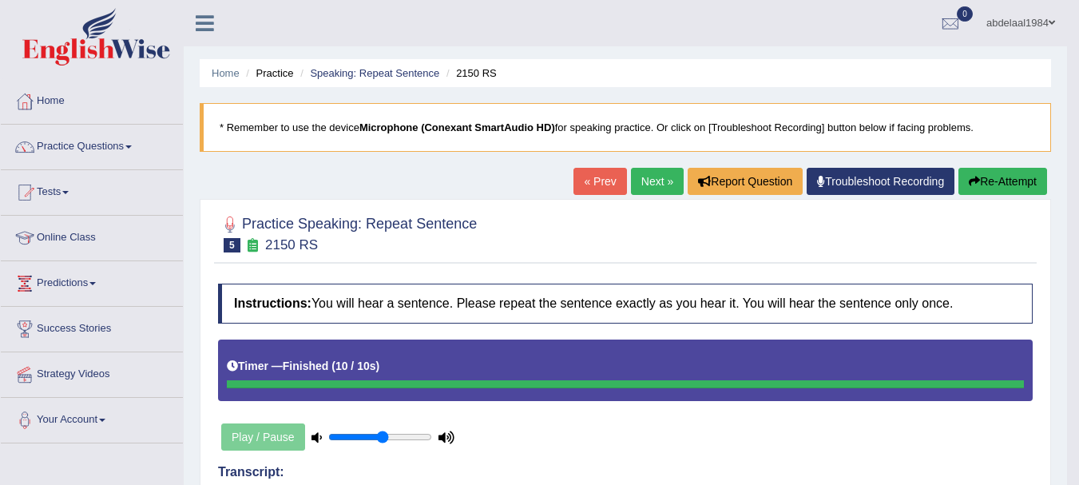
click at [981, 181] on button "Re-Attempt" at bounding box center [1002, 181] width 89 height 27
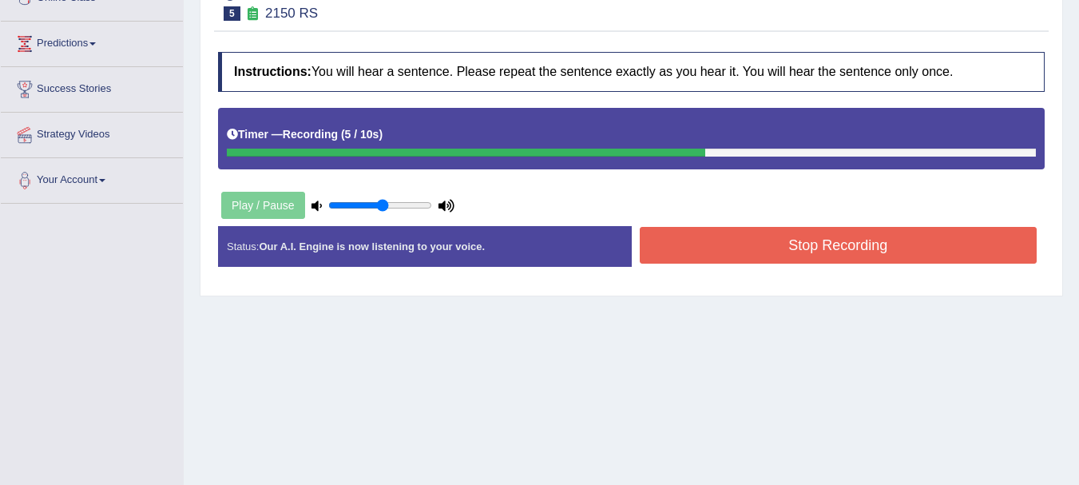
click at [707, 243] on button "Stop Recording" at bounding box center [838, 245] width 398 height 37
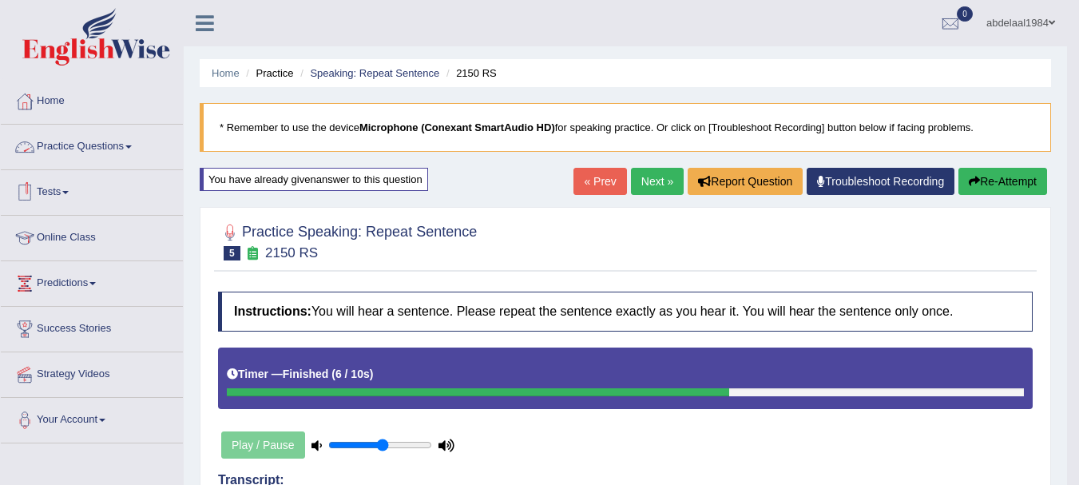
click at [106, 148] on link "Practice Questions" at bounding box center [92, 145] width 182 height 40
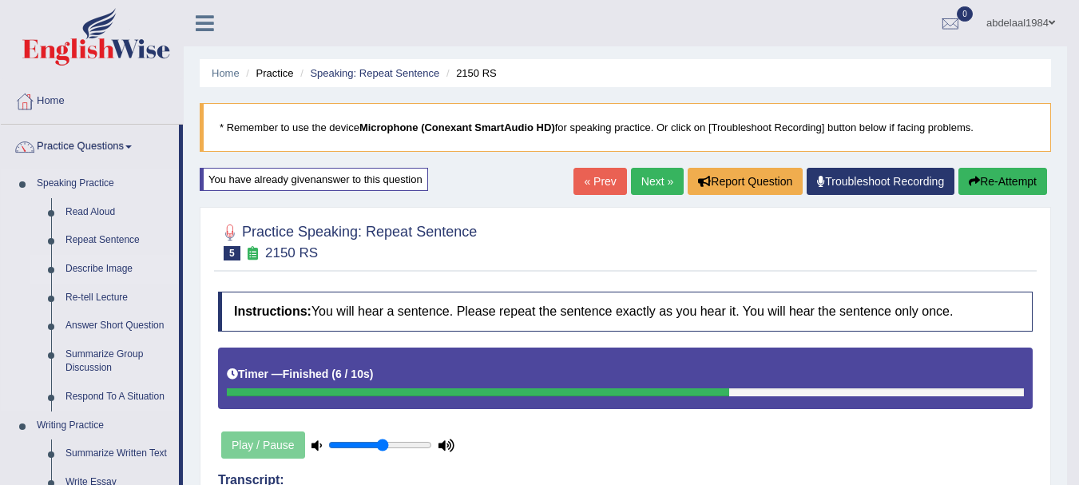
click at [106, 267] on link "Describe Image" at bounding box center [118, 269] width 121 height 29
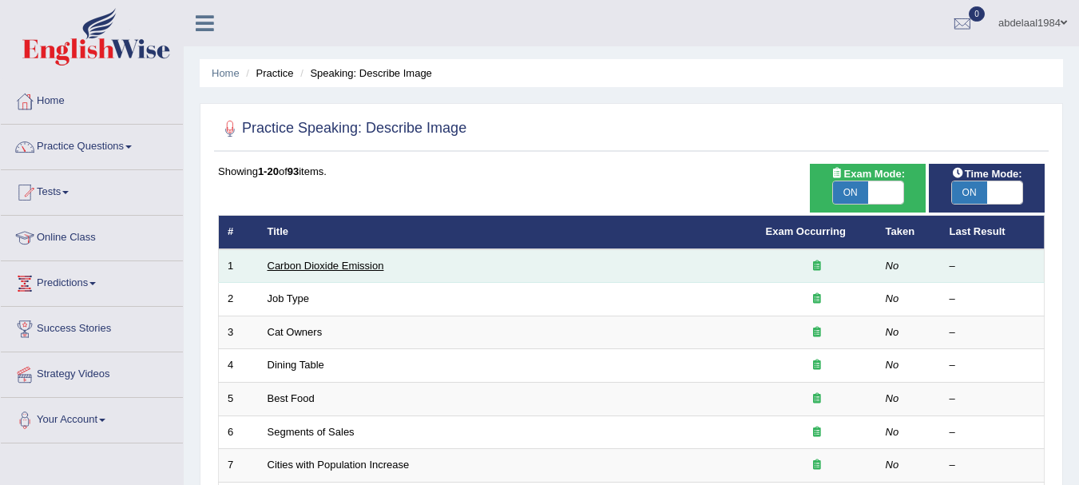
click at [299, 263] on link "Carbon Dioxide Emission" at bounding box center [325, 265] width 117 height 12
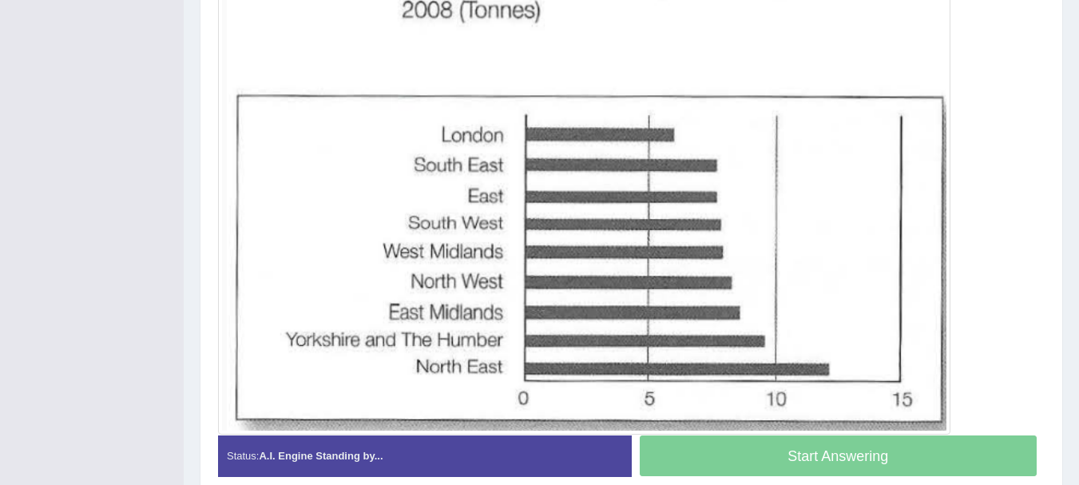
scroll to position [484, 0]
